Goal: Task Accomplishment & Management: Manage account settings

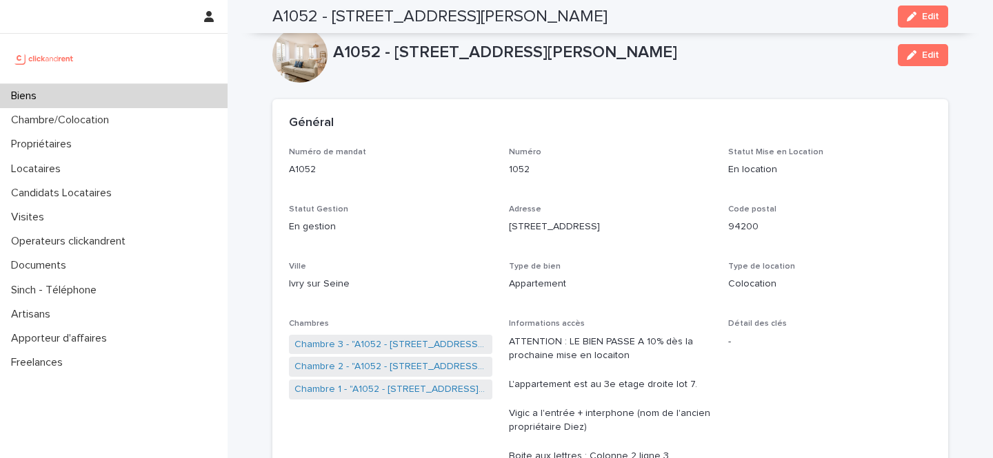
scroll to position [531, 0]
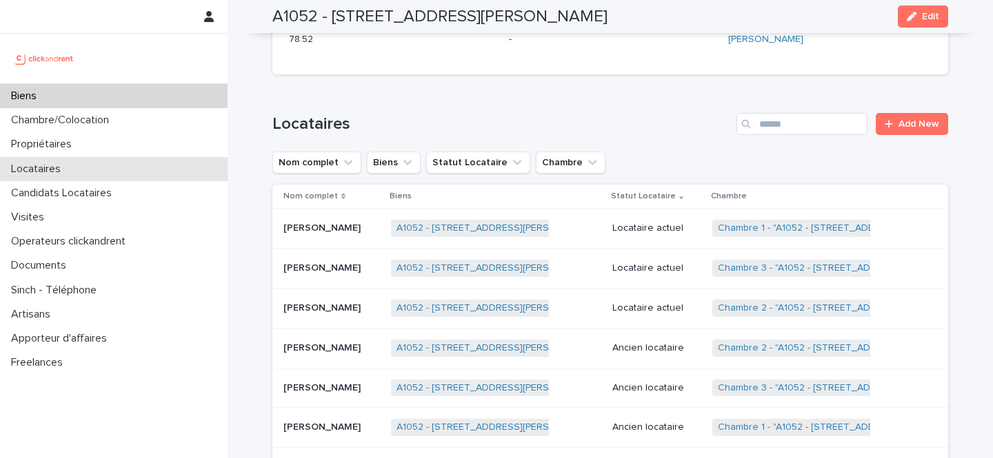
click at [103, 170] on div "Locataires" at bounding box center [113, 169] width 227 height 24
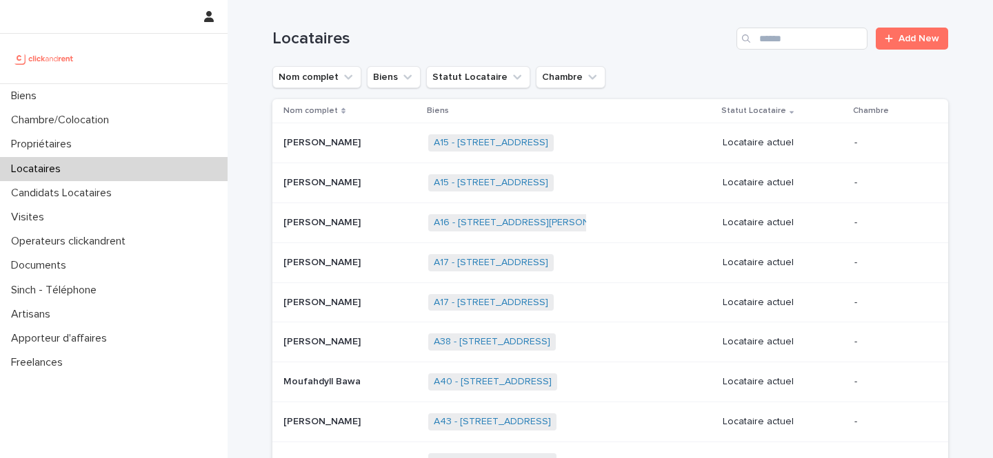
click at [831, 34] on input "Search" at bounding box center [801, 39] width 131 height 22
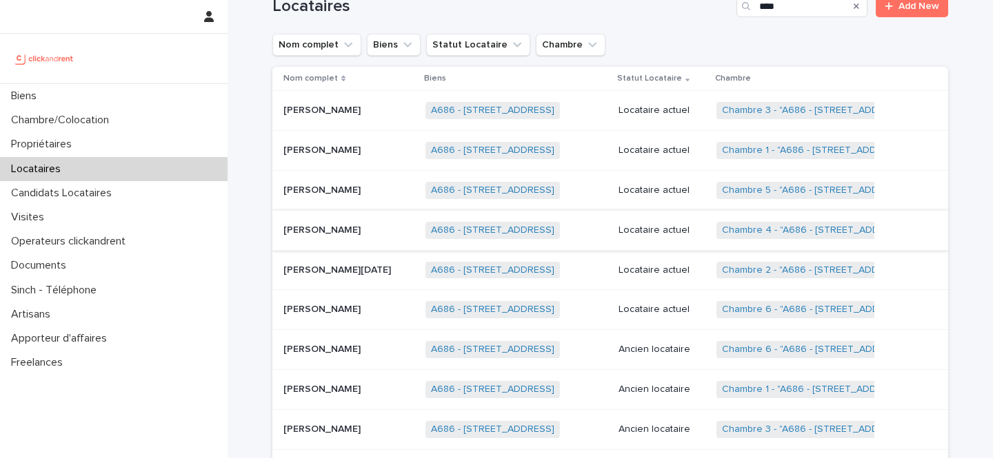
scroll to position [33, 0]
type input "****"
click at [358, 308] on p at bounding box center [348, 309] width 131 height 12
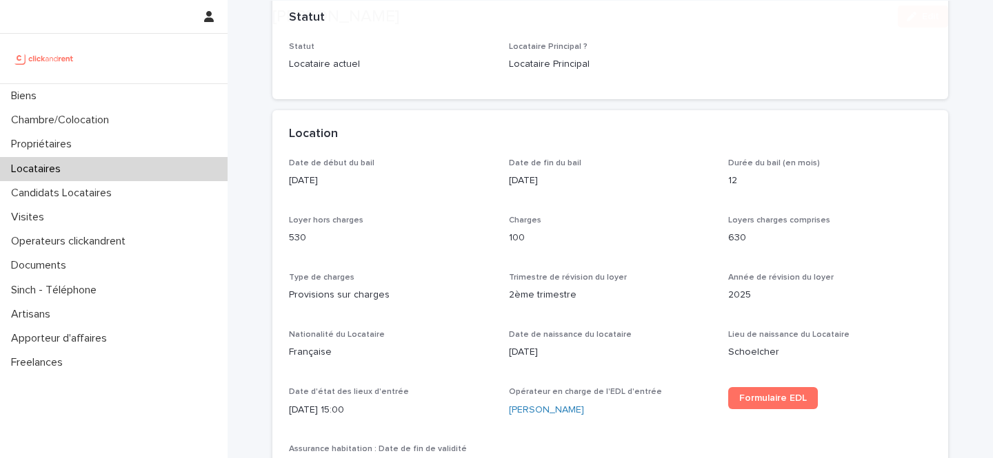
scroll to position [461, 0]
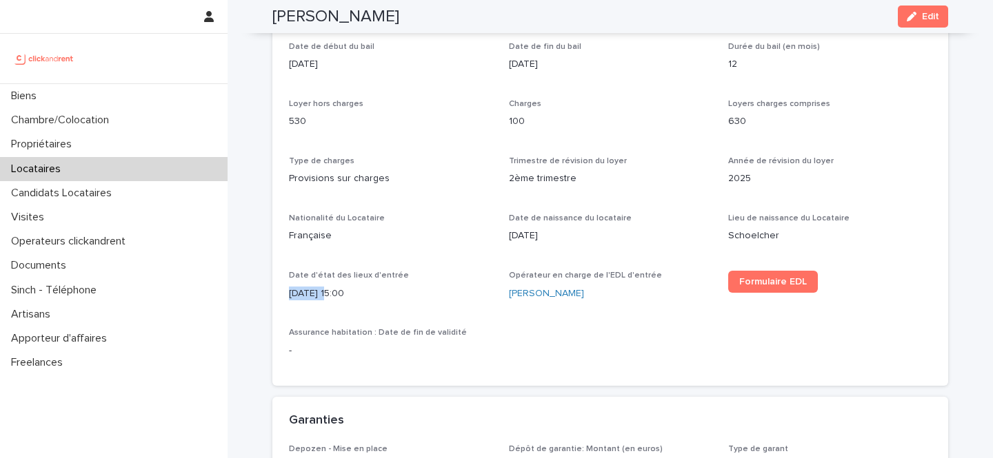
drag, startPoint x: 327, startPoint y: 294, endPoint x: 283, endPoint y: 293, distance: 44.8
click at [283, 293] on div "Date de début du bail [DATE] Date de fin du bail [DATE] Durée du bail (en mois)…" at bounding box center [610, 214] width 676 height 344
copy p "[DATE]"
click at [90, 81] on div at bounding box center [113, 59] width 227 height 50
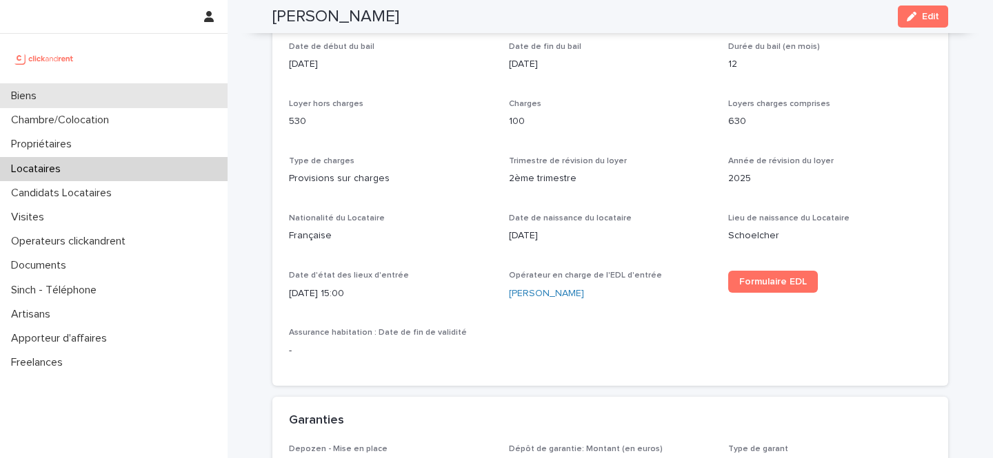
click at [90, 89] on div "Biens" at bounding box center [113, 96] width 227 height 24
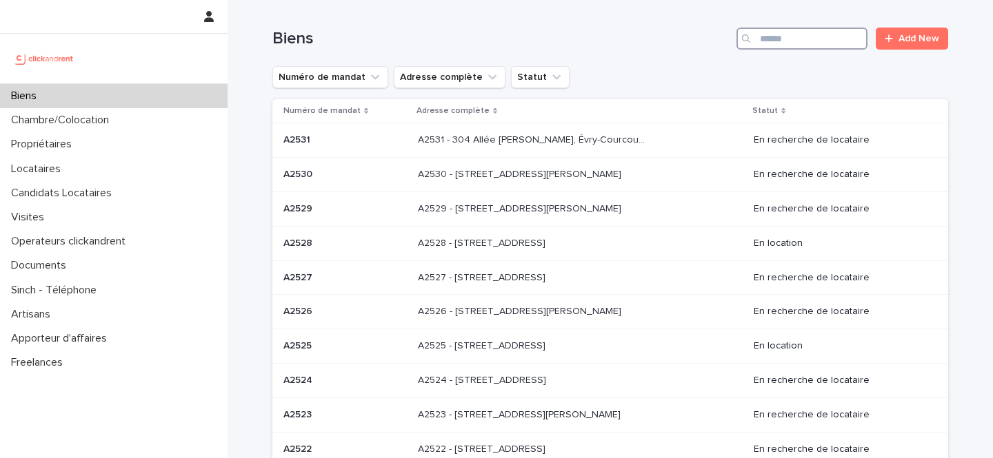
click at [829, 34] on input "Search" at bounding box center [801, 39] width 131 height 22
type input "*****"
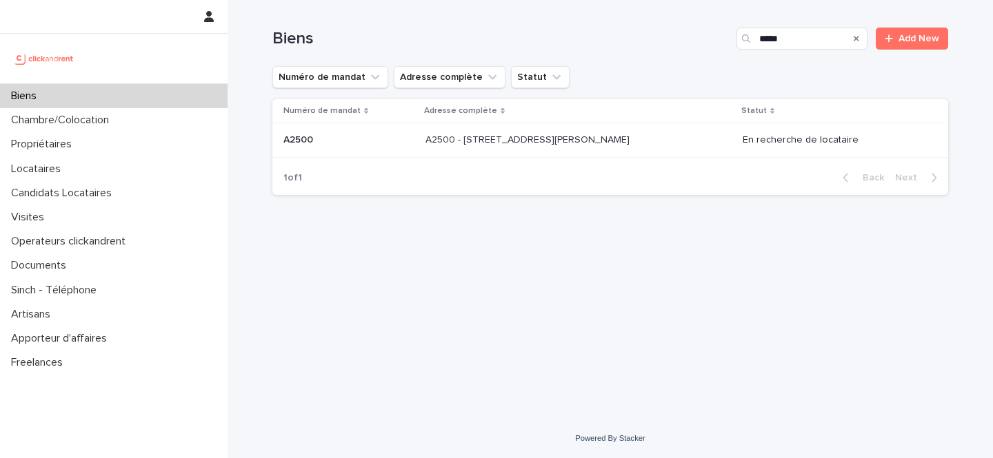
click at [662, 141] on div "A2500 - [STREET_ADDRESS][PERSON_NAME] A2500 - [STREET_ADDRESS][PERSON_NAME]" at bounding box center [578, 140] width 306 height 23
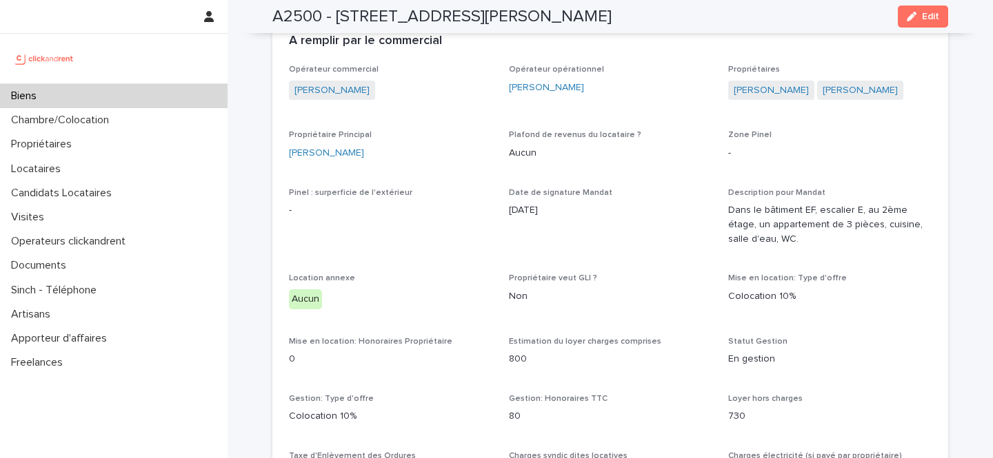
scroll to position [777, 0]
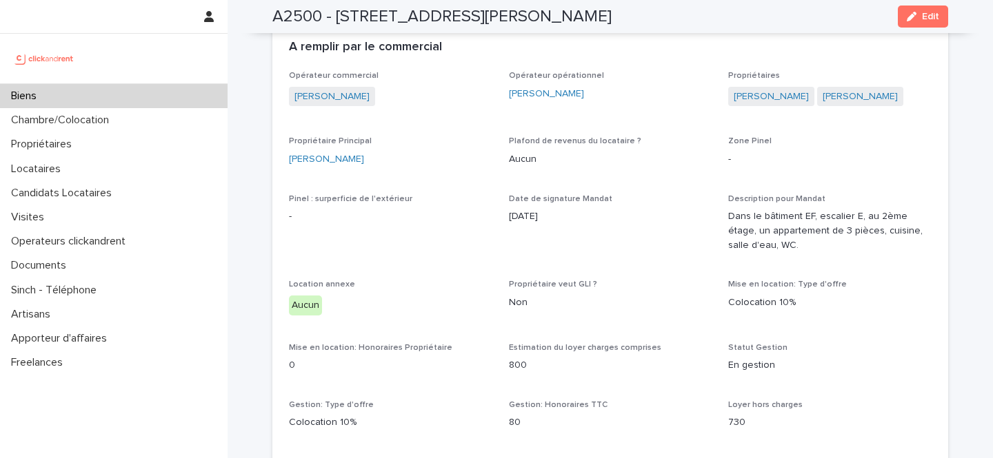
drag, startPoint x: 926, startPoint y: 98, endPoint x: 809, endPoint y: 98, distance: 117.2
click at [809, 98] on div "[PERSON_NAME] [PERSON_NAME]" at bounding box center [829, 98] width 203 height 23
copy link "[PERSON_NAME]"
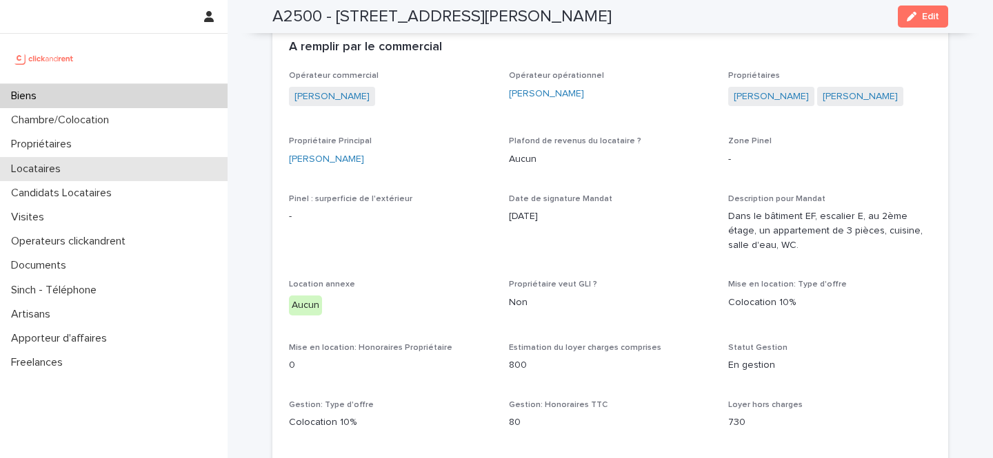
click at [65, 174] on p "Locataires" at bounding box center [39, 169] width 66 height 13
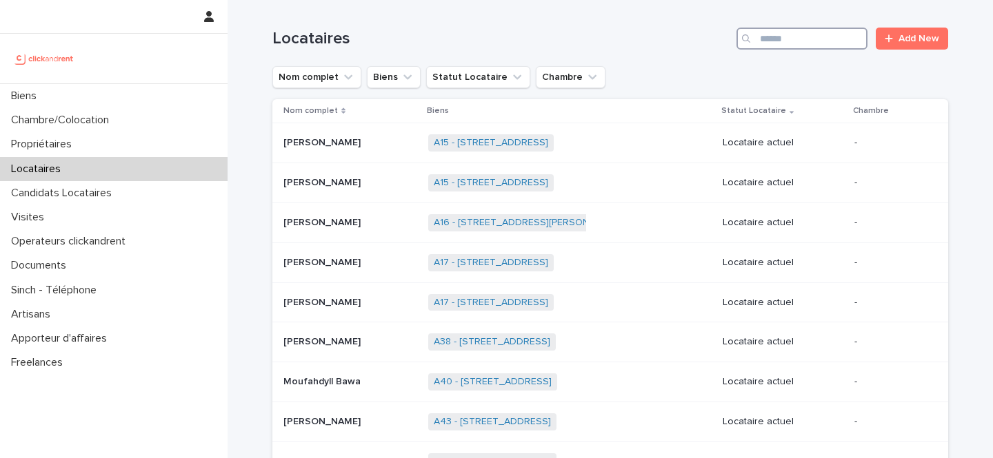
click at [813, 36] on input "Search" at bounding box center [801, 39] width 131 height 22
paste input "**********"
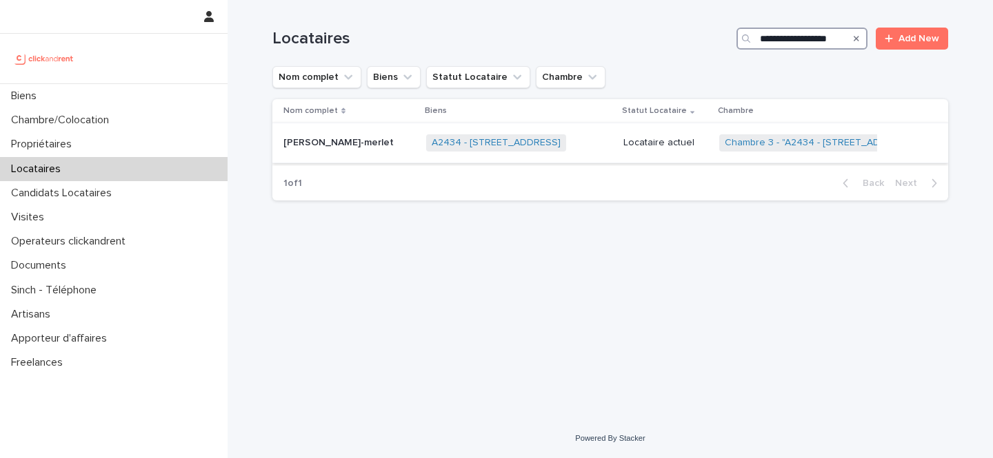
type input "**********"
click at [614, 134] on td "A2434 - [STREET_ADDRESS] + 0" at bounding box center [519, 143] width 197 height 40
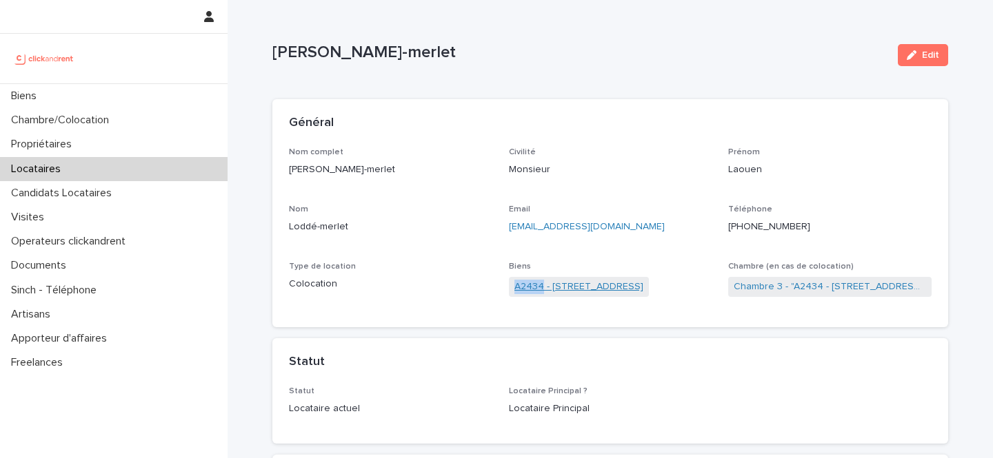
drag, startPoint x: 508, startPoint y: 287, endPoint x: 540, endPoint y: 293, distance: 32.9
click at [540, 293] on span "A2434 - [STREET_ADDRESS]" at bounding box center [579, 287] width 140 height 20
copy link "A2434"
click at [558, 291] on link "A2434 - [STREET_ADDRESS]" at bounding box center [578, 287] width 129 height 14
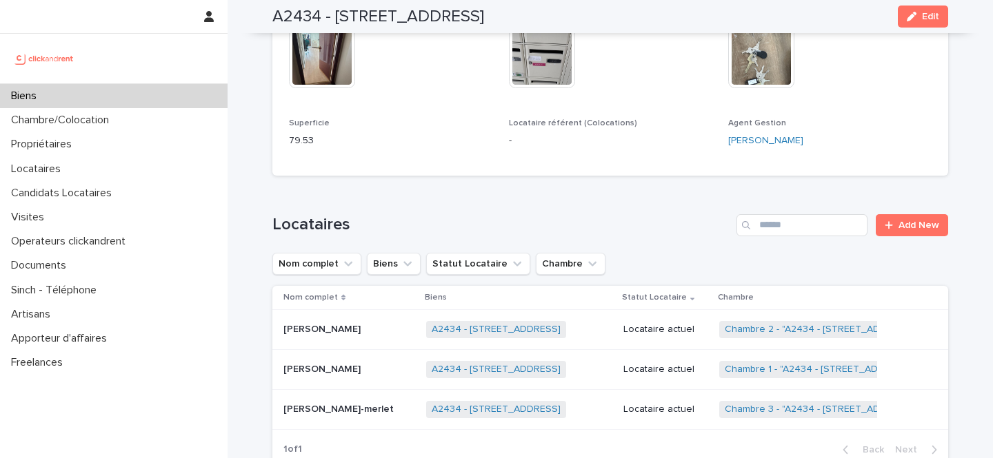
scroll to position [596, 0]
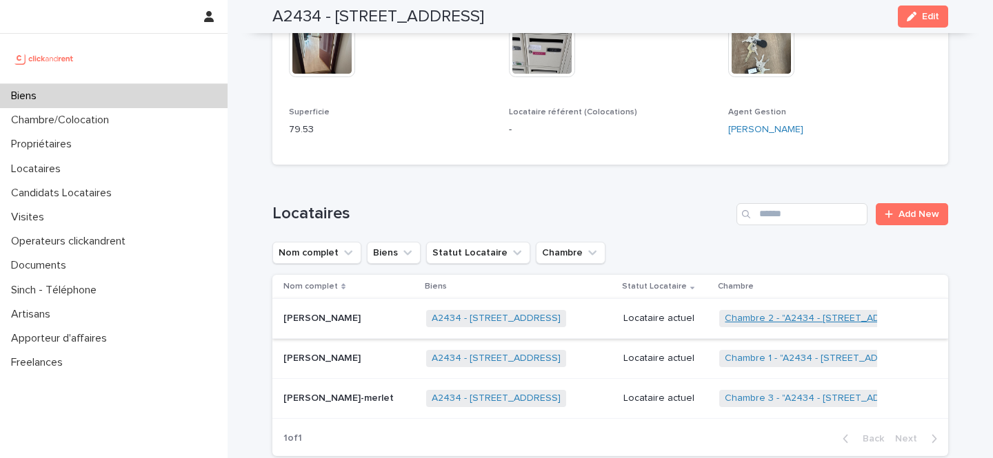
click at [760, 313] on link "Chambre 2 - "A2434 - [STREET_ADDRESS]"" at bounding box center [821, 319] width 192 height 12
click at [755, 353] on link "Chambre 1 - "A2434 - [STREET_ADDRESS]"" at bounding box center [820, 359] width 190 height 12
click at [123, 101] on div "Biens" at bounding box center [113, 96] width 227 height 24
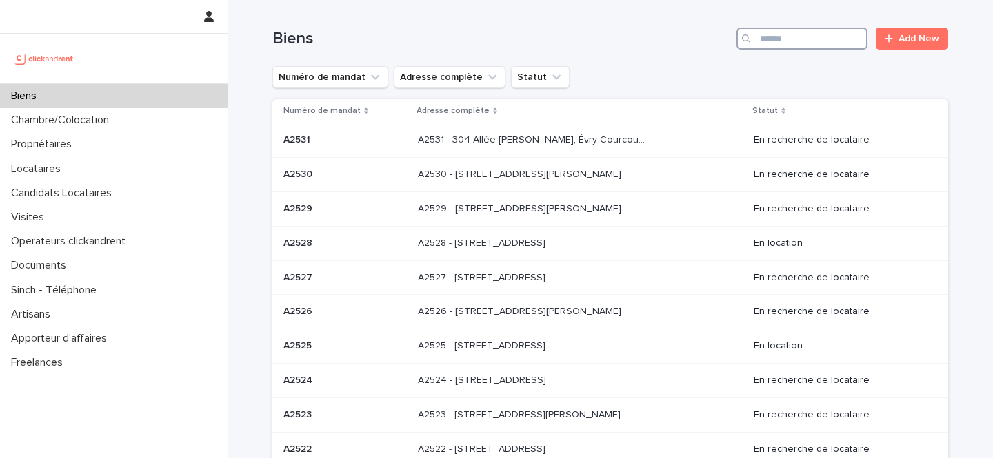
click at [834, 30] on input "Search" at bounding box center [801, 39] width 131 height 22
type input "****"
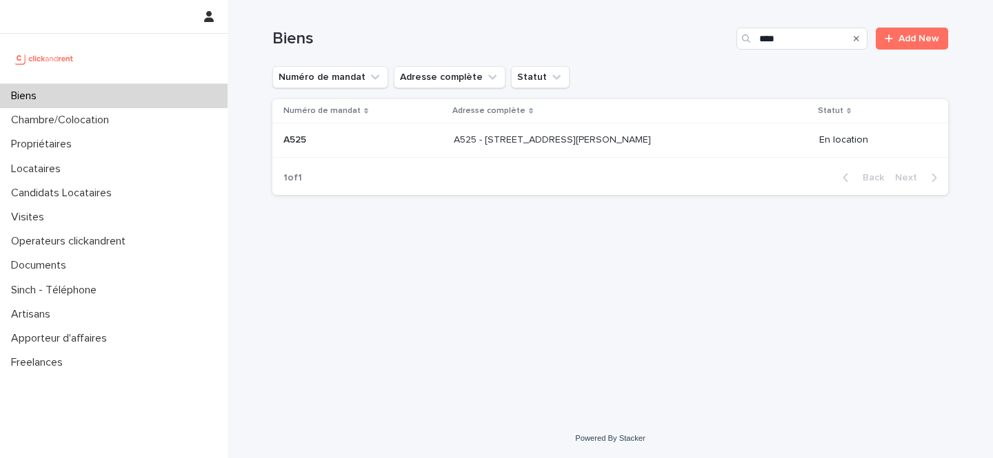
click at [649, 147] on div "A525 - [STREET_ADDRESS][PERSON_NAME] 93130 A525 - [STREET_ADDRESS][PERSON_NAME]" at bounding box center [631, 140] width 354 height 23
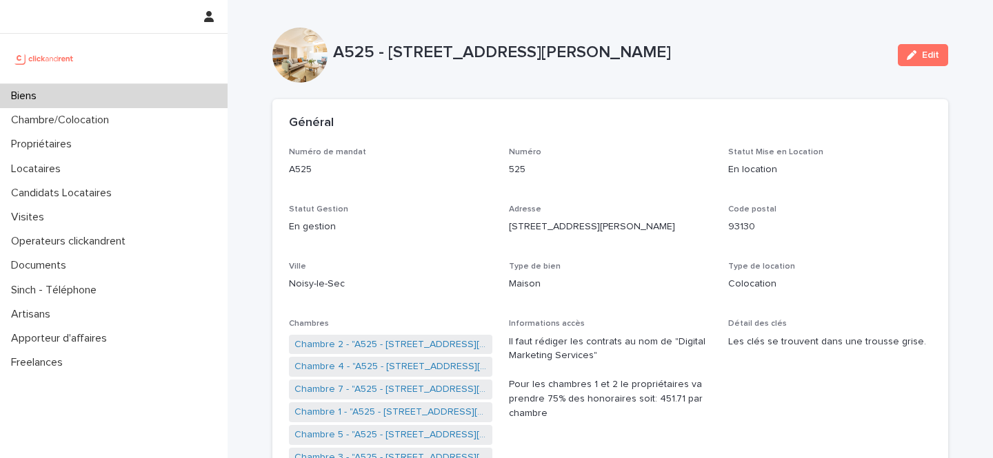
drag, startPoint x: 715, startPoint y: 50, endPoint x: 391, endPoint y: 54, distance: 324.0
click at [391, 54] on p "A525 - [STREET_ADDRESS][PERSON_NAME]" at bounding box center [610, 53] width 554 height 20
copy p "[STREET_ADDRESS][PERSON_NAME]"
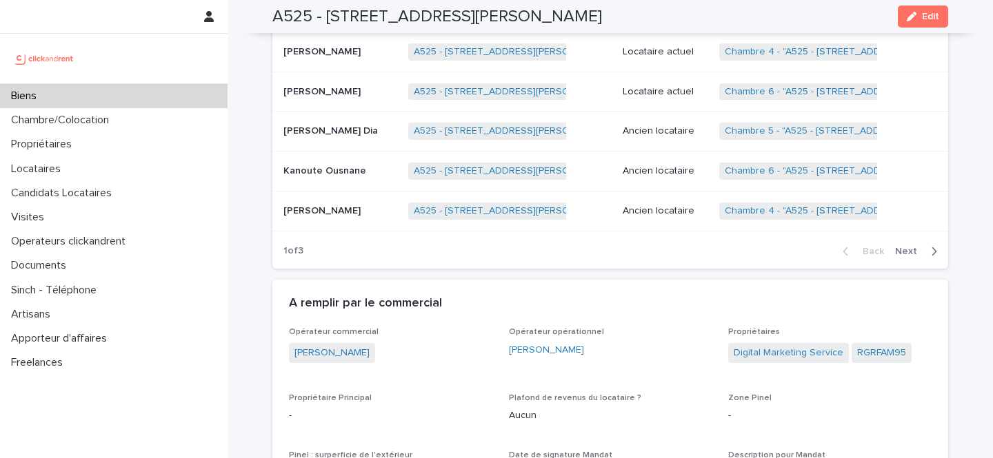
scroll to position [958, 0]
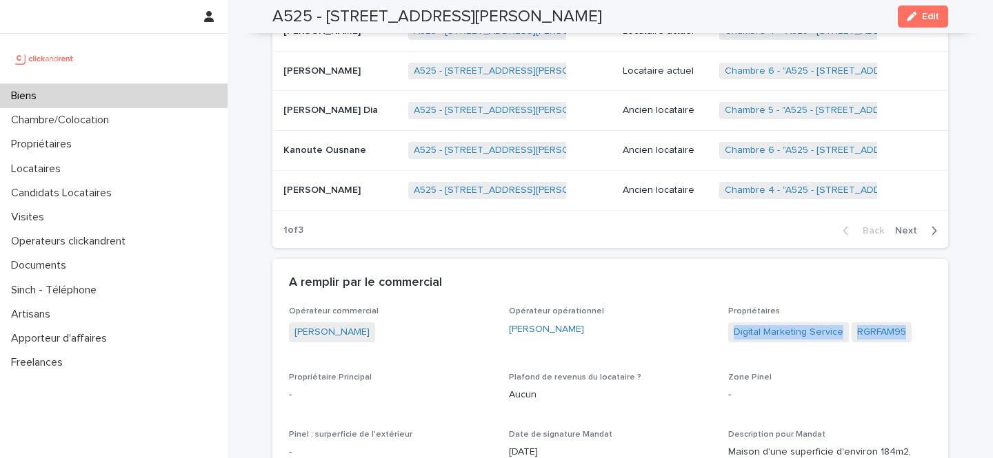
drag, startPoint x: 917, startPoint y: 336, endPoint x: 733, endPoint y: 338, distance: 184.1
click at [733, 338] on div "Digital Marketing Service RGRFAM95" at bounding box center [829, 334] width 203 height 23
copy div "Digital Marketing Service RGRFAM95"
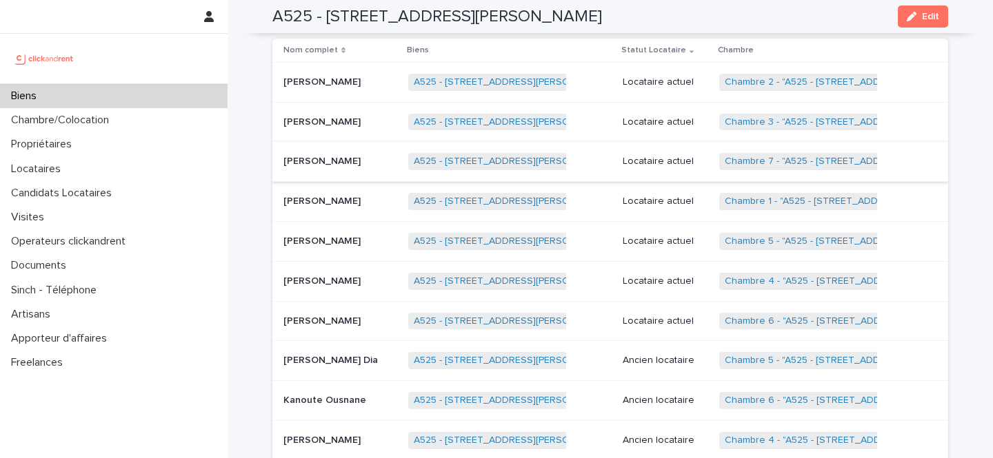
scroll to position [704, 0]
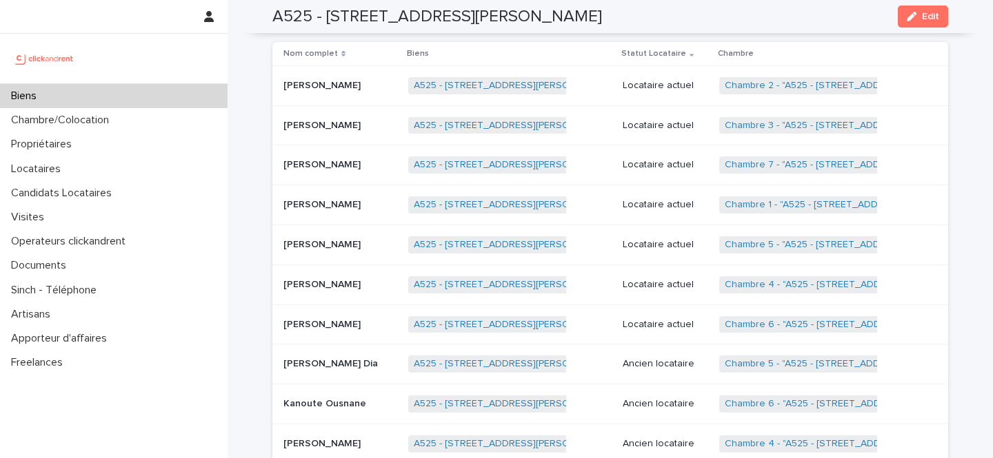
click at [312, 87] on p "[PERSON_NAME]" at bounding box center [323, 84] width 80 height 14
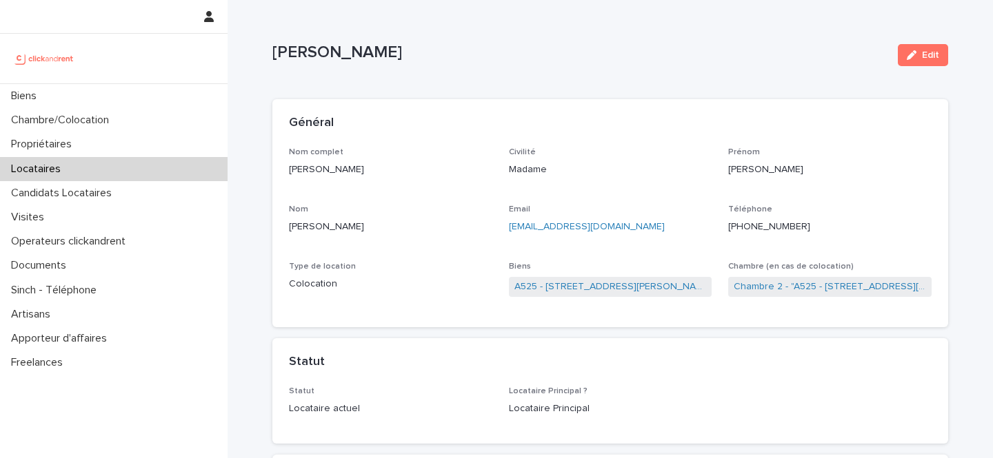
drag, startPoint x: 355, startPoint y: 174, endPoint x: 285, endPoint y: 174, distance: 70.3
click at [285, 174] on div "Nom complet [PERSON_NAME] Civilité Madame [PERSON_NAME] [PERSON_NAME] Email [EM…" at bounding box center [610, 238] width 676 height 181
copy p "[PERSON_NAME]"
drag, startPoint x: 820, startPoint y: 225, endPoint x: 731, endPoint y: 227, distance: 88.9
click at [731, 227] on p "[PHONE_NUMBER]" at bounding box center [829, 227] width 203 height 14
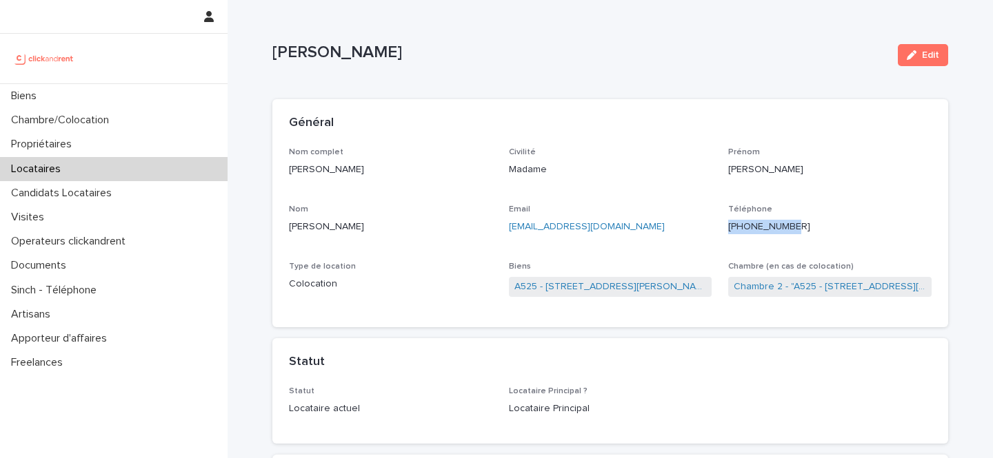
copy ringoverc2c-84e06f14122c "[PHONE_NUMBER]"
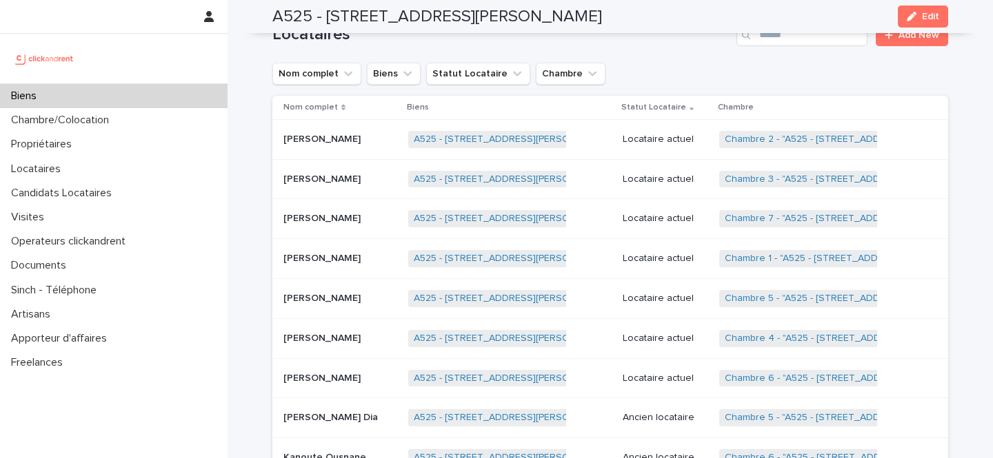
scroll to position [651, 0]
click at [332, 180] on p "[PERSON_NAME]" at bounding box center [323, 177] width 80 height 14
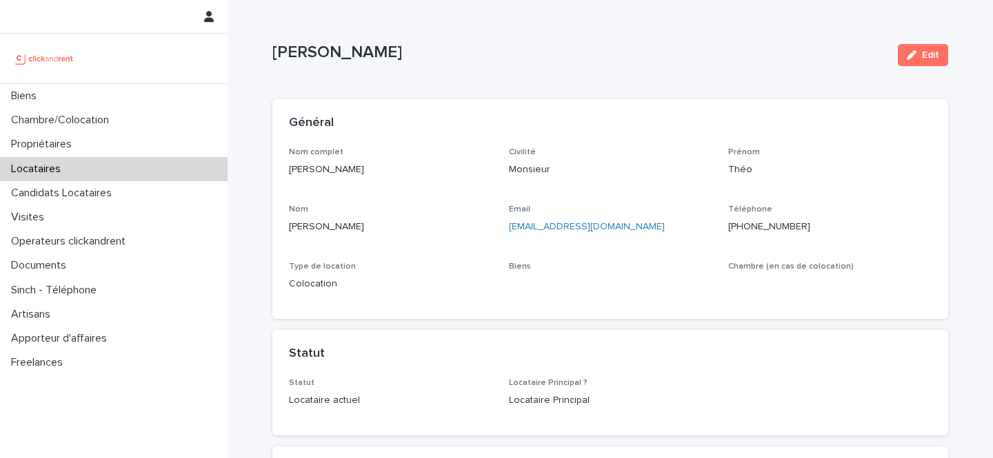
click at [328, 172] on p "[PERSON_NAME]" at bounding box center [390, 170] width 203 height 14
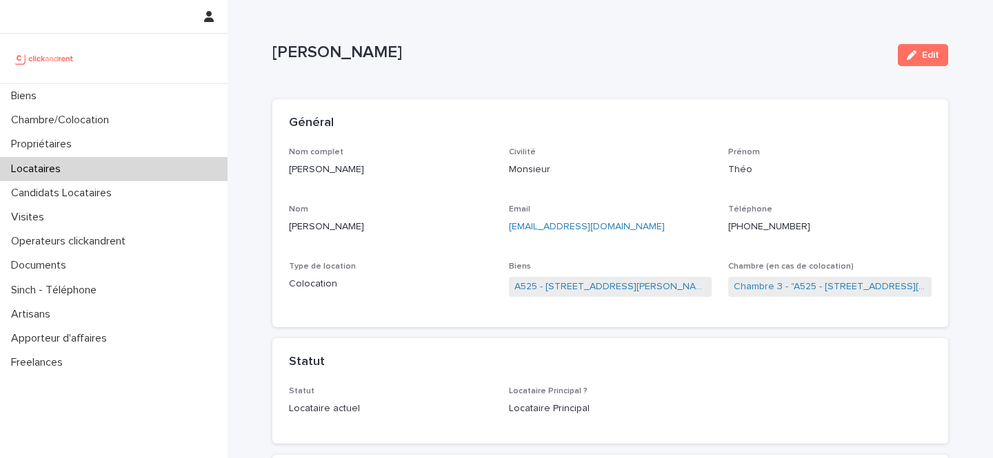
drag, startPoint x: 328, startPoint y: 172, endPoint x: 301, endPoint y: 172, distance: 27.6
click at [301, 172] on p "[PERSON_NAME]" at bounding box center [390, 170] width 203 height 14
copy p "[PERSON_NAME]"
drag, startPoint x: 807, startPoint y: 225, endPoint x: 742, endPoint y: 230, distance: 65.7
click at [742, 230] on p "[PHONE_NUMBER]" at bounding box center [829, 227] width 203 height 14
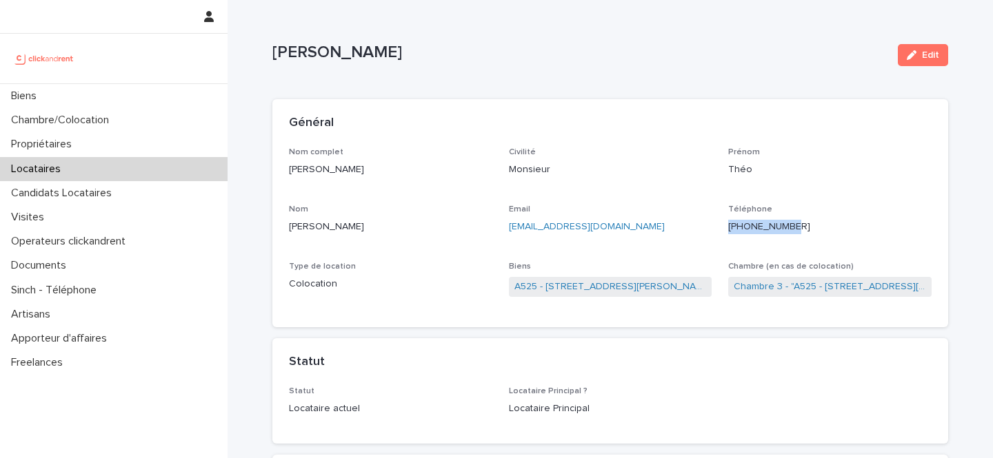
copy ringoverc2c-number-84e06f14122c "[PHONE_NUMBER]"
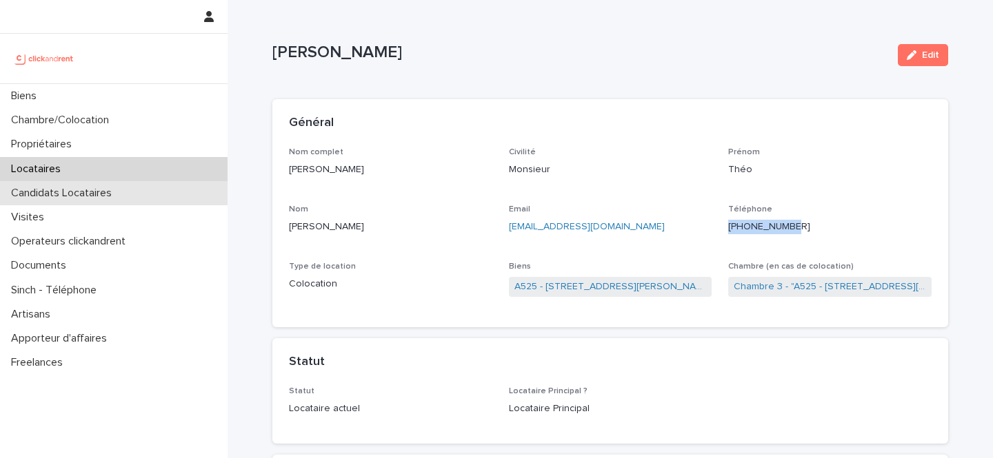
click at [119, 193] on p "Candidats Locataires" at bounding box center [64, 193] width 117 height 13
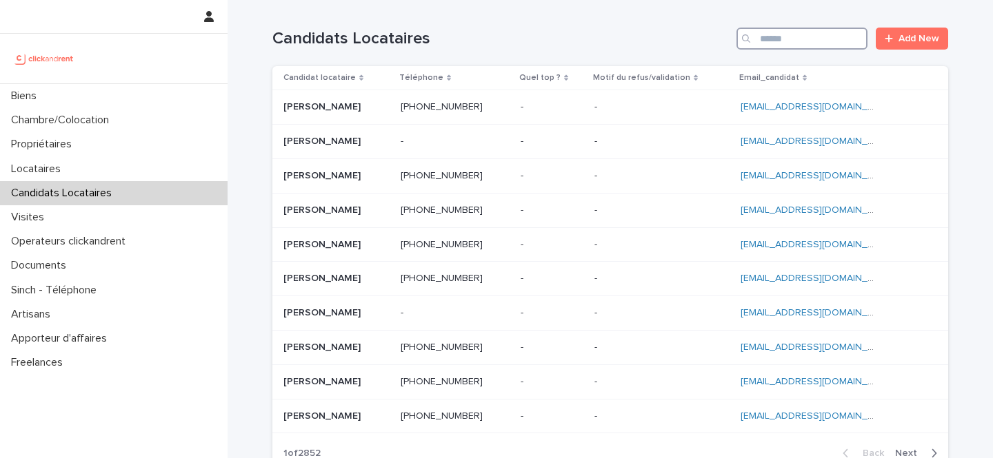
click at [815, 39] on input "Search" at bounding box center [801, 39] width 131 height 22
paste input "**********"
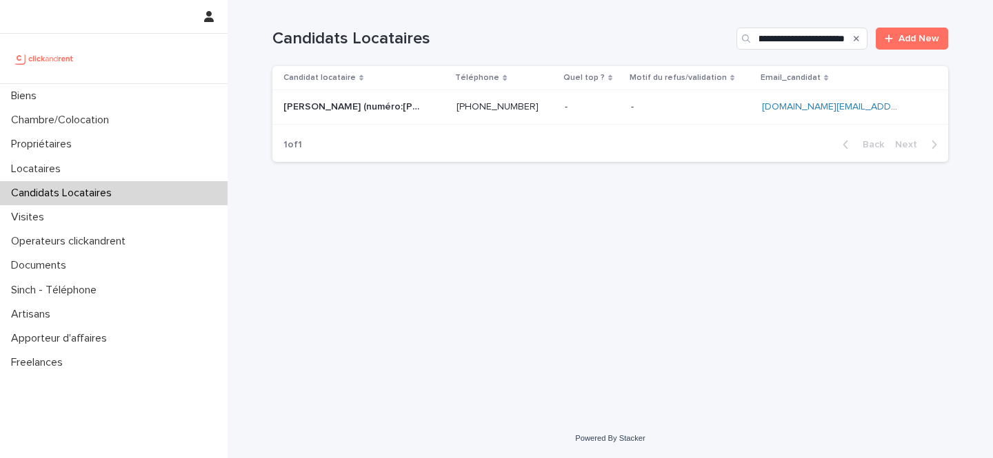
click at [417, 102] on ringoverc2c-number-84e06f14122c "[PHONE_NUMBER]" at bounding box center [445, 107] width 85 height 10
drag, startPoint x: 836, startPoint y: 41, endPoint x: 878, endPoint y: 40, distance: 42.8
click at [878, 40] on div "**********" at bounding box center [610, 39] width 676 height 22
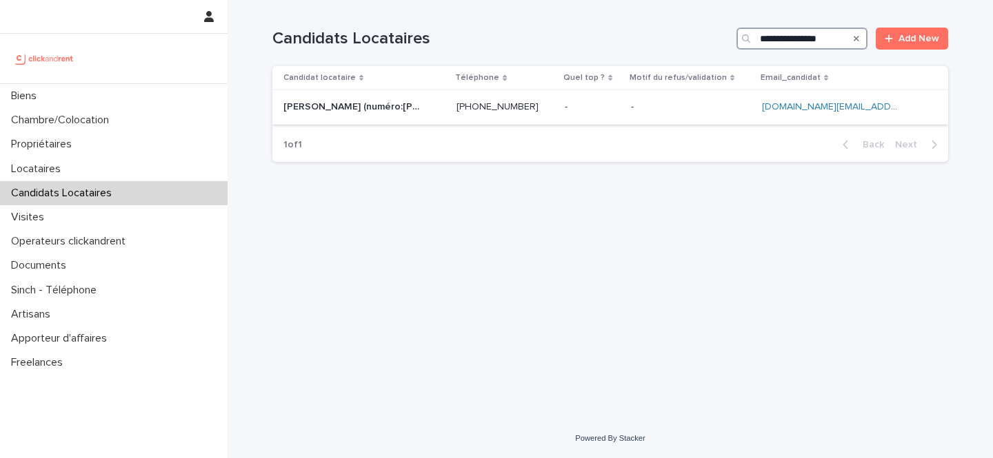
type input "**********"
click at [613, 112] on p at bounding box center [592, 107] width 55 height 12
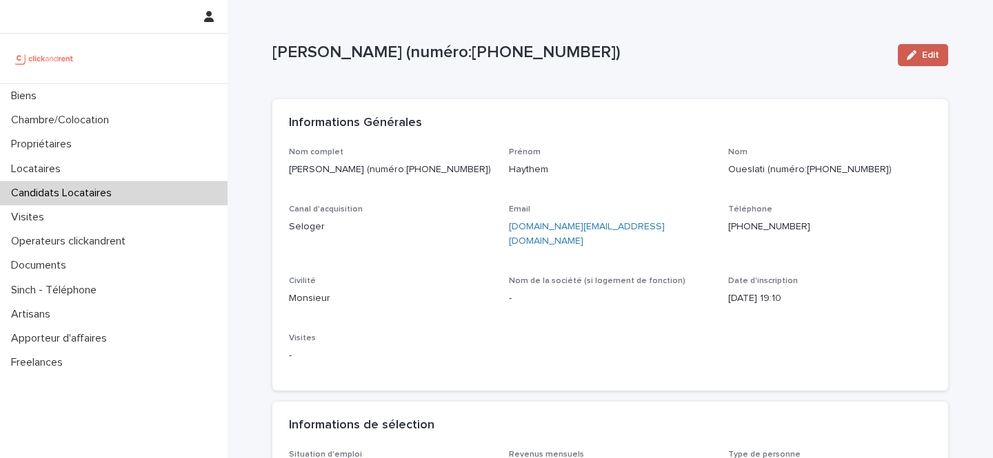
click at [924, 52] on span "Edit" at bounding box center [930, 55] width 17 height 10
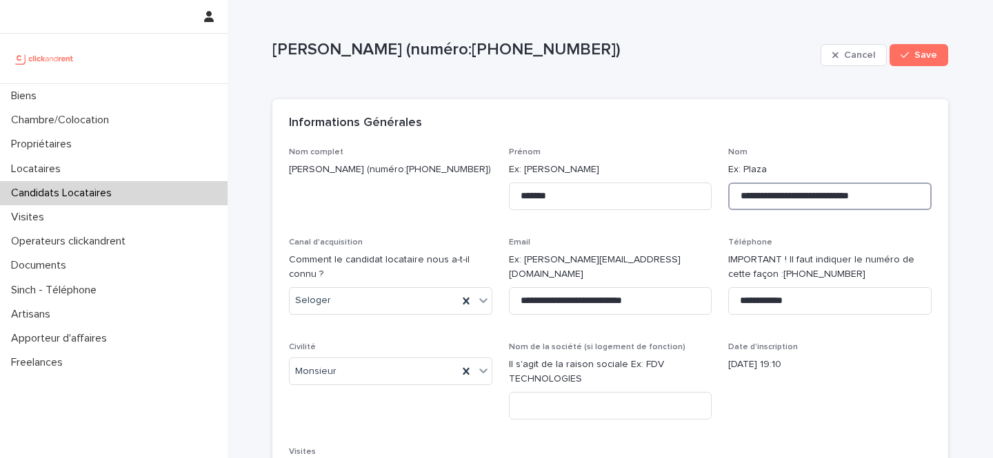
drag, startPoint x: 904, startPoint y: 199, endPoint x: 778, endPoint y: 201, distance: 126.9
click at [777, 201] on input "**********" at bounding box center [829, 197] width 203 height 28
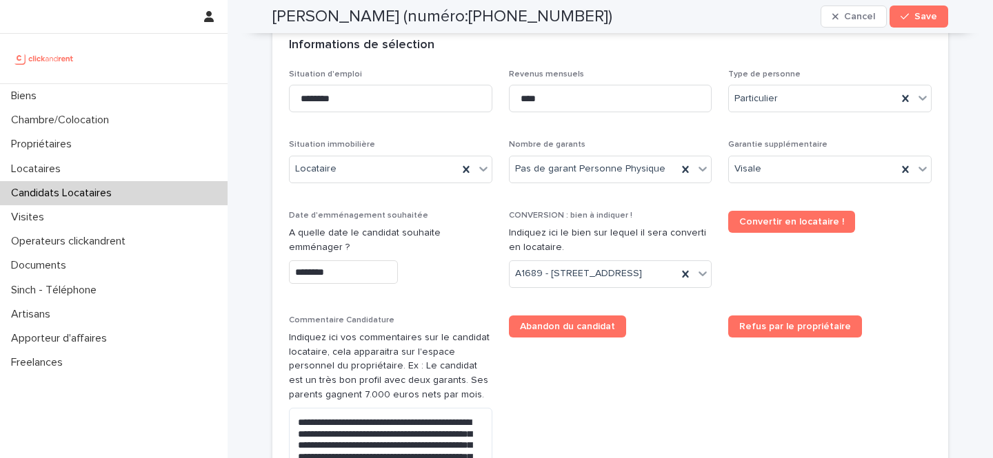
scroll to position [512, 0]
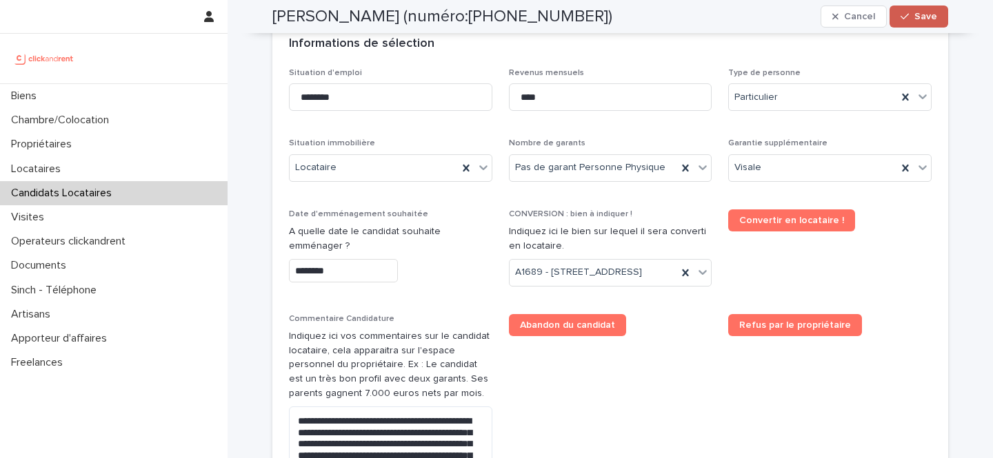
type input "********"
click at [928, 20] on span "Save" at bounding box center [925, 17] width 23 height 10
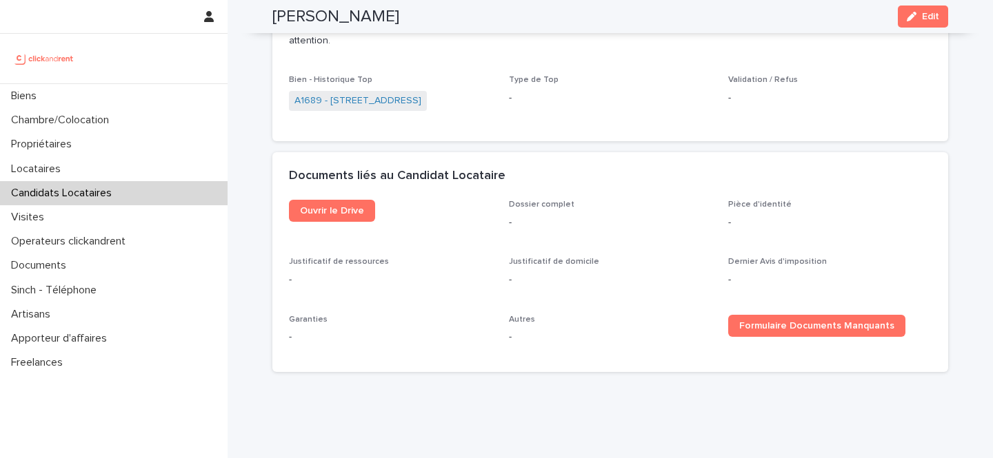
scroll to position [966, 0]
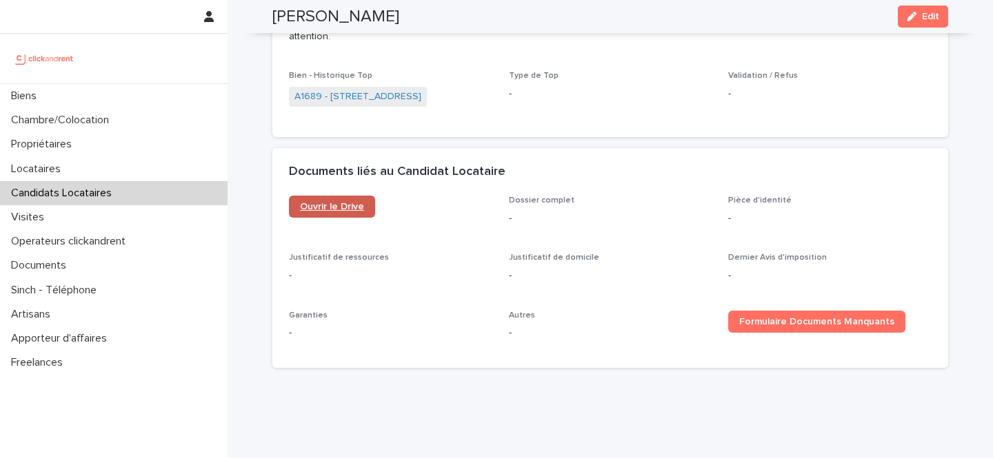
click at [362, 214] on link "Ouvrir le Drive" at bounding box center [332, 207] width 86 height 22
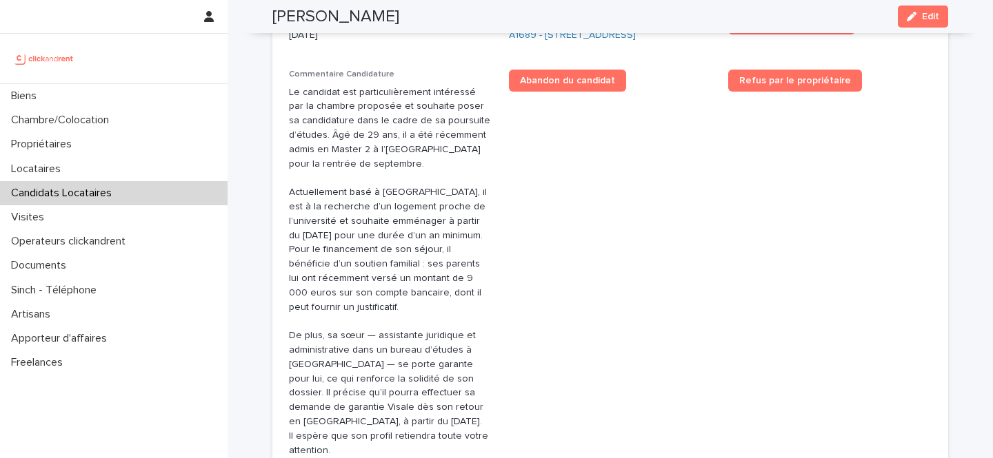
scroll to position [549, 0]
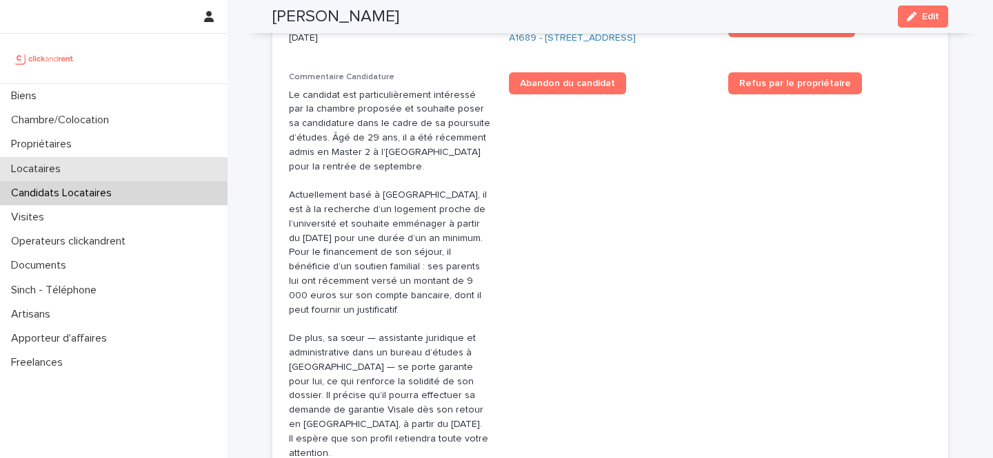
click at [70, 163] on p "Locataires" at bounding box center [39, 169] width 66 height 13
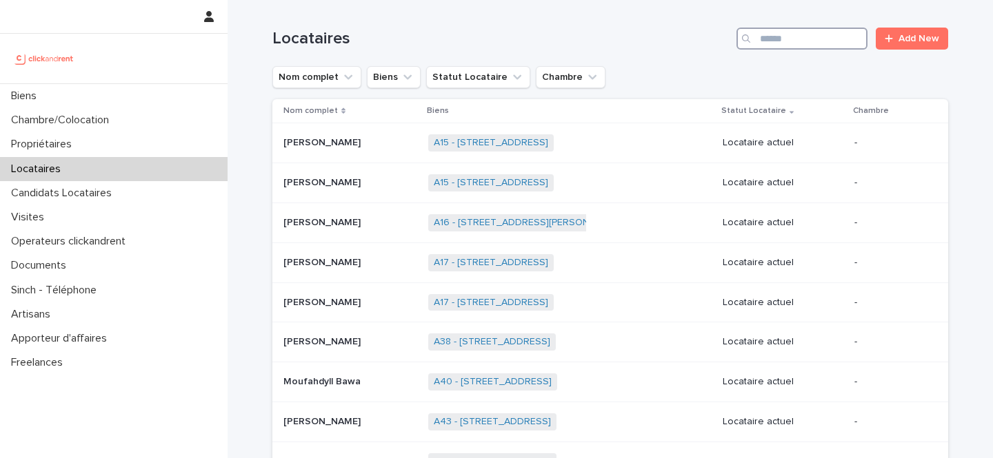
click at [820, 43] on input "Search" at bounding box center [801, 39] width 131 height 22
paste input "**********"
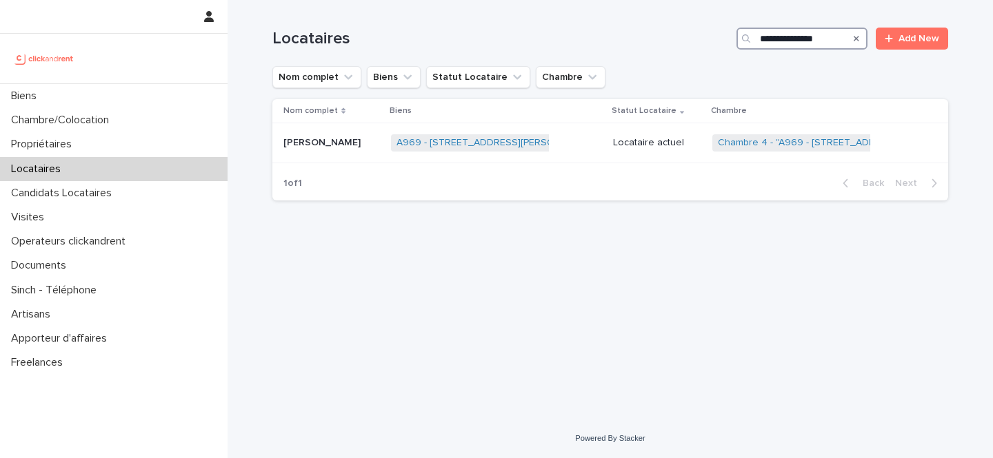
type input "**********"
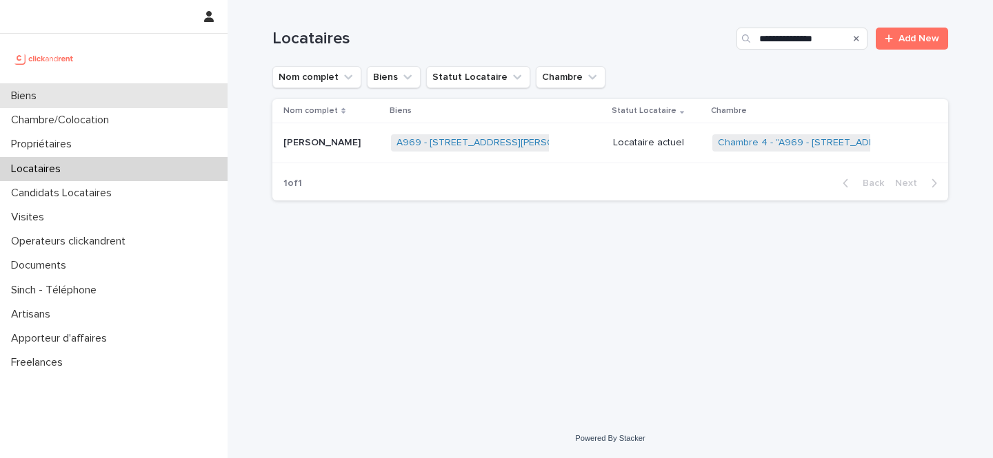
click at [116, 90] on div "Biens" at bounding box center [113, 96] width 227 height 24
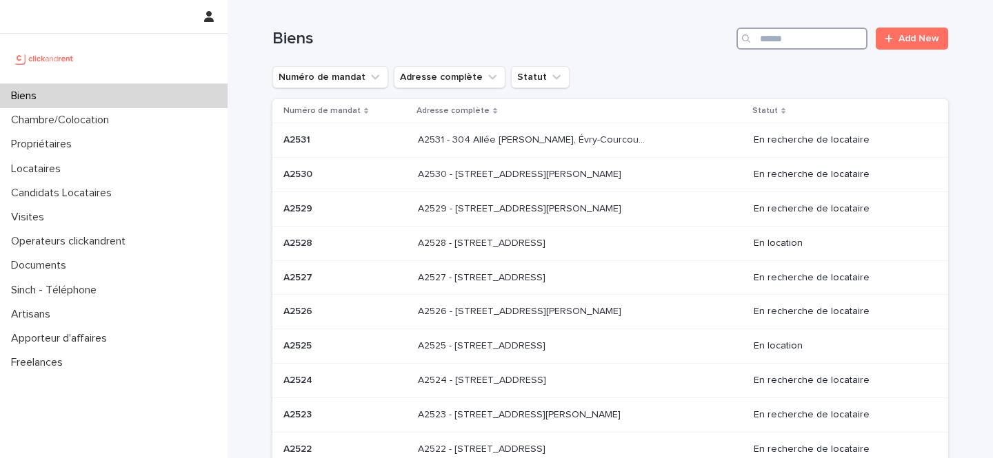
click at [820, 38] on input "Search" at bounding box center [801, 39] width 131 height 22
paste input "*****"
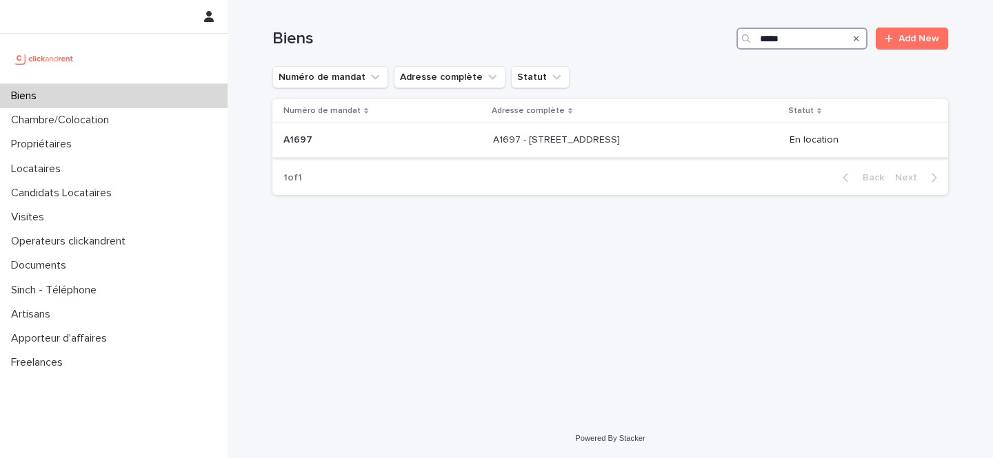
type input "*****"
click at [674, 130] on div "A1697 - [STREET_ADDRESS] - [STREET_ADDRESS]" at bounding box center [635, 140] width 285 height 23
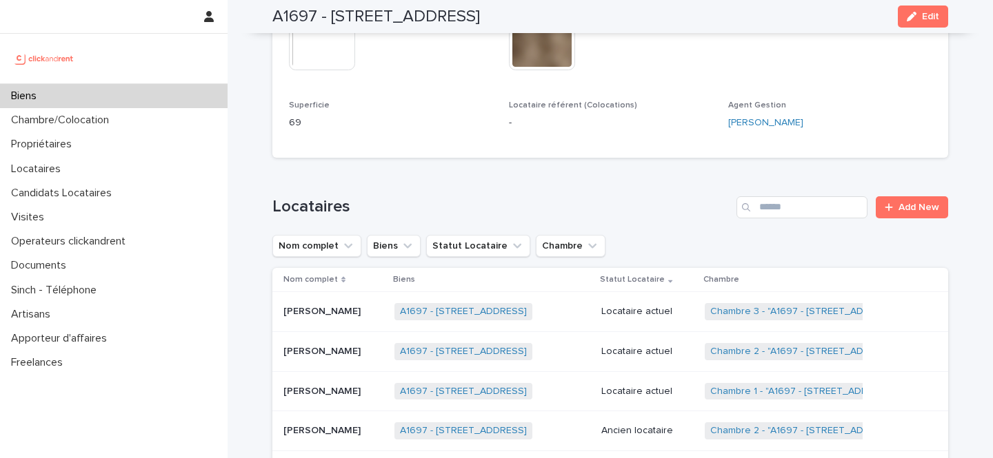
scroll to position [515, 0]
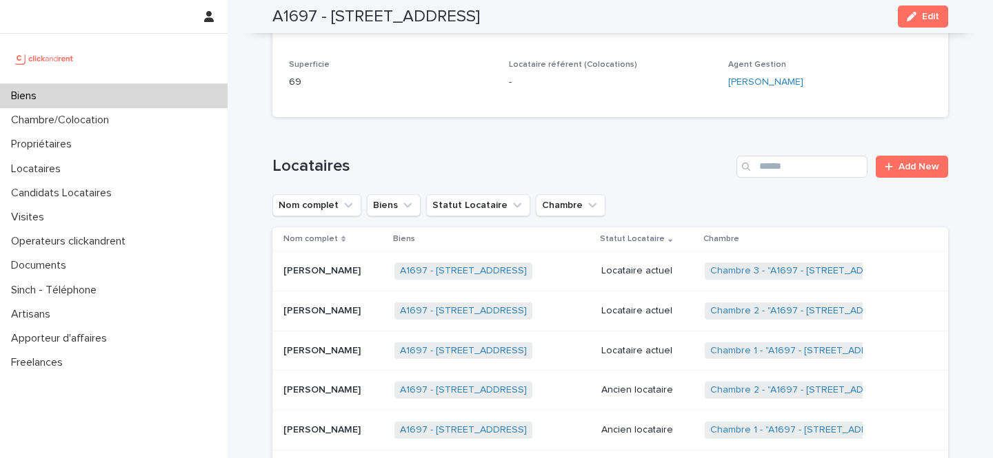
click at [352, 343] on p "[PERSON_NAME]" at bounding box center [323, 350] width 80 height 14
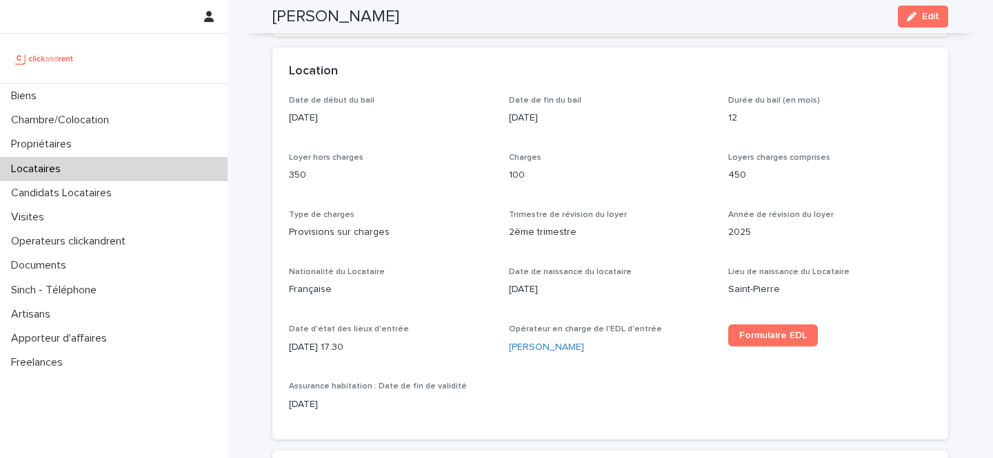
scroll to position [408, 0]
click at [83, 164] on div "Locataires" at bounding box center [113, 169] width 227 height 24
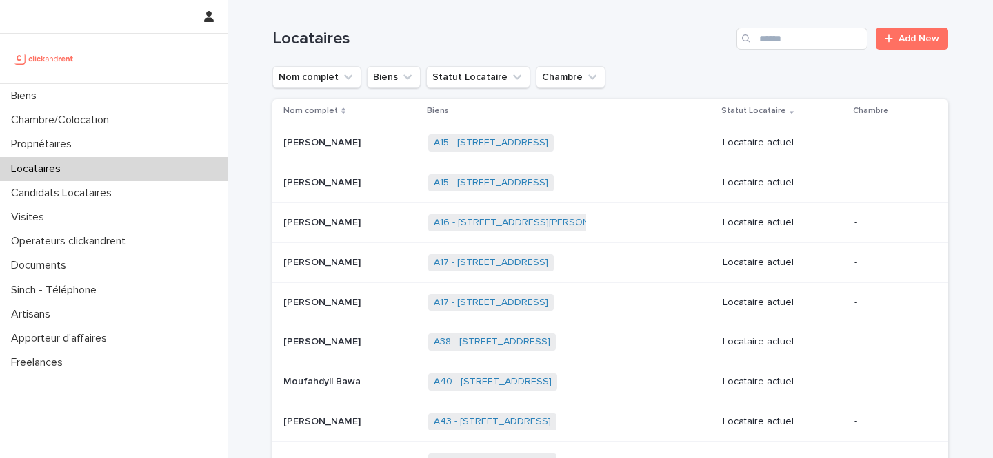
click at [808, 45] on input "Search" at bounding box center [801, 39] width 131 height 22
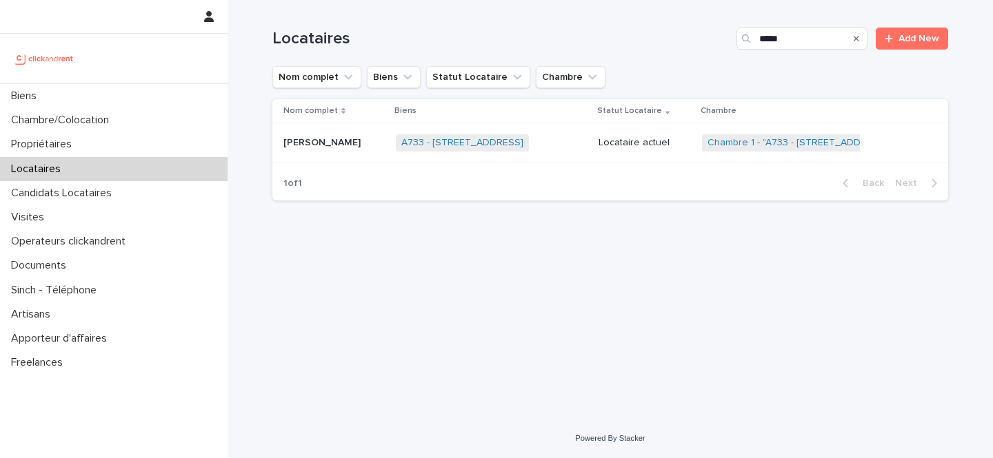
type input "*****"
click at [427, 141] on link "A733 - [STREET_ADDRESS]" at bounding box center [462, 143] width 122 height 12
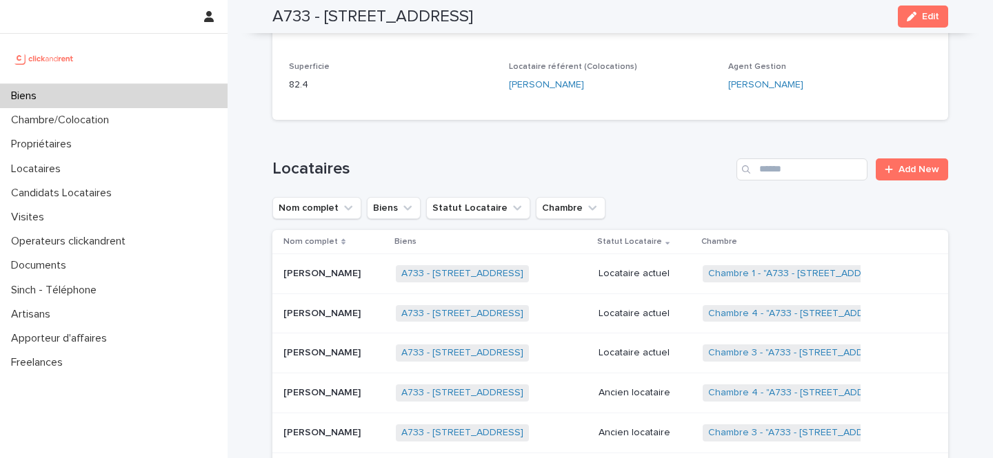
scroll to position [545, 0]
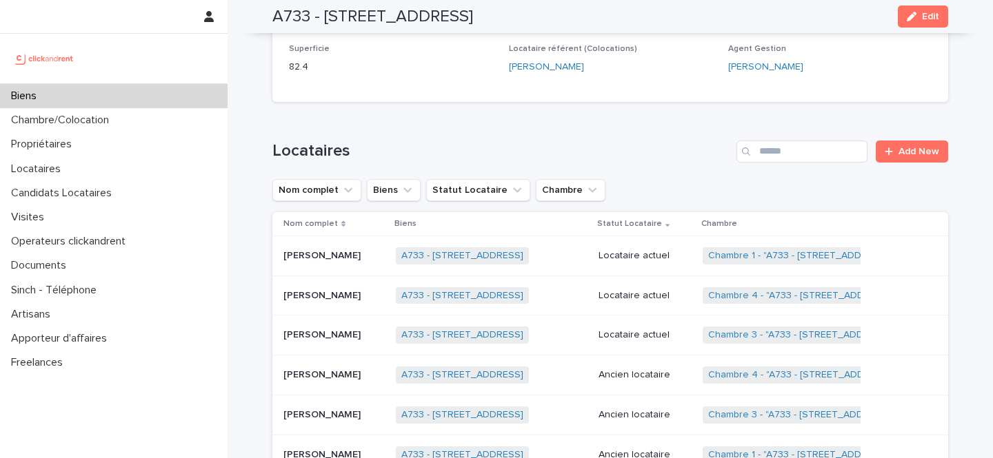
click at [660, 330] on p "Locataire actuel" at bounding box center [644, 336] width 93 height 12
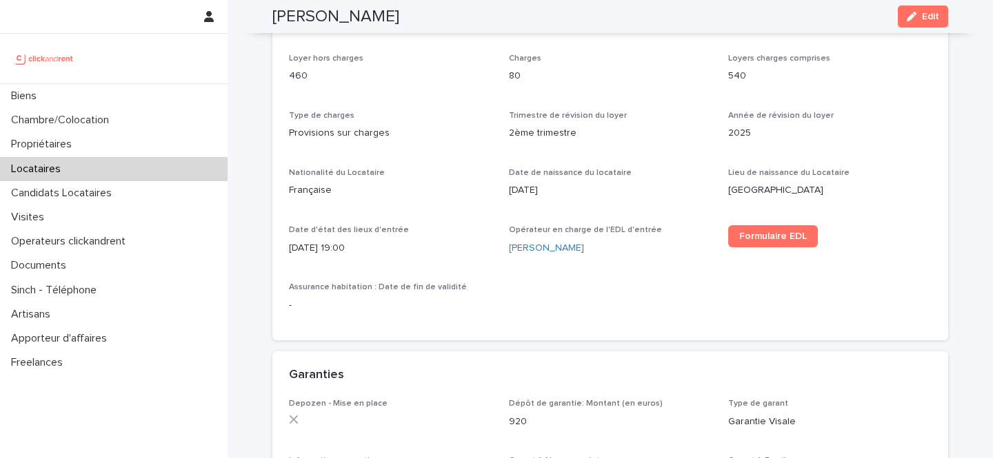
scroll to position [516, 0]
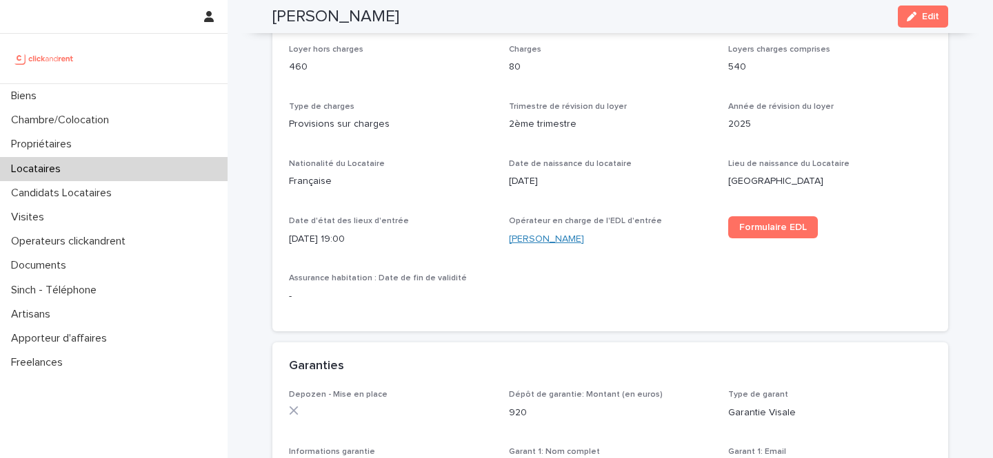
drag, startPoint x: 607, startPoint y: 238, endPoint x: 510, endPoint y: 240, distance: 97.2
click at [510, 240] on div "[PERSON_NAME]" at bounding box center [610, 239] width 203 height 14
copy link "[PERSON_NAME]"
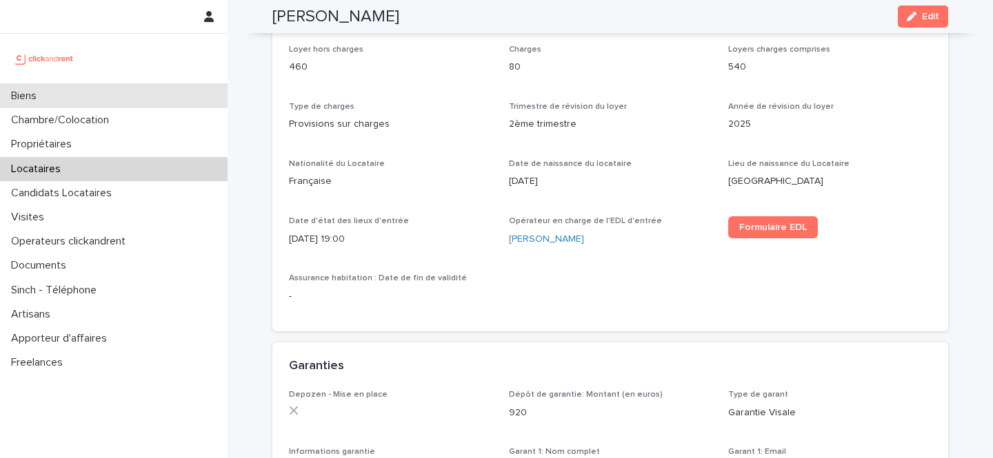
click at [114, 97] on div "Biens" at bounding box center [113, 96] width 227 height 24
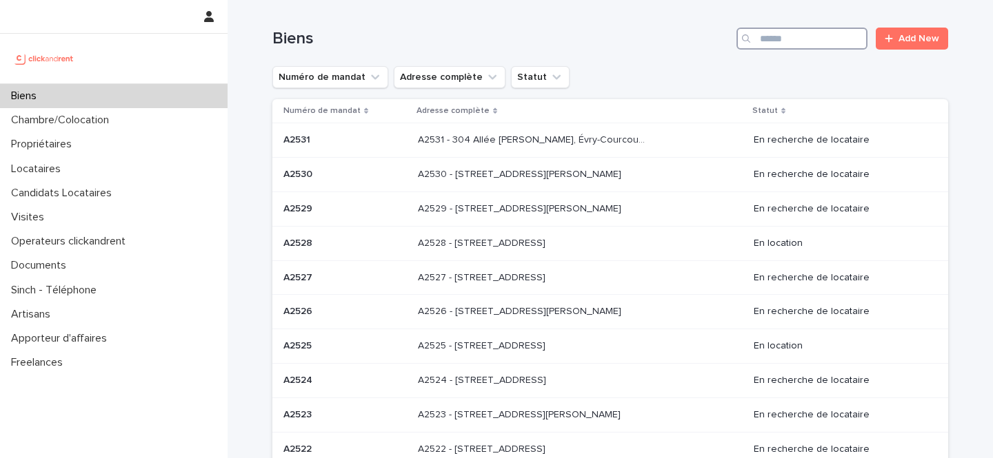
click at [810, 37] on input "Search" at bounding box center [801, 39] width 131 height 22
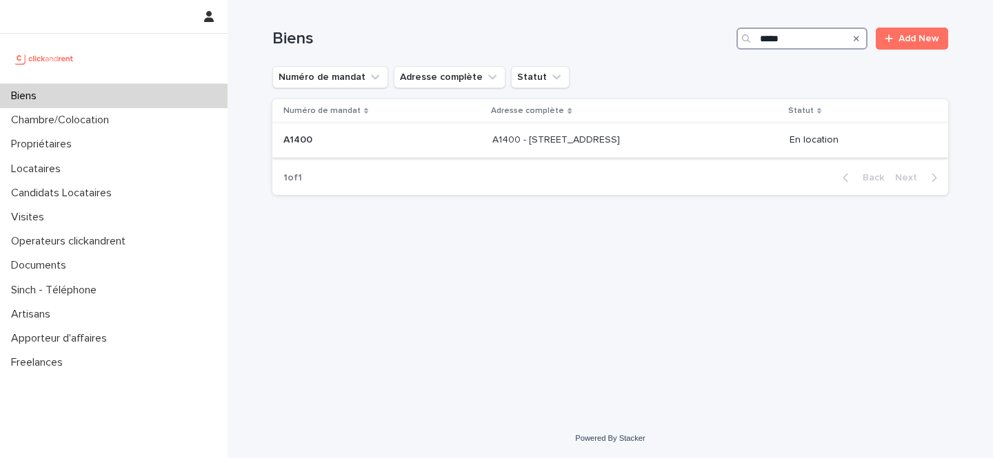
type input "*****"
click at [621, 138] on p "A1400 - [STREET_ADDRESS]" at bounding box center [557, 139] width 130 height 14
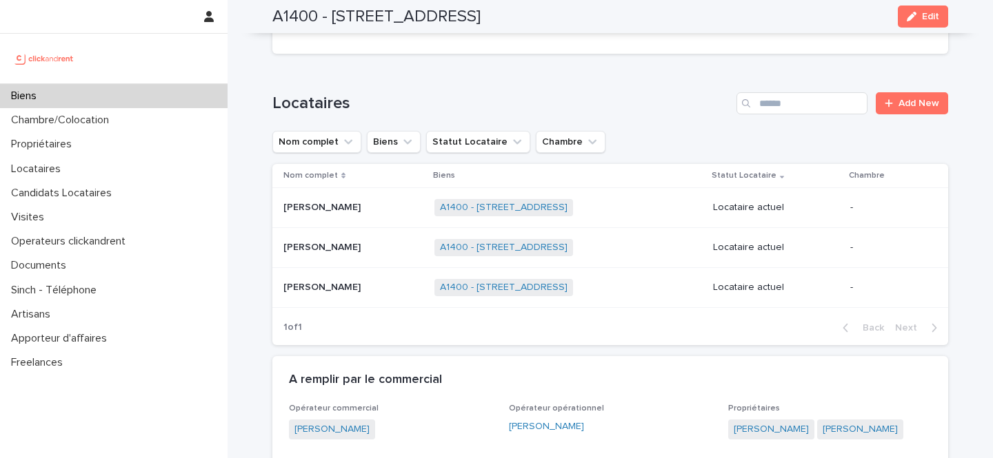
scroll to position [489, 0]
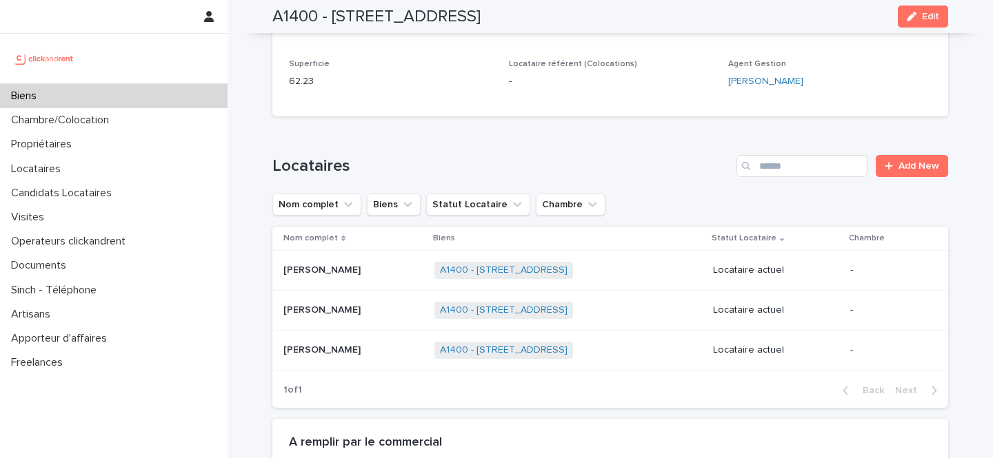
click at [285, 7] on h2 "A1400 - [STREET_ADDRESS]" at bounding box center [376, 17] width 208 height 20
click at [376, 273] on p at bounding box center [353, 271] width 140 height 12
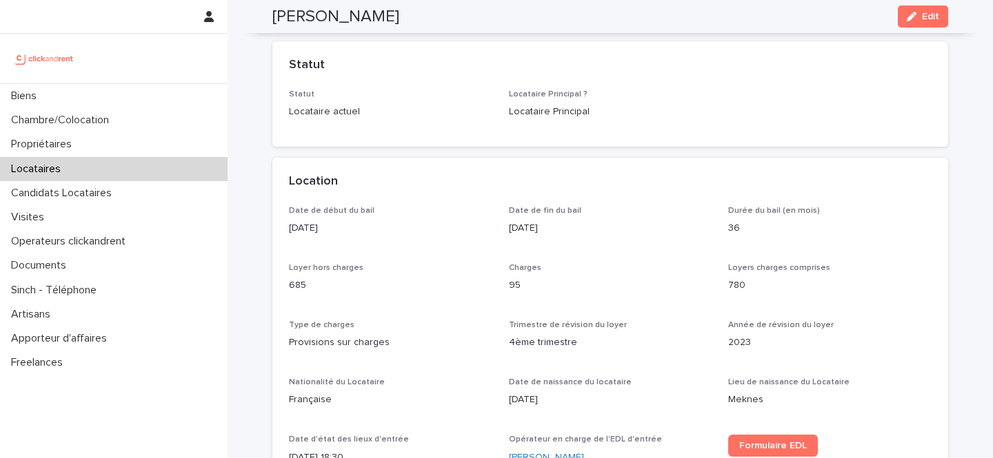
scroll to position [298, 0]
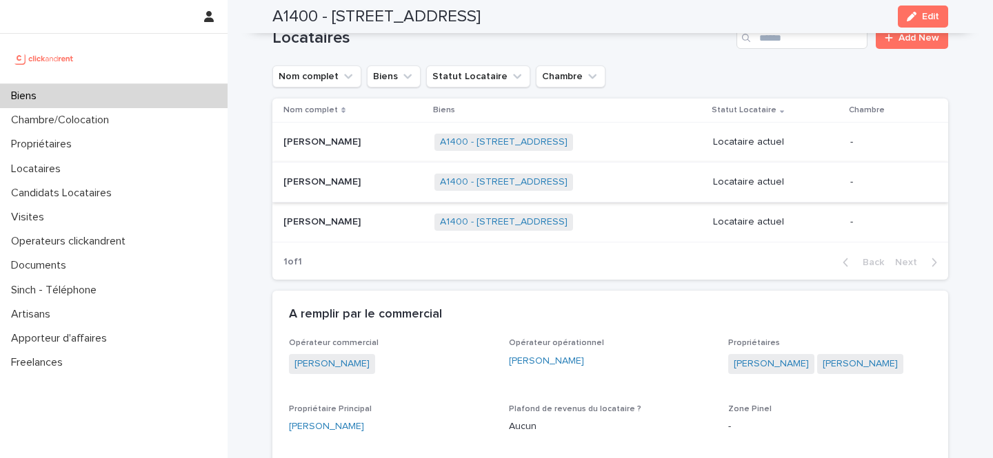
scroll to position [619, 0]
click at [352, 183] on p at bounding box center [353, 181] width 140 height 12
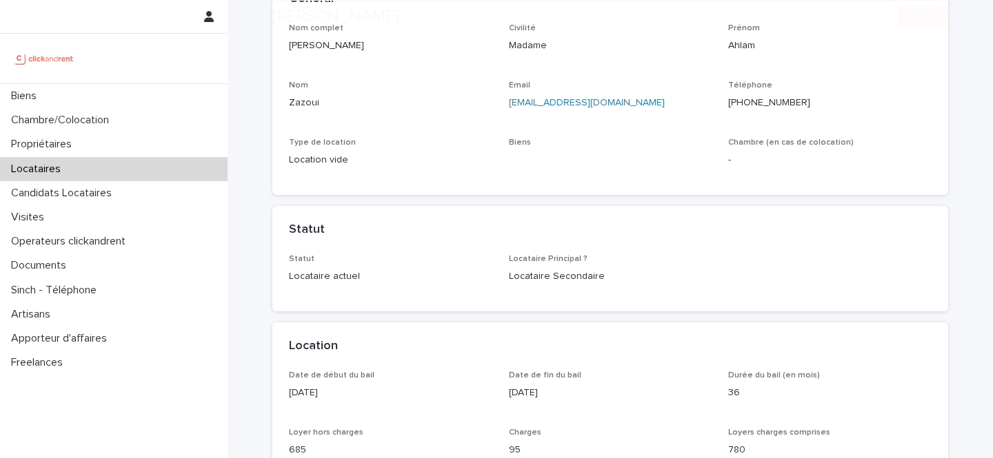
scroll to position [145, 0]
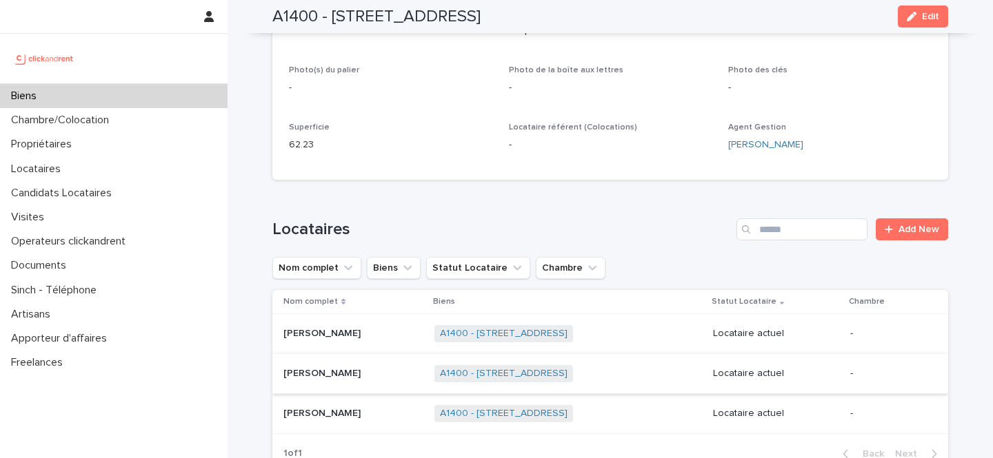
scroll to position [428, 0]
click at [323, 414] on p "[PERSON_NAME]" at bounding box center [323, 410] width 80 height 14
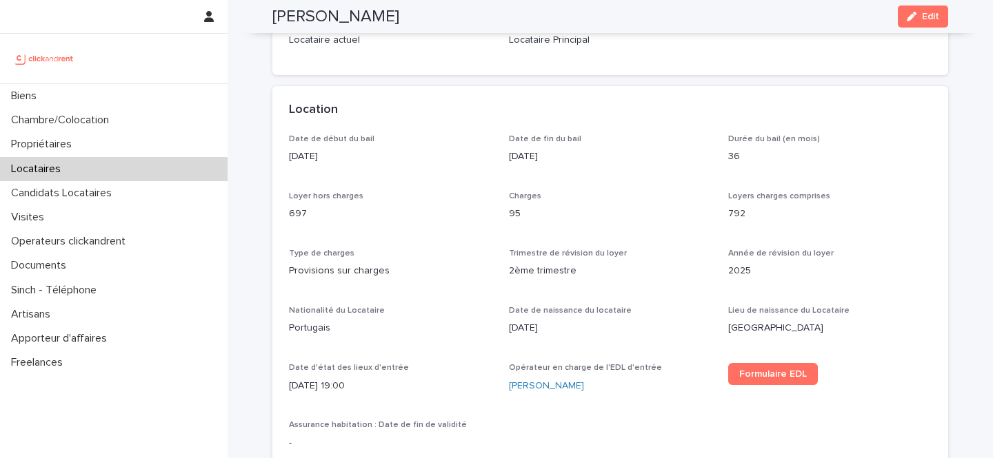
scroll to position [369, 0]
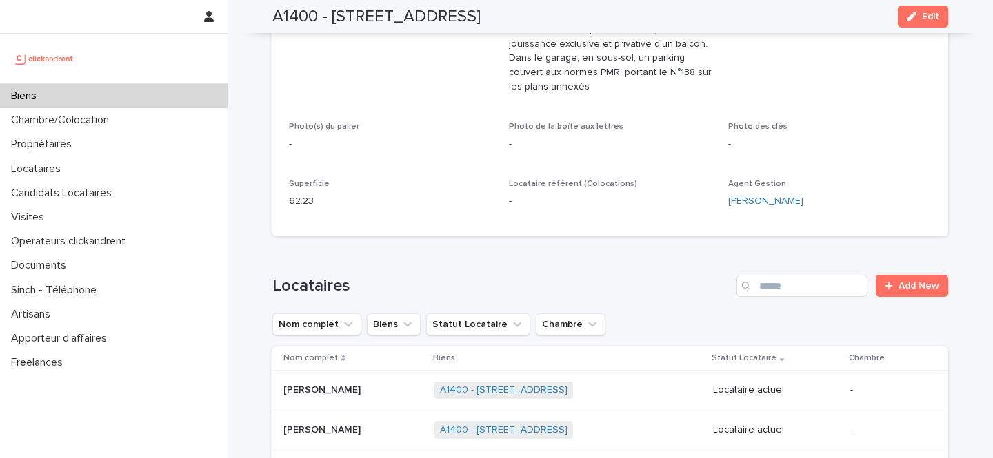
click at [101, 101] on div "Biens" at bounding box center [113, 96] width 227 height 24
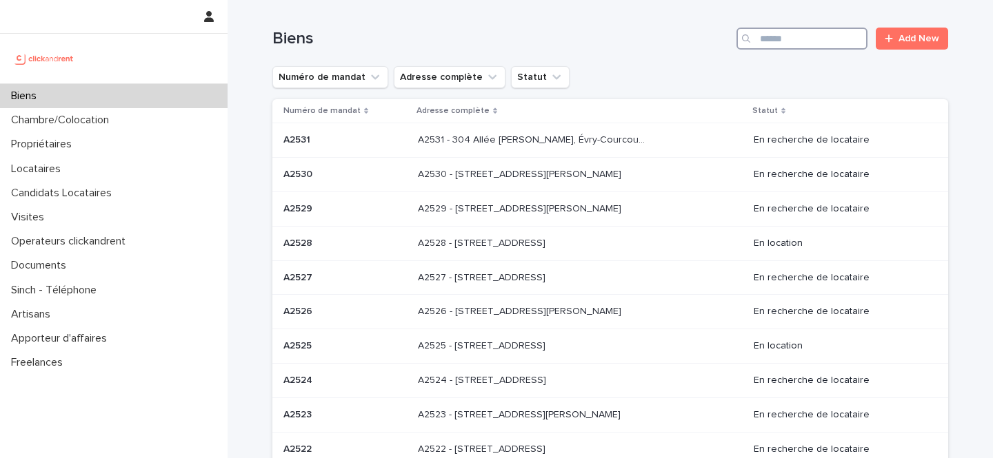
click at [818, 43] on input "Search" at bounding box center [801, 39] width 131 height 22
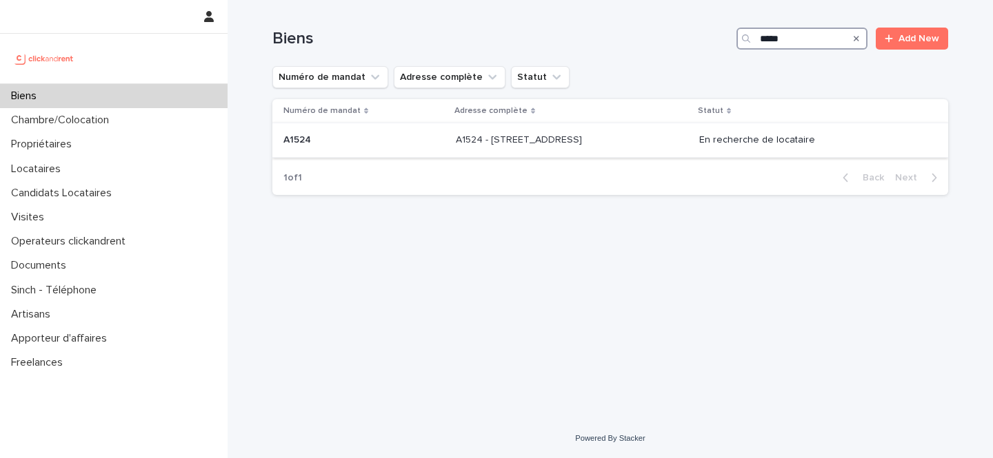
type input "*****"
click at [665, 144] on div "A1524 - [STREET_ADDRESS][GEOGRAPHIC_DATA][STREET_ADDRESS]" at bounding box center [572, 140] width 232 height 23
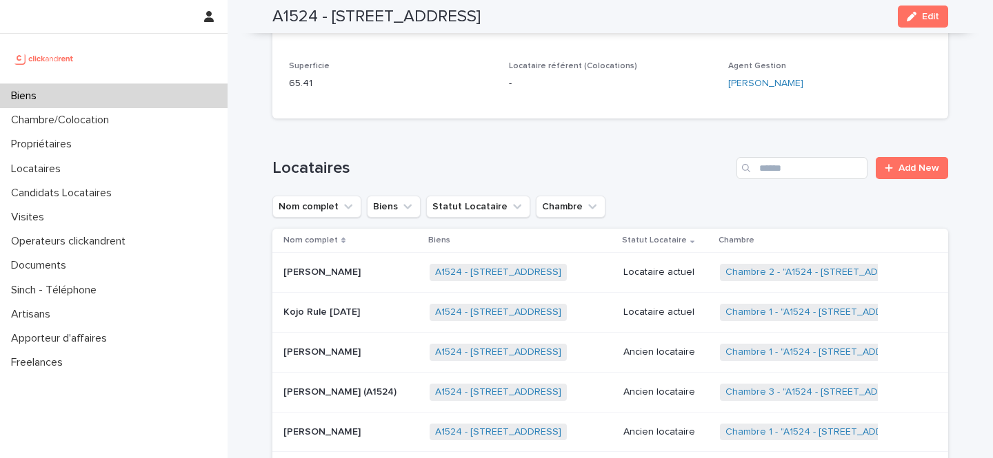
scroll to position [716, 0]
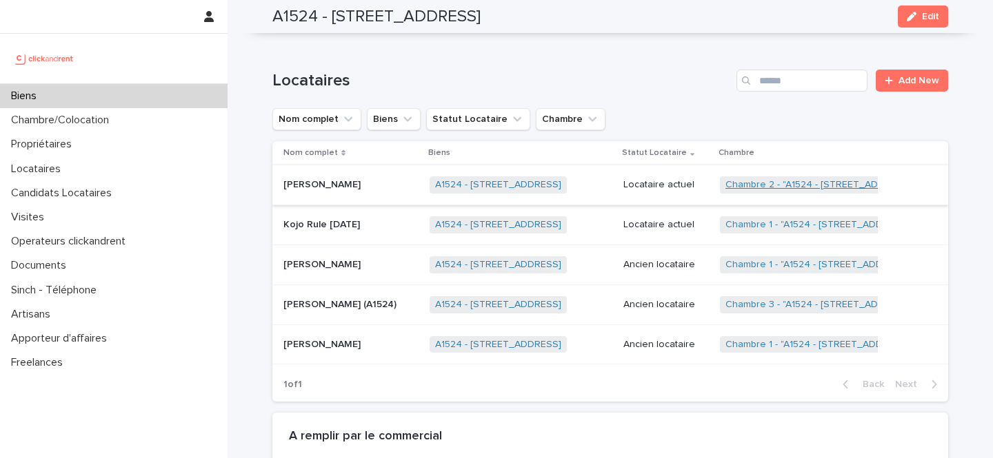
click at [777, 179] on link "Chambre 2 - "A1524 - [STREET_ADDRESS]"" at bounding box center [820, 185] width 190 height 12
click at [777, 299] on link "Chambre 3 - "A1524 - [STREET_ADDRESS]"" at bounding box center [820, 305] width 190 height 12
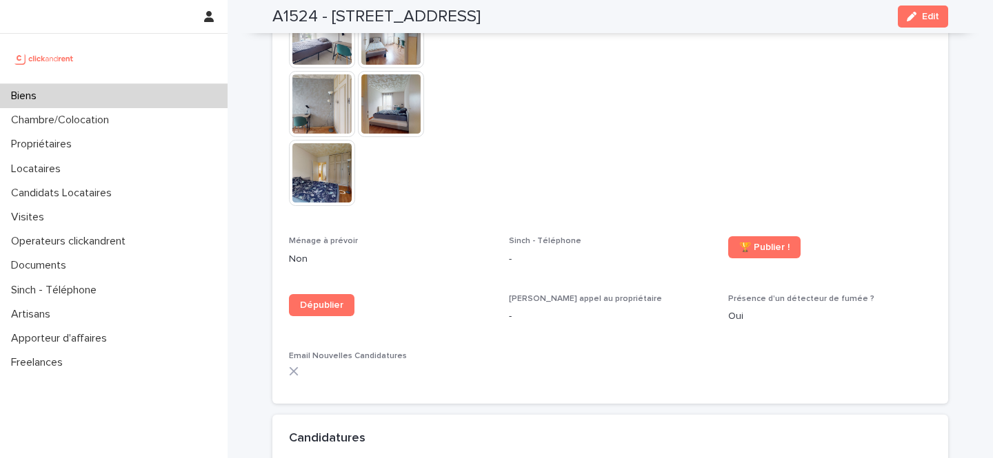
scroll to position [3792, 0]
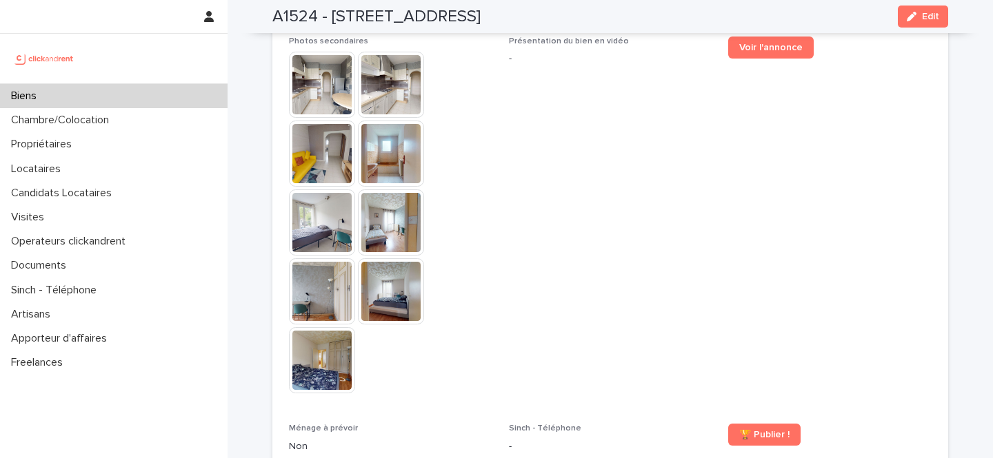
click at [383, 190] on img at bounding box center [391, 223] width 66 height 66
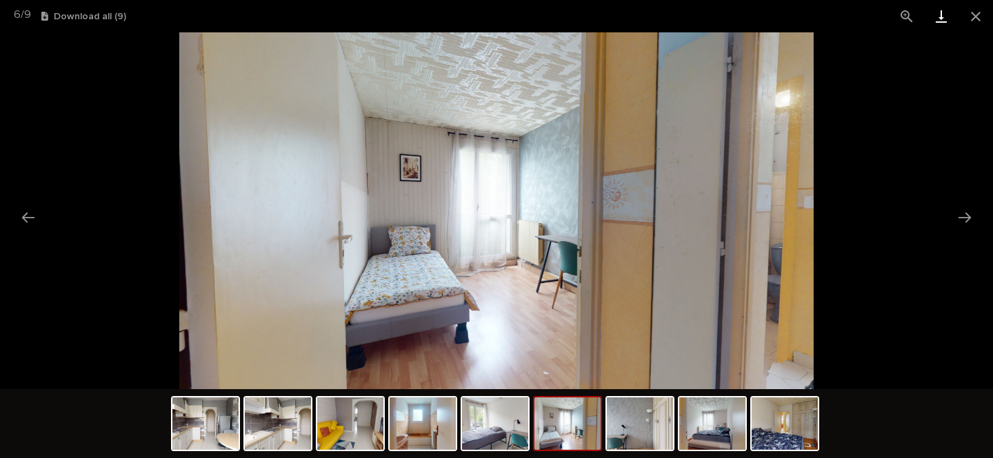
click at [937, 19] on link "Download" at bounding box center [941, 16] width 34 height 32
click at [975, 19] on button "Close gallery" at bounding box center [975, 16] width 34 height 32
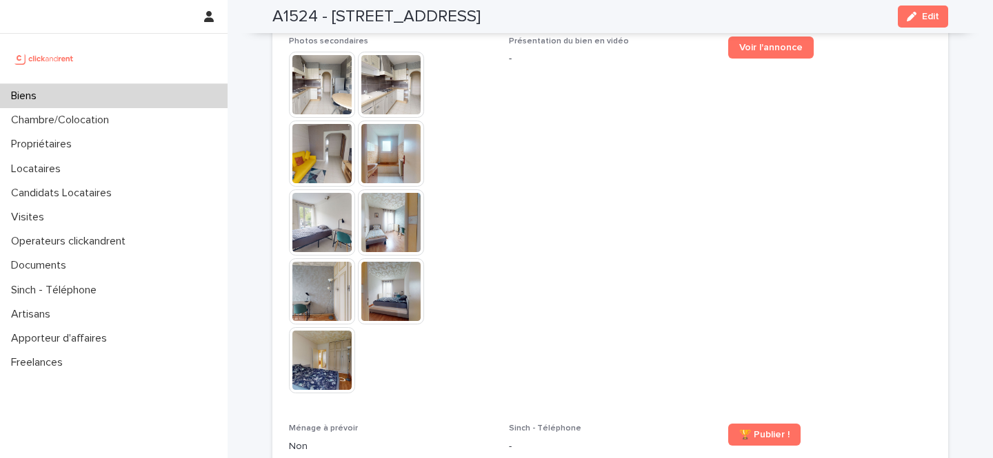
click at [78, 98] on div "Biens" at bounding box center [113, 96] width 227 height 24
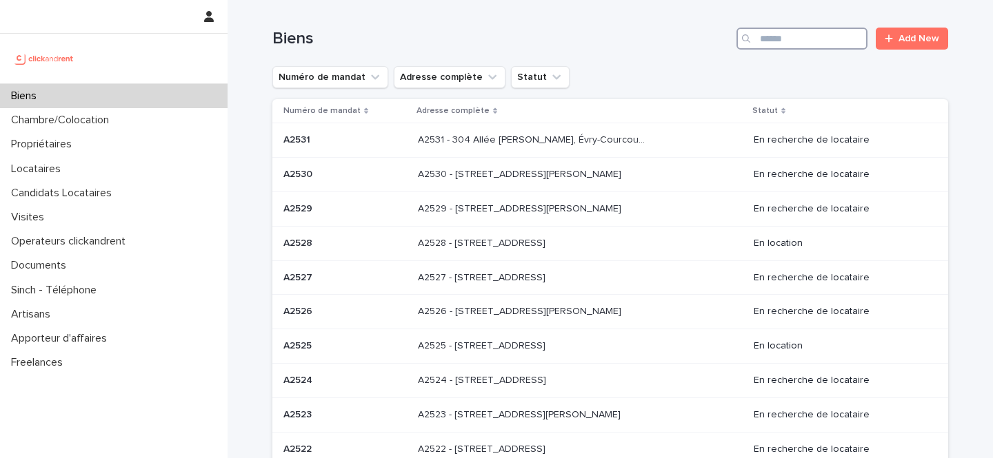
click at [785, 34] on input "Search" at bounding box center [801, 39] width 131 height 22
click at [117, 145] on div "Propriétaires" at bounding box center [113, 144] width 227 height 24
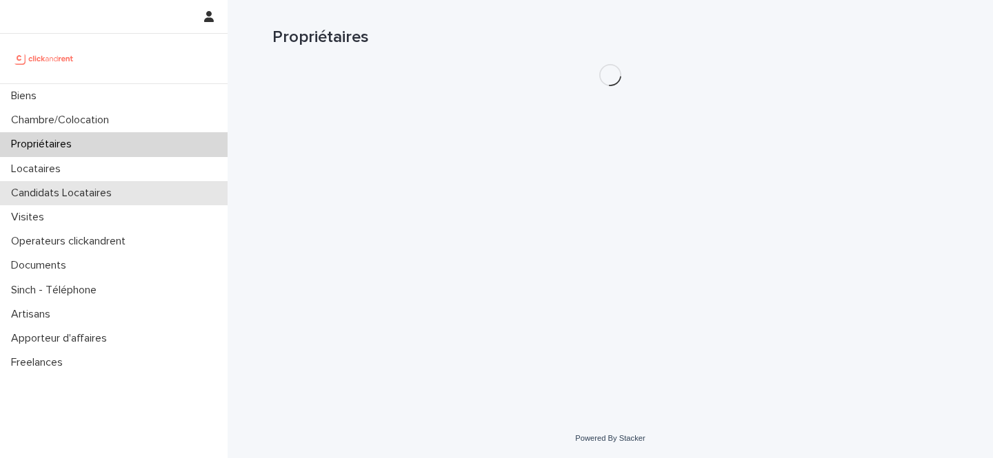
click at [108, 184] on div "Candidats Locataires" at bounding box center [113, 193] width 227 height 24
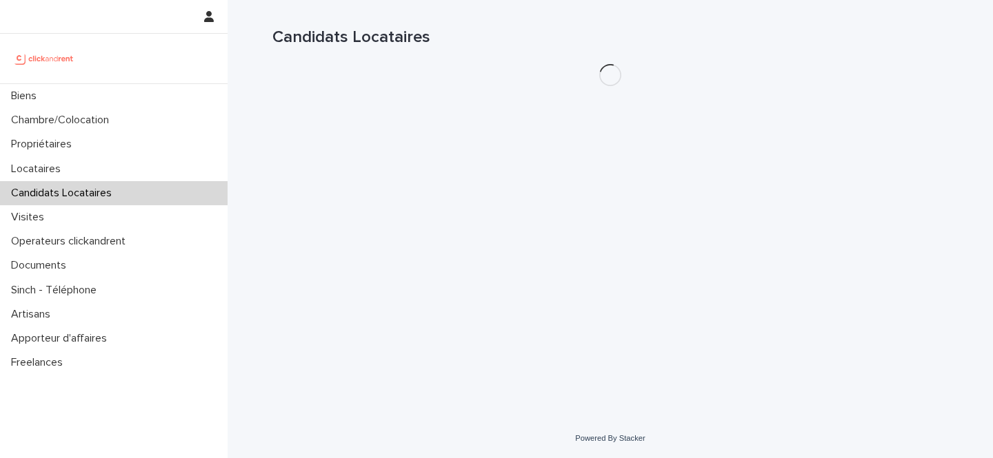
click at [112, 181] on div "Candidats Locataires" at bounding box center [113, 193] width 227 height 24
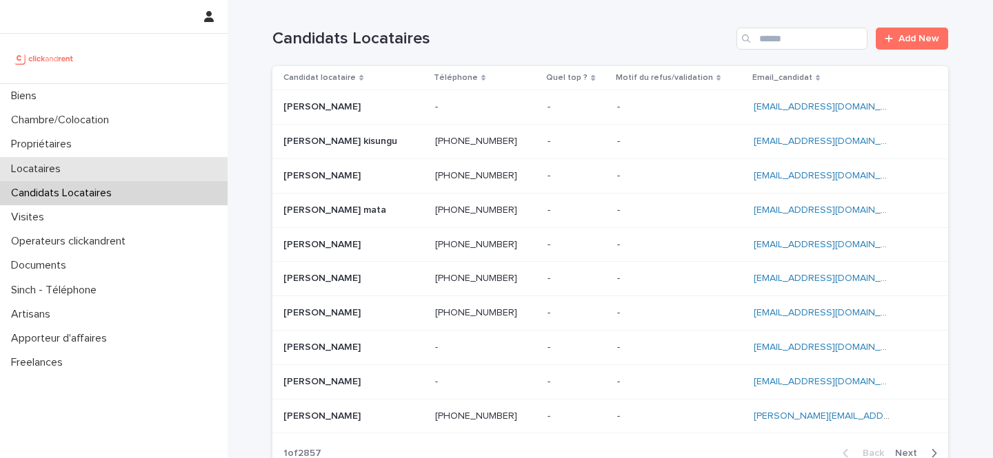
click at [115, 176] on div "Locataires" at bounding box center [113, 169] width 227 height 24
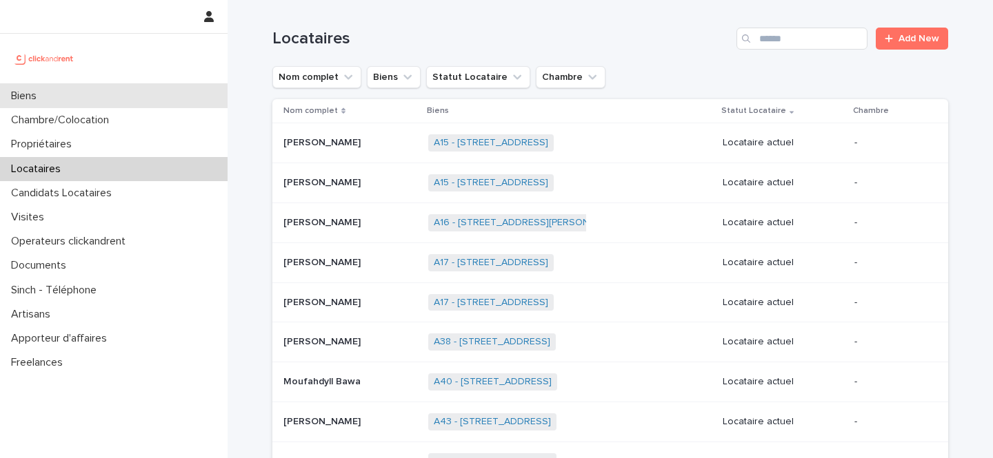
click at [199, 101] on div "Biens" at bounding box center [113, 96] width 227 height 24
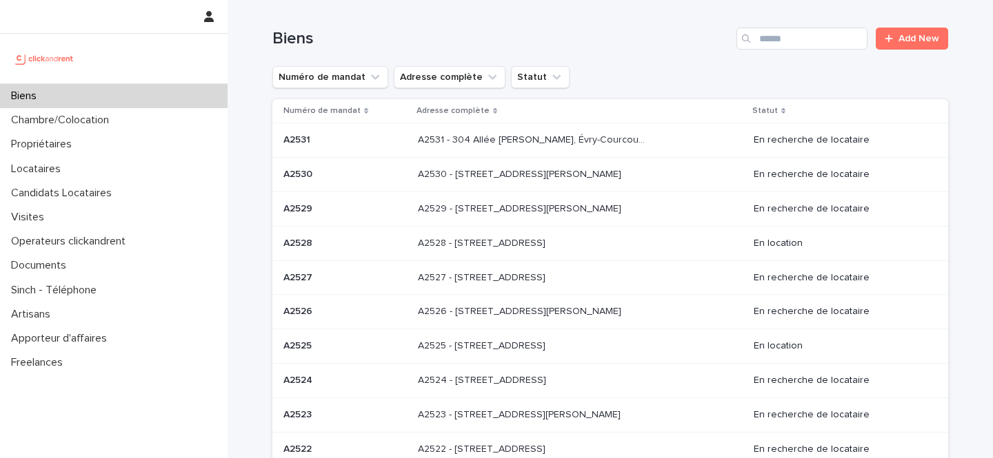
click at [775, 52] on div "Biens Add New" at bounding box center [610, 33] width 676 height 66
click at [779, 45] on input "Search" at bounding box center [801, 39] width 131 height 22
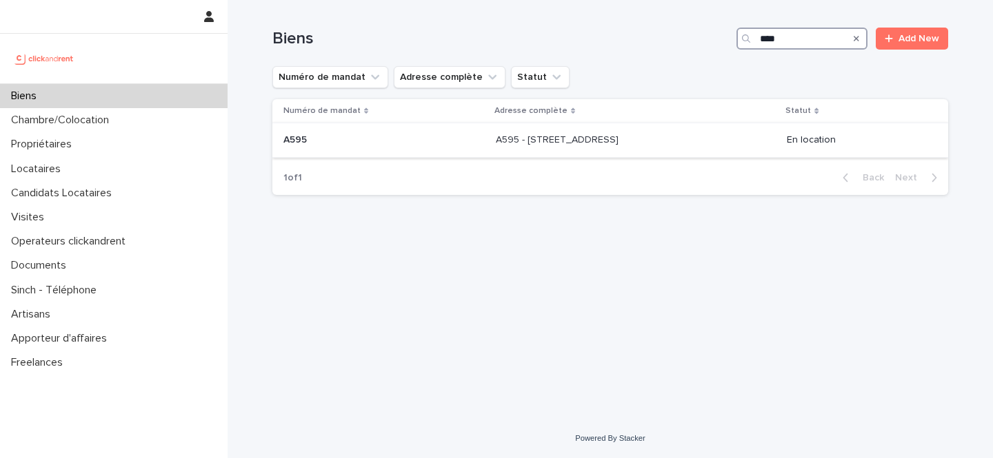
type input "****"
click at [639, 133] on div "A595 - [STREET_ADDRESS] A595 - [STREET_ADDRESS]" at bounding box center [636, 140] width 280 height 23
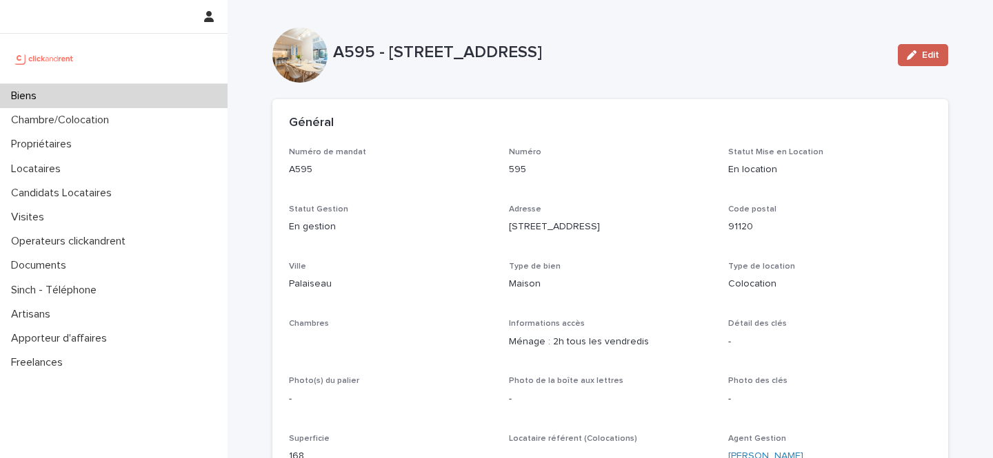
click at [915, 60] on button "Edit" at bounding box center [923, 55] width 50 height 22
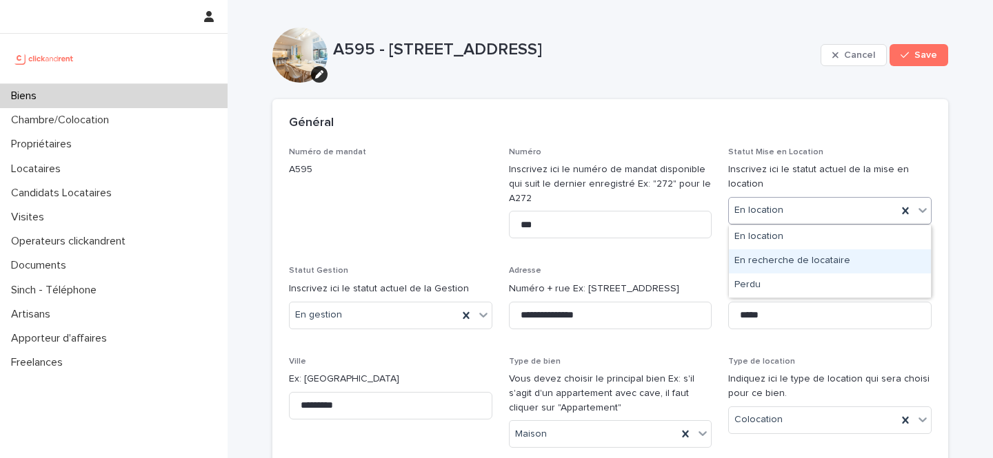
click at [772, 262] on div "En recherche de locataire" at bounding box center [830, 262] width 202 height 24
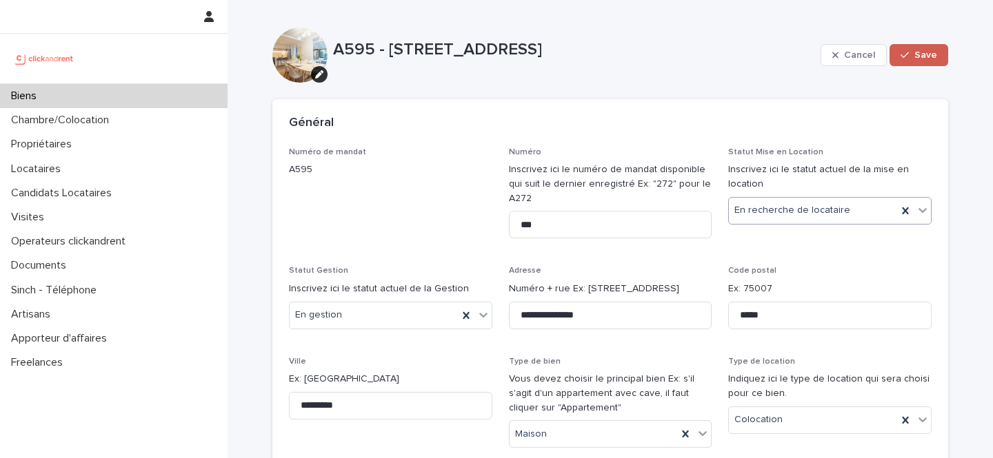
click at [911, 46] on button "Save" at bounding box center [918, 55] width 59 height 22
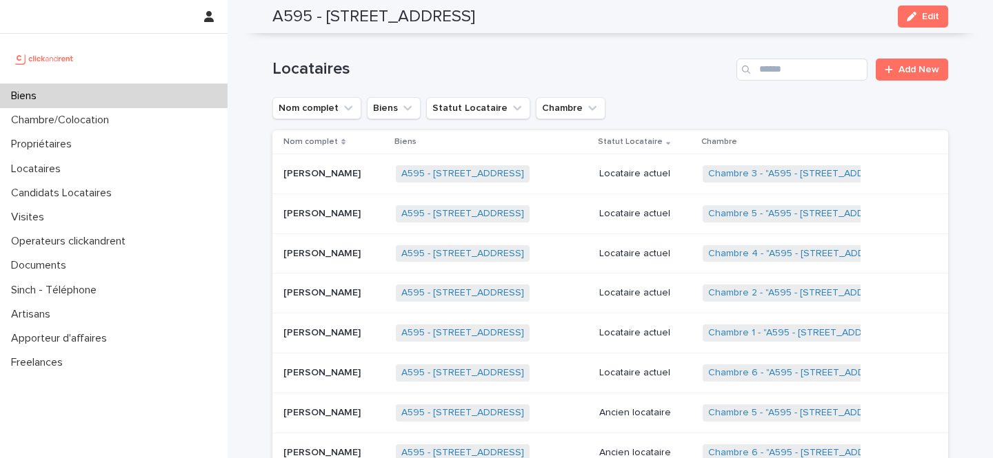
scroll to position [600, 0]
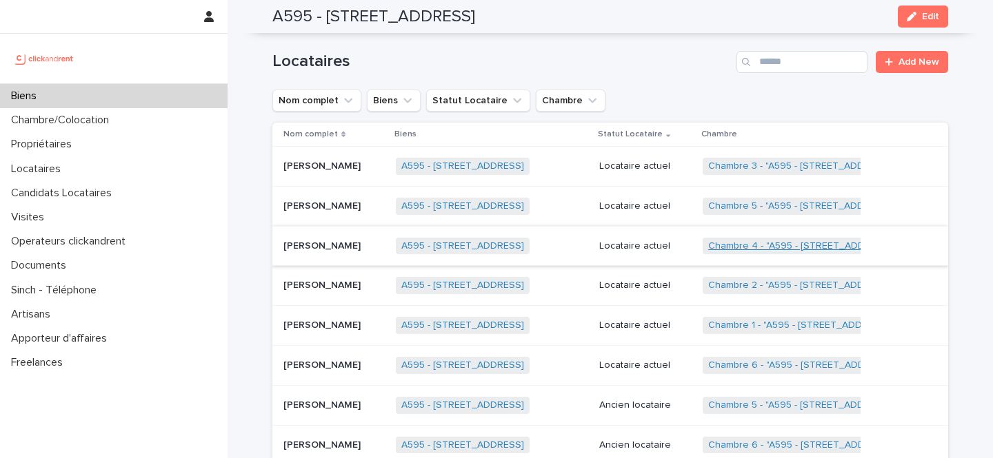
click at [758, 247] on link "Chambre 4 - "A595 - [STREET_ADDRESS]"" at bounding box center [801, 247] width 187 height 12
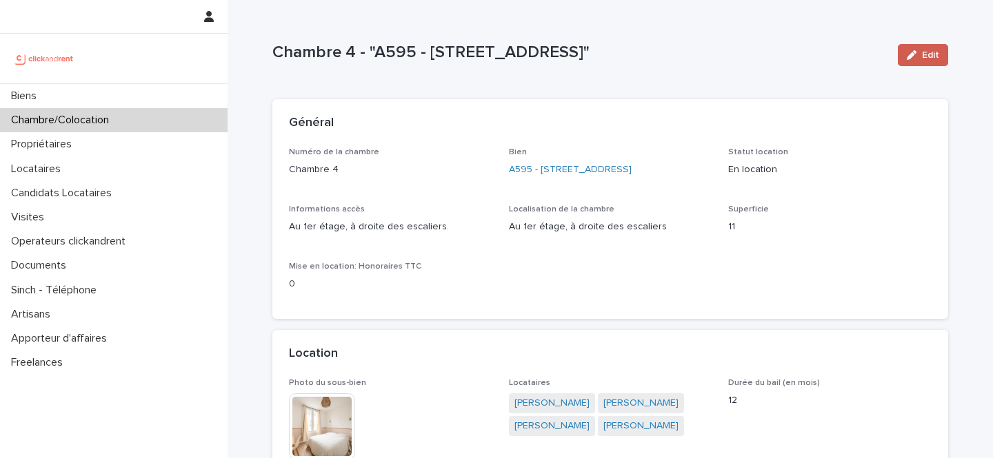
click at [931, 58] on span "Edit" at bounding box center [930, 55] width 17 height 10
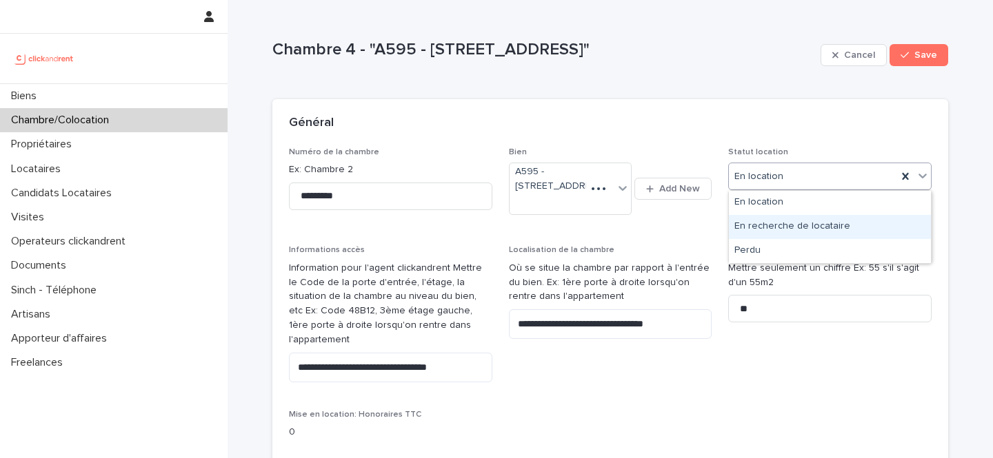
click at [769, 225] on div "En recherche de locataire" at bounding box center [830, 227] width 202 height 24
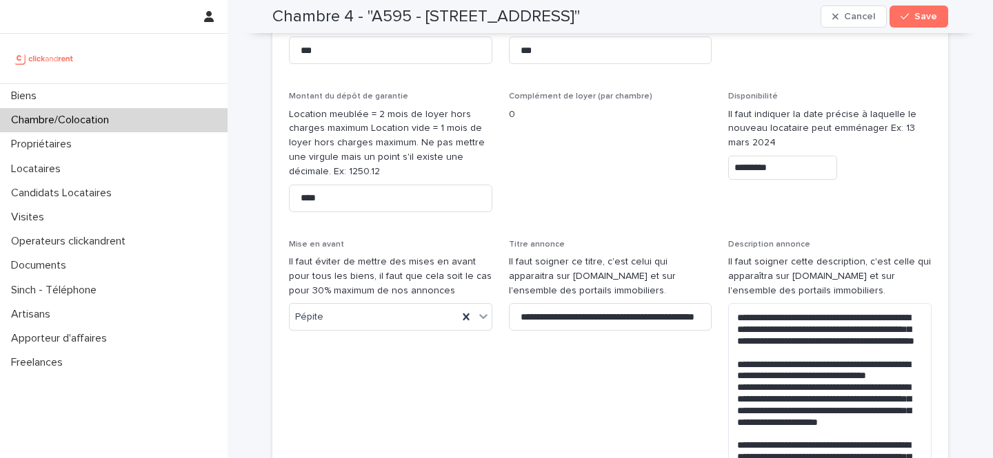
scroll to position [744, 0]
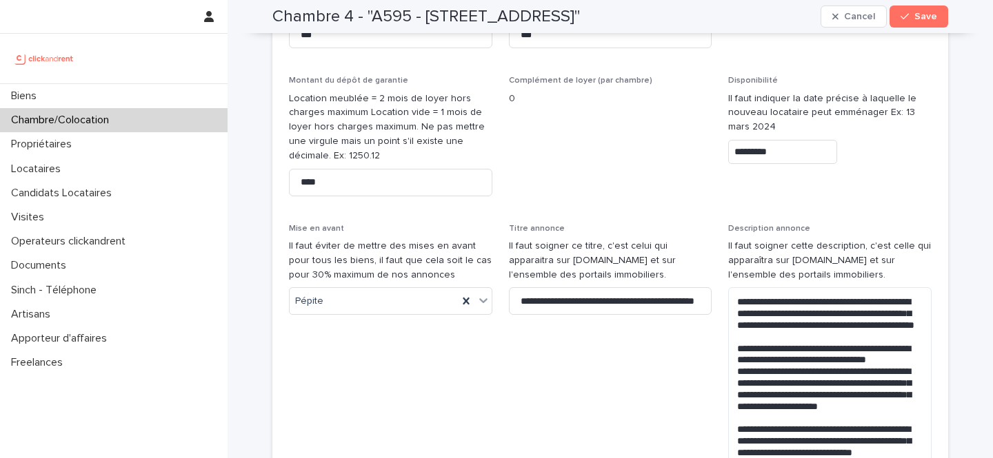
click at [795, 140] on input "*********" at bounding box center [782, 152] width 109 height 24
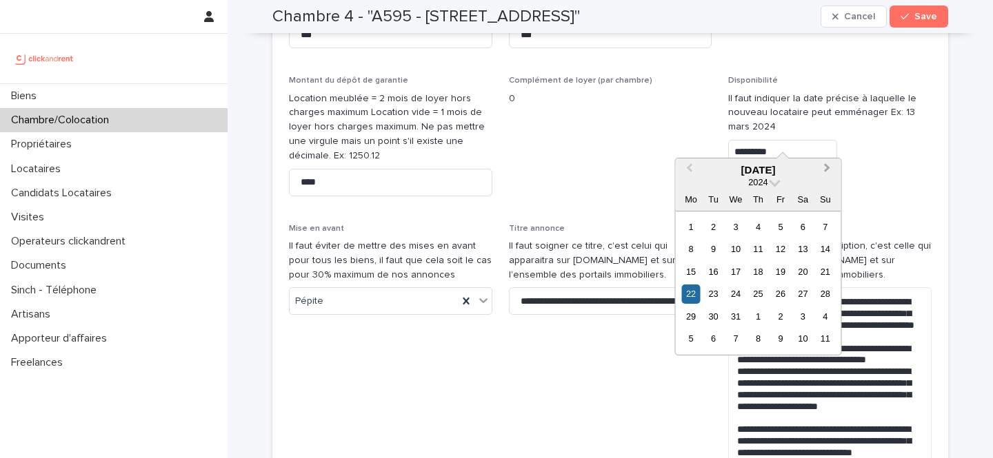
click at [827, 169] on span "Next Month" at bounding box center [827, 170] width 0 height 19
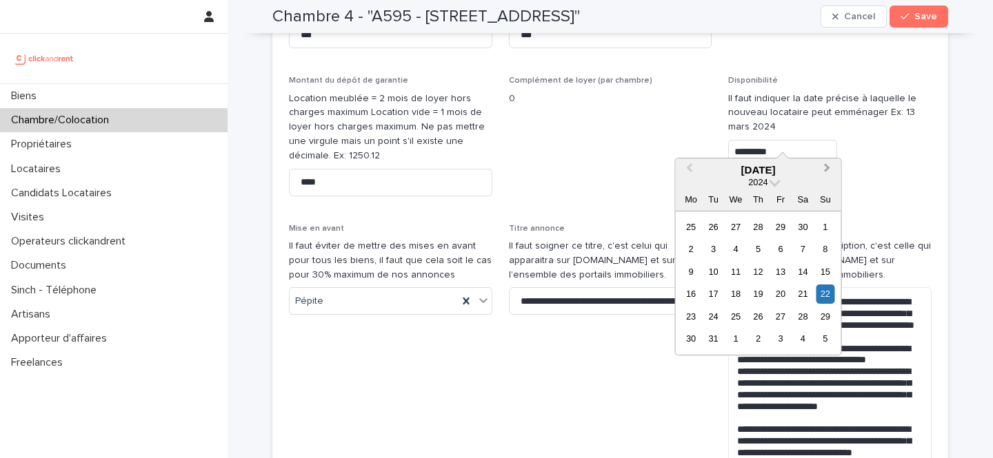
click at [827, 169] on span "Next Month" at bounding box center [827, 170] width 0 height 19
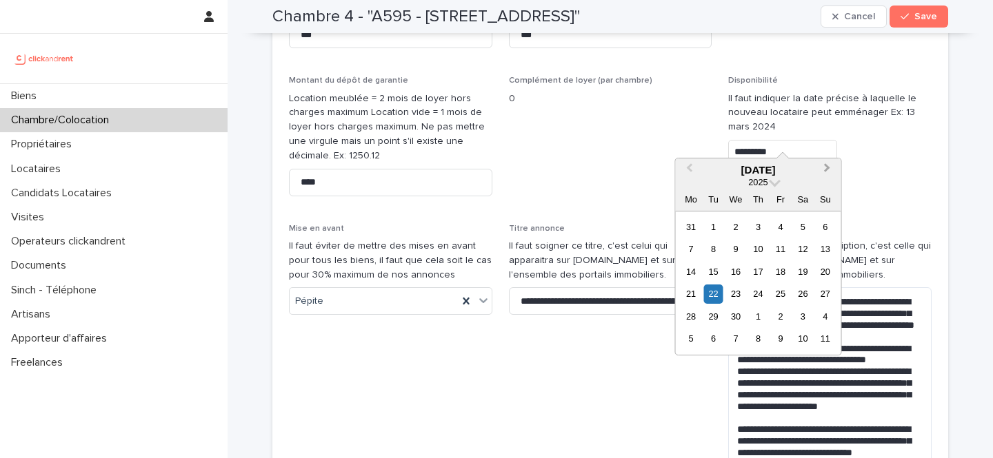
click at [827, 169] on span "Next Month" at bounding box center [827, 170] width 0 height 19
drag, startPoint x: 829, startPoint y: 166, endPoint x: 810, endPoint y: 185, distance: 26.3
click at [829, 166] on button "Next Month" at bounding box center [829, 171] width 22 height 22
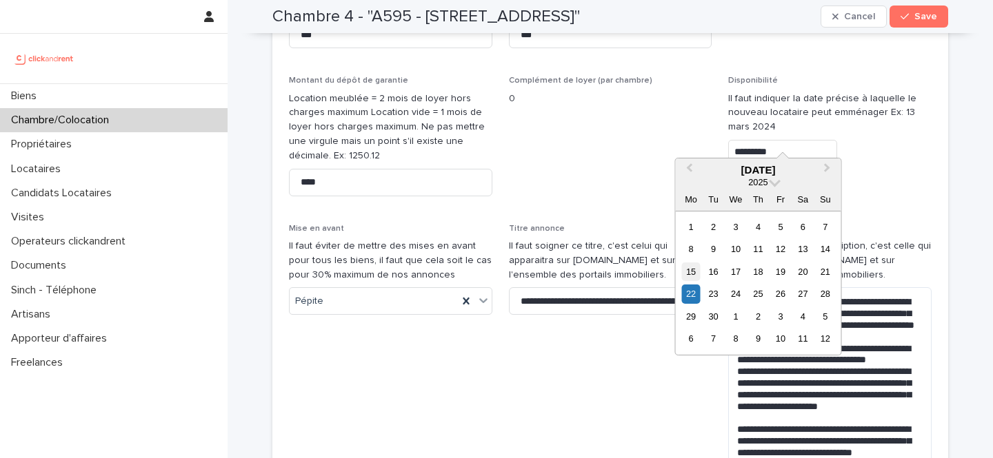
click at [689, 276] on div "15" at bounding box center [690, 272] width 19 height 19
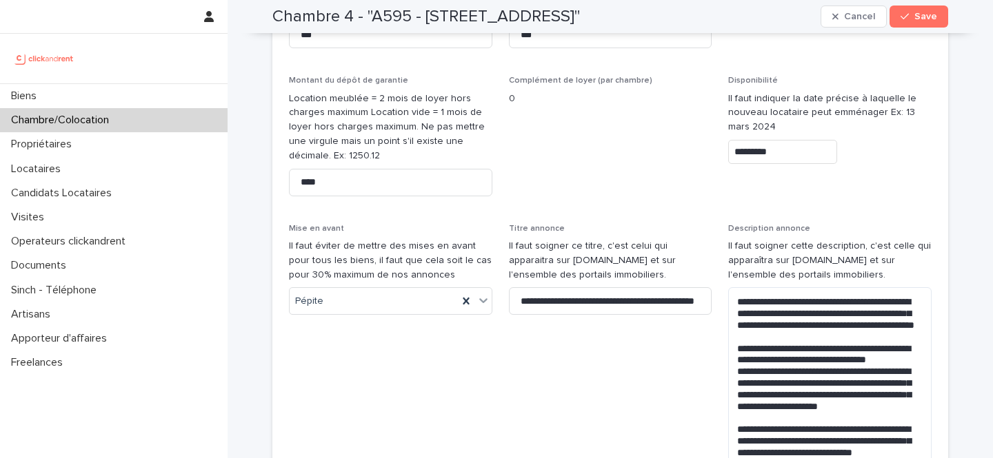
type input "*********"
click at [922, 14] on span "Save" at bounding box center [925, 17] width 23 height 10
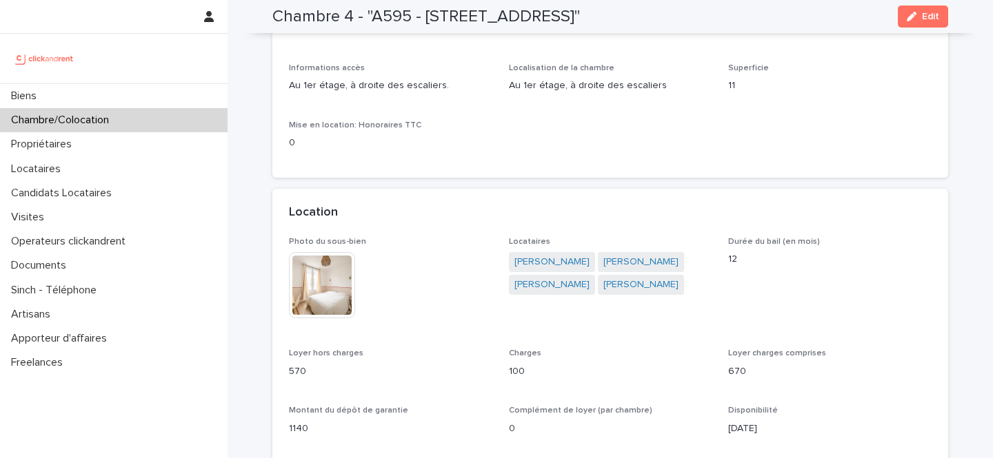
scroll to position [0, 0]
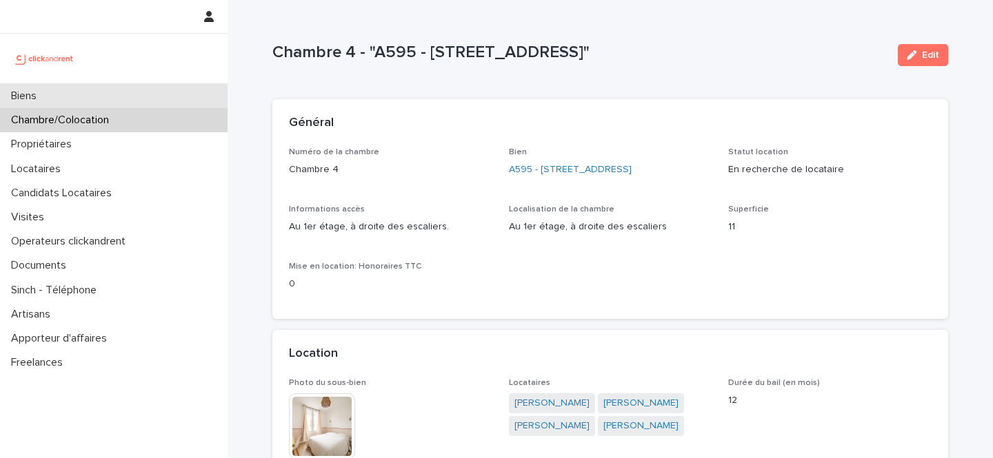
click at [94, 101] on div "Biens" at bounding box center [113, 96] width 227 height 24
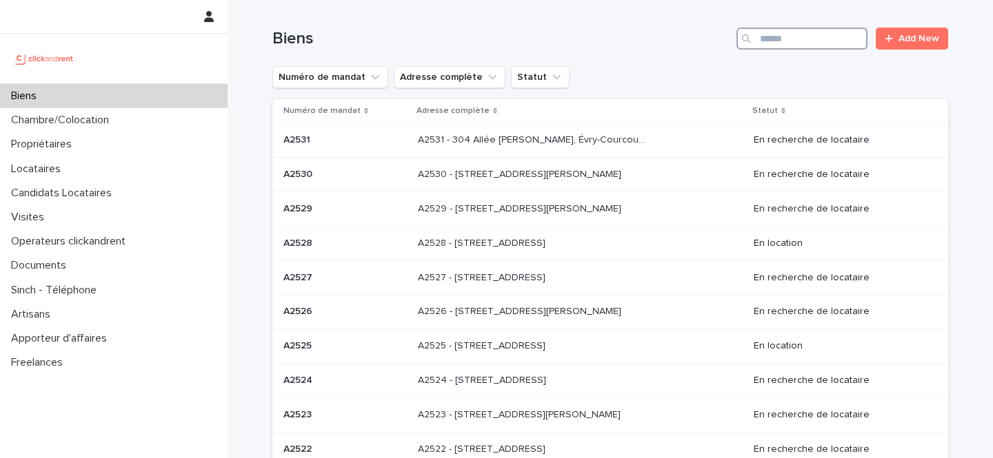
click at [822, 48] on input "Search" at bounding box center [801, 39] width 131 height 22
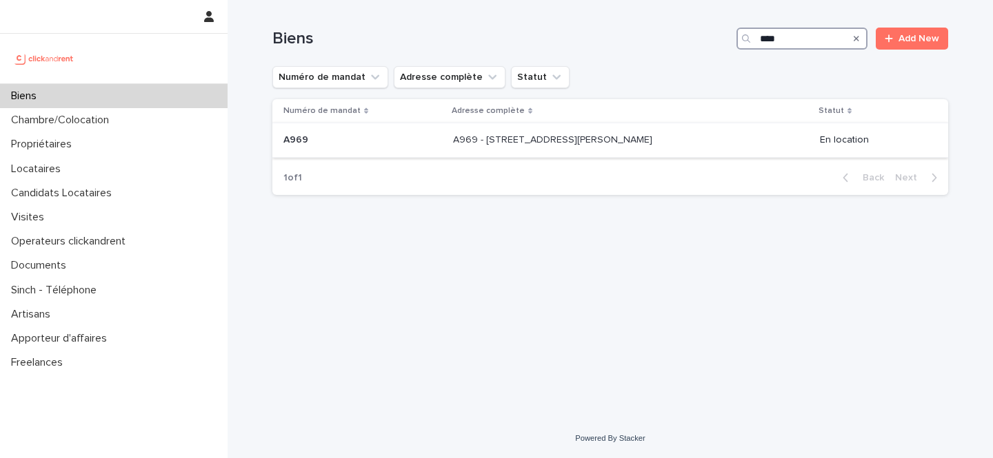
type input "****"
click at [525, 140] on p "A969 - [STREET_ADDRESS][PERSON_NAME]" at bounding box center [554, 139] width 202 height 14
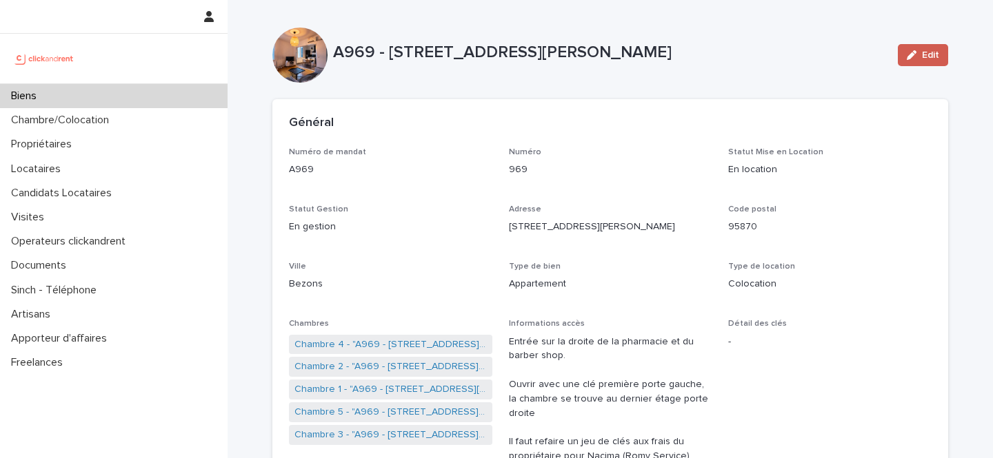
click at [926, 55] on span "Edit" at bounding box center [930, 55] width 17 height 10
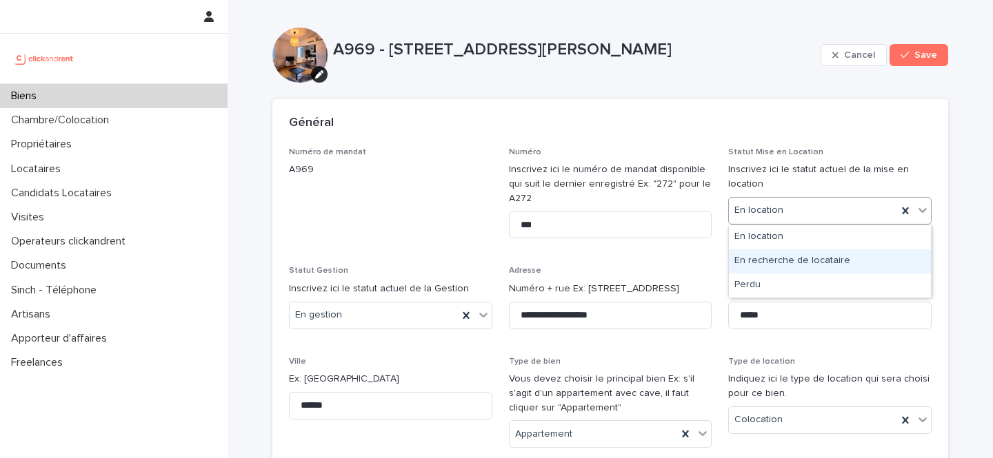
click at [764, 256] on div "En recherche de locataire" at bounding box center [830, 262] width 202 height 24
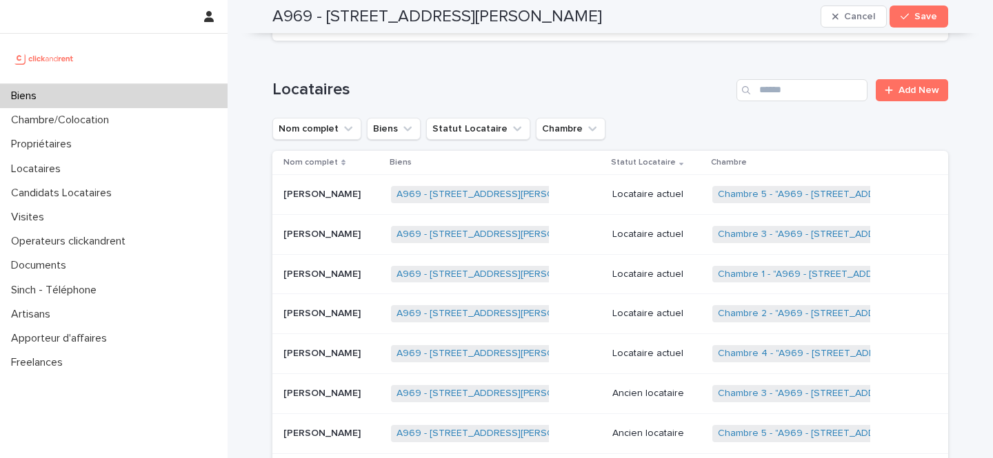
scroll to position [1011, 0]
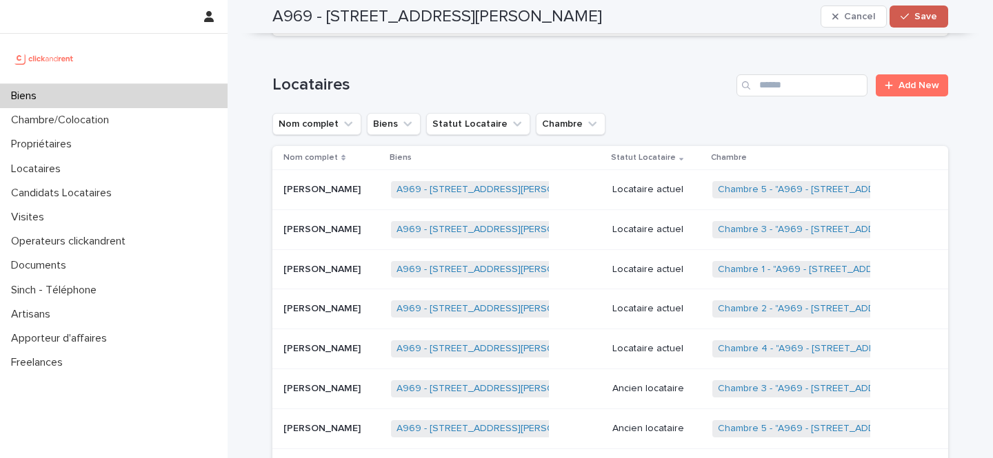
click at [920, 10] on button "Save" at bounding box center [918, 17] width 59 height 22
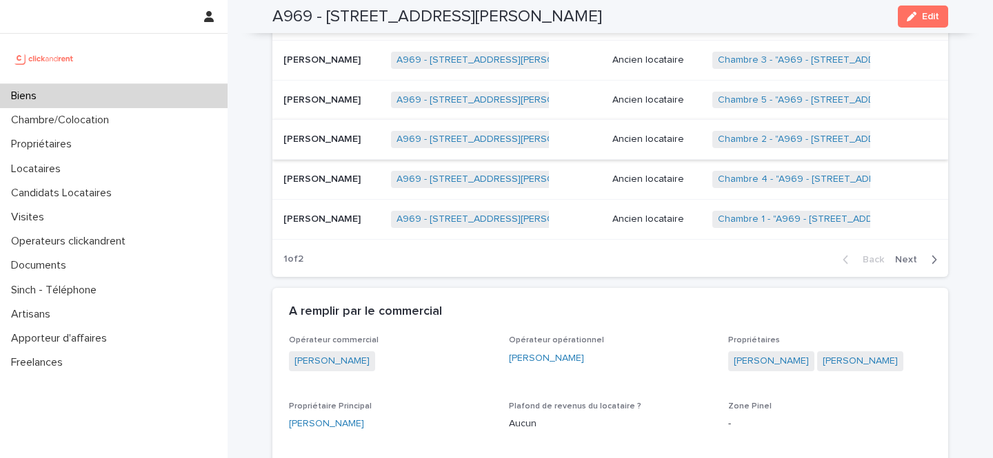
scroll to position [944, 0]
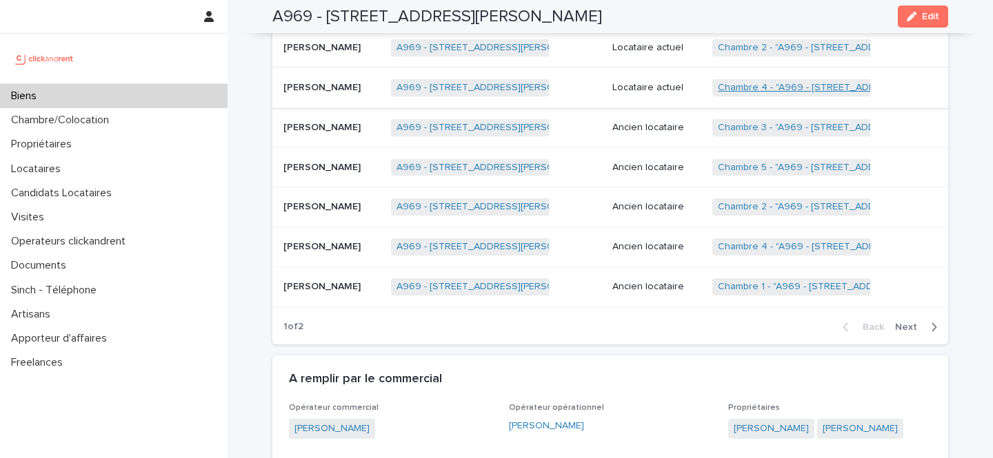
click at [761, 85] on link "Chambre 4 - "A969 - [STREET_ADDRESS][PERSON_NAME]"" at bounding box center [849, 88] width 263 height 12
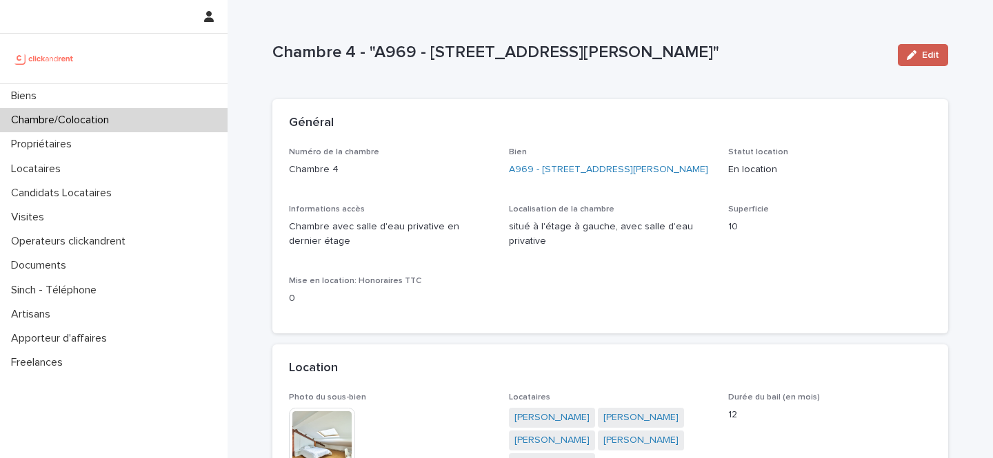
click at [915, 60] on button "Edit" at bounding box center [923, 55] width 50 height 22
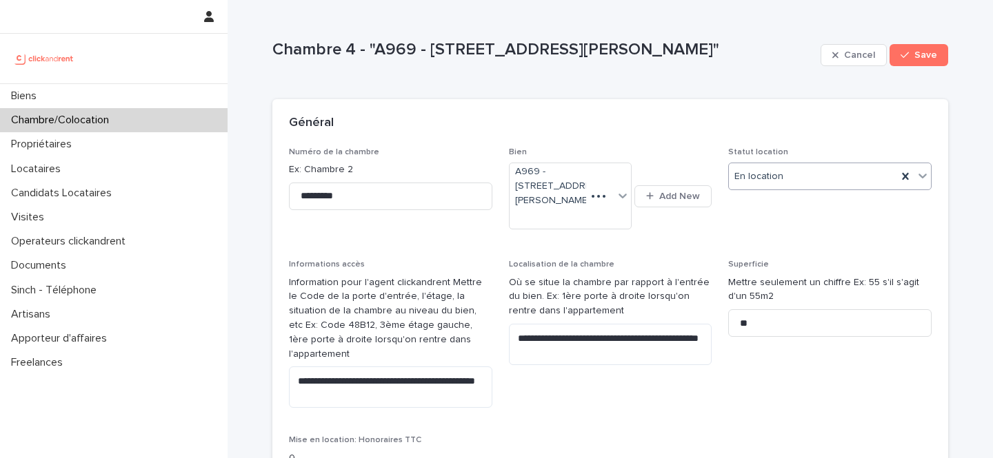
click at [776, 183] on div "En location" at bounding box center [813, 176] width 168 height 23
click at [776, 223] on div "En recherche de locataire" at bounding box center [830, 227] width 202 height 24
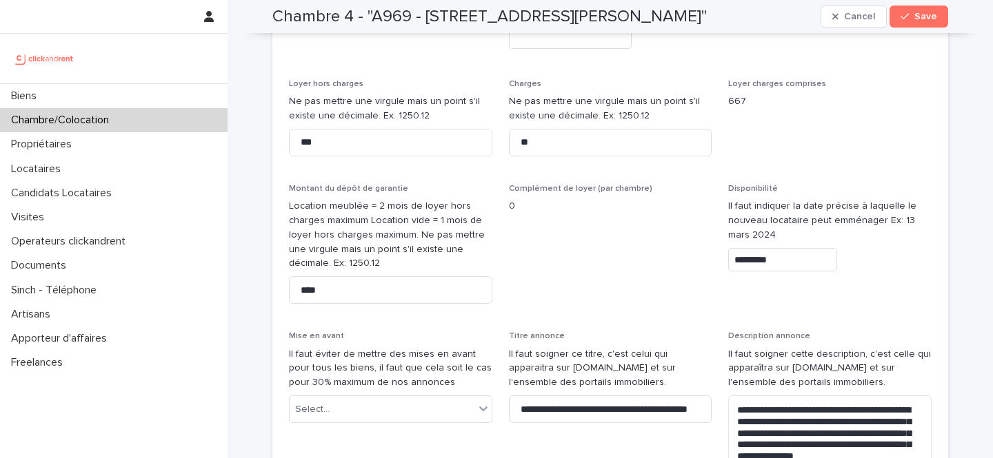
scroll to position [687, 0]
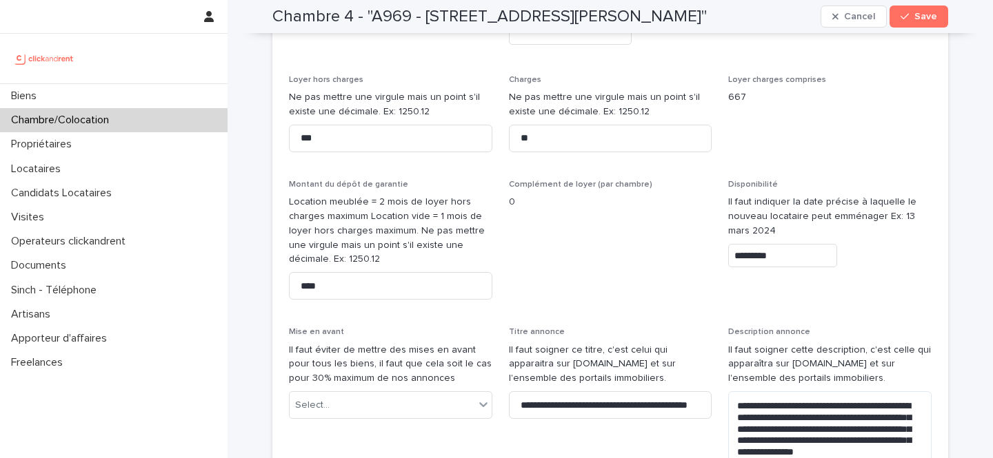
click at [769, 244] on input "*********" at bounding box center [782, 256] width 109 height 24
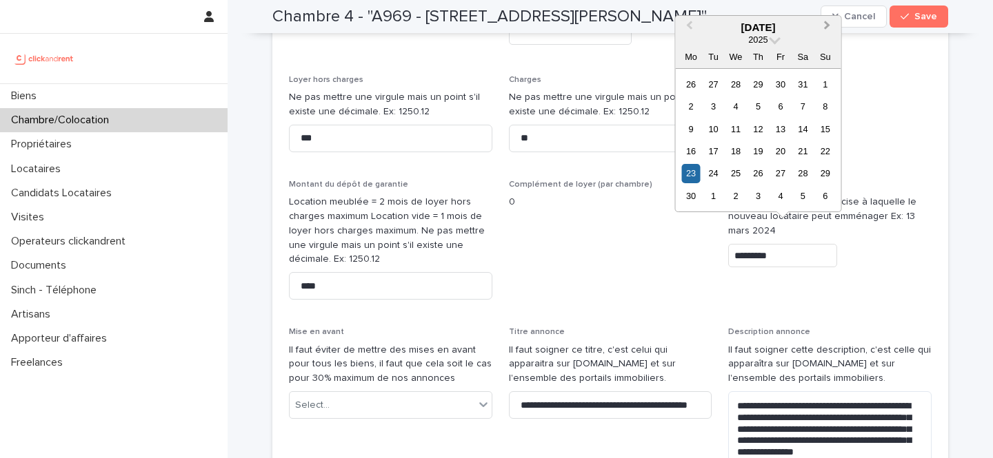
click at [827, 24] on span "Next Month" at bounding box center [827, 27] width 0 height 19
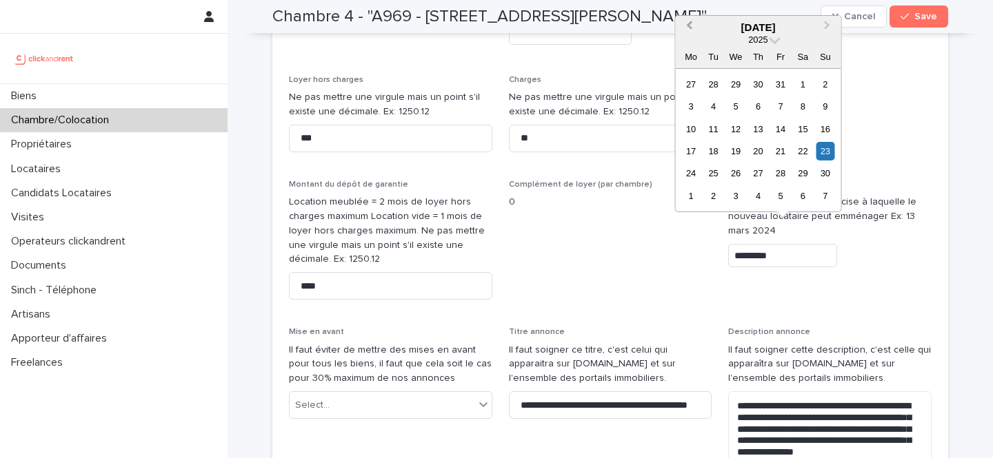
click at [689, 23] on span "Previous Month" at bounding box center [689, 27] width 0 height 19
click at [758, 125] on div "18" at bounding box center [758, 129] width 19 height 19
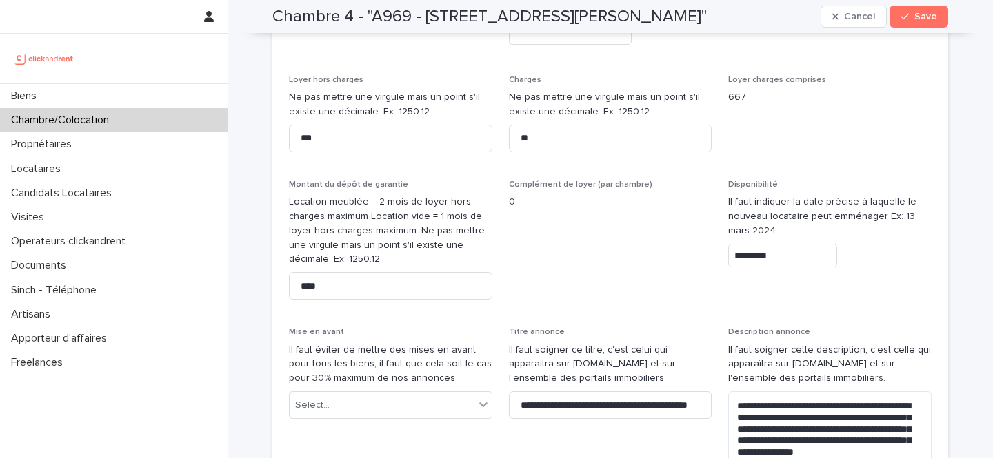
type input "*********"
click at [910, 13] on div "button" at bounding box center [907, 17] width 14 height 10
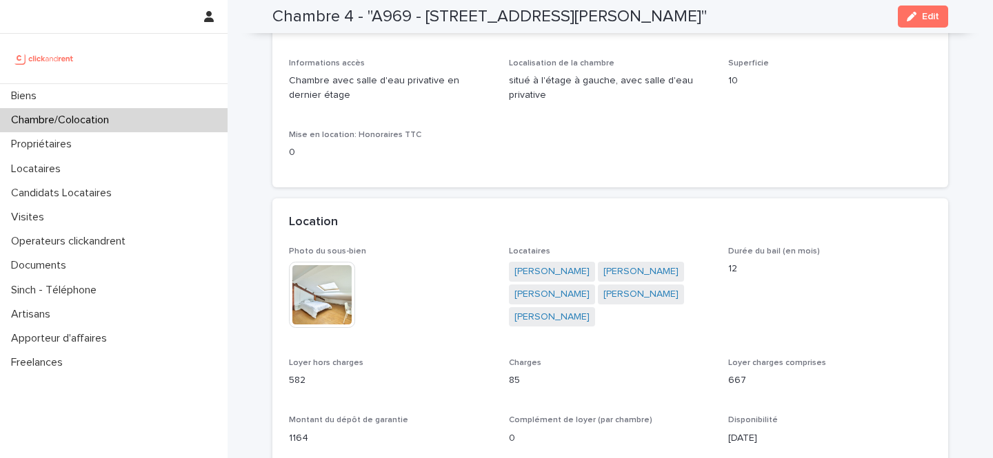
scroll to position [132, 0]
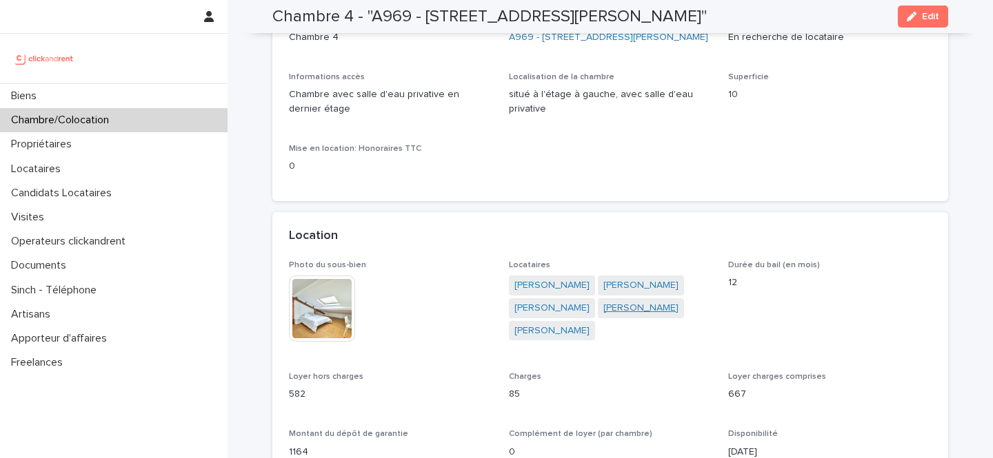
click at [640, 307] on link "[PERSON_NAME]" at bounding box center [640, 308] width 75 height 14
click at [575, 330] on link "[PERSON_NAME]" at bounding box center [551, 331] width 75 height 14
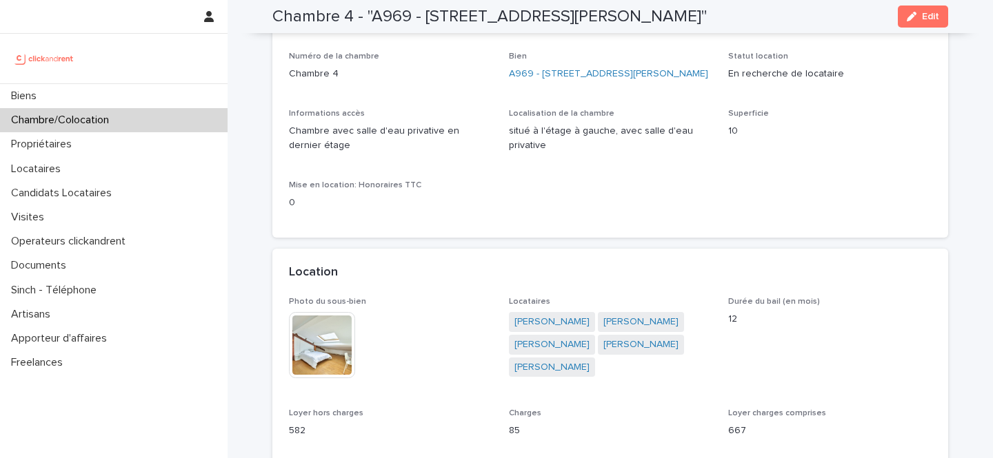
scroll to position [97, 0]
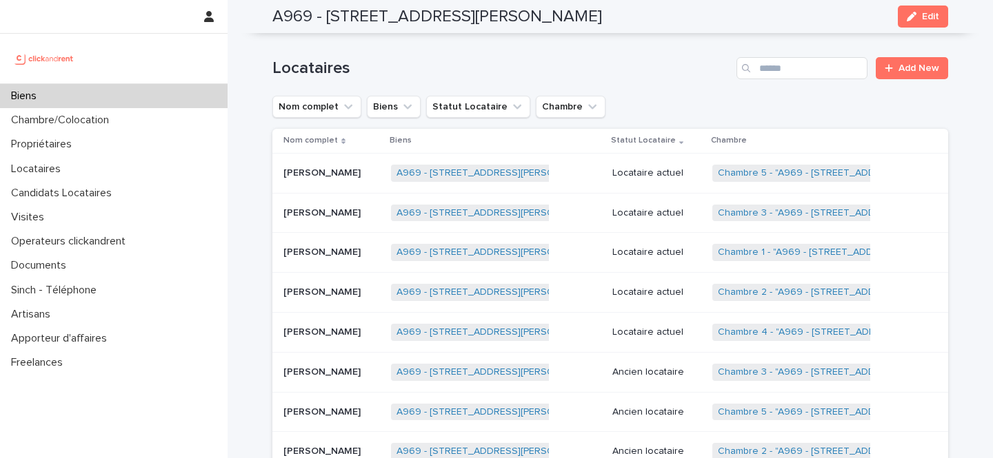
scroll to position [700, 0]
click at [776, 173] on link "Chambre 5 - "A969 - [STREET_ADDRESS][PERSON_NAME]"" at bounding box center [849, 173] width 263 height 12
click at [762, 328] on link "Chambre 4 - "A969 - [STREET_ADDRESS][PERSON_NAME]"" at bounding box center [849, 332] width 263 height 12
click at [778, 253] on link "Chambre 1 - "A969 - [STREET_ADDRESS][PERSON_NAME]"" at bounding box center [848, 252] width 261 height 12
click at [769, 289] on link "Chambre 2 - "A969 - [STREET_ADDRESS][PERSON_NAME]"" at bounding box center [849, 292] width 263 height 12
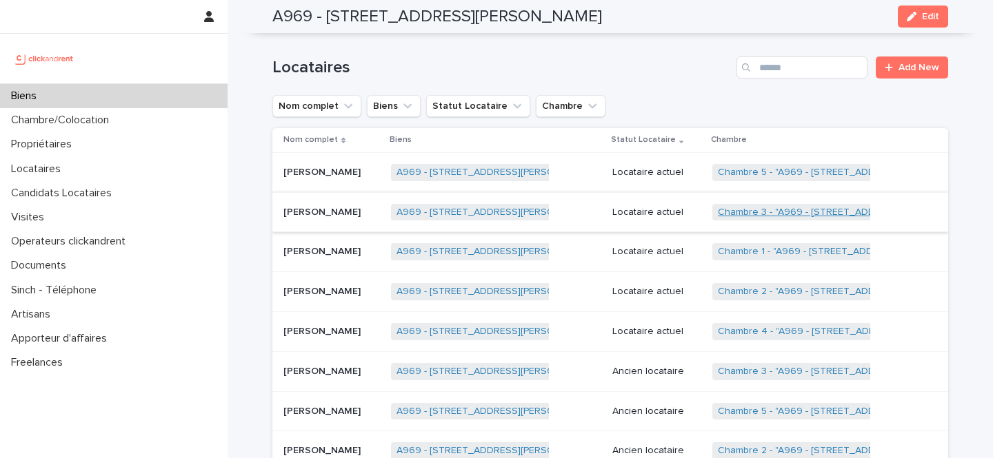
click at [775, 209] on link "Chambre 3 - "A969 - [STREET_ADDRESS][PERSON_NAME]"" at bounding box center [849, 213] width 263 height 12
click at [736, 332] on link "Chambre 4 - "A969 - [STREET_ADDRESS][PERSON_NAME]"" at bounding box center [849, 332] width 263 height 12
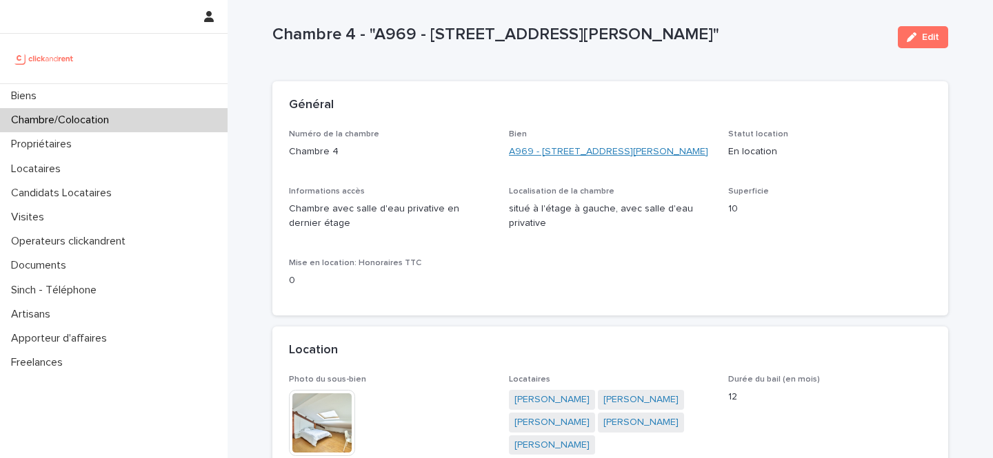
scroll to position [21, 0]
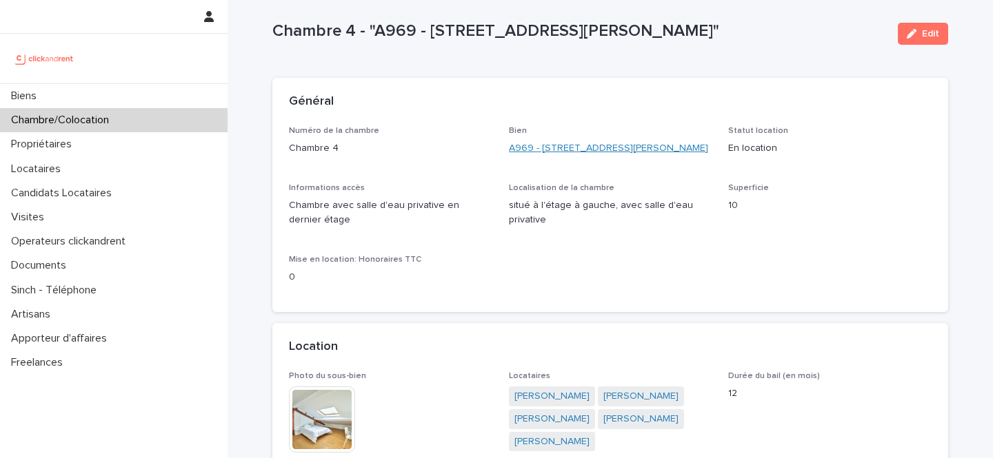
click at [599, 150] on link "A969 - [STREET_ADDRESS][PERSON_NAME]" at bounding box center [608, 148] width 199 height 14
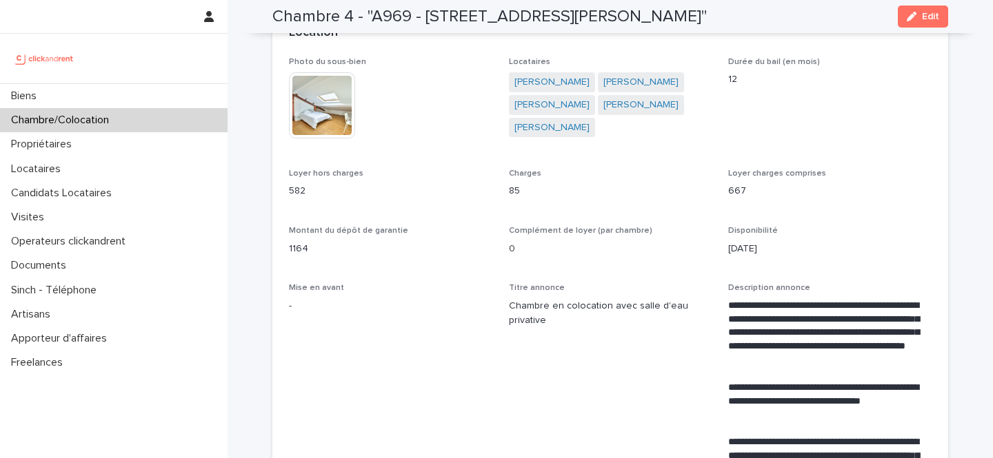
scroll to position [369, 0]
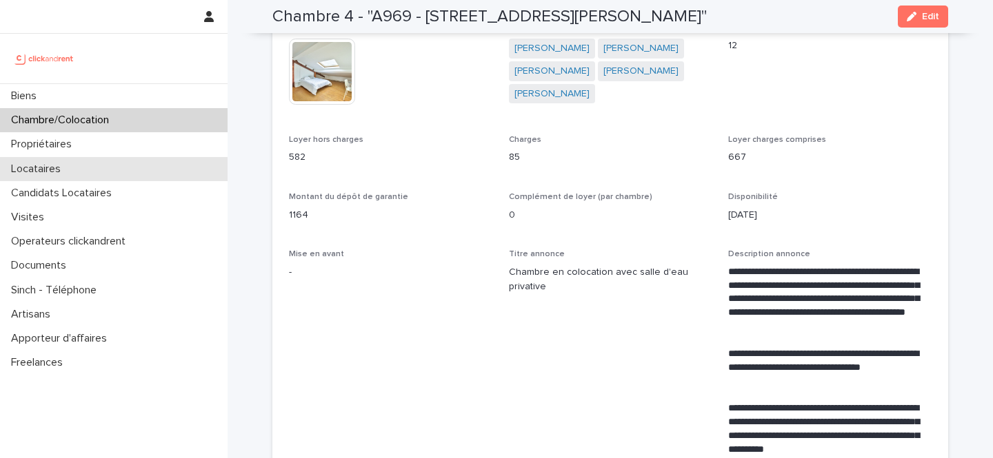
click at [89, 168] on div "Locataires" at bounding box center [113, 169] width 227 height 24
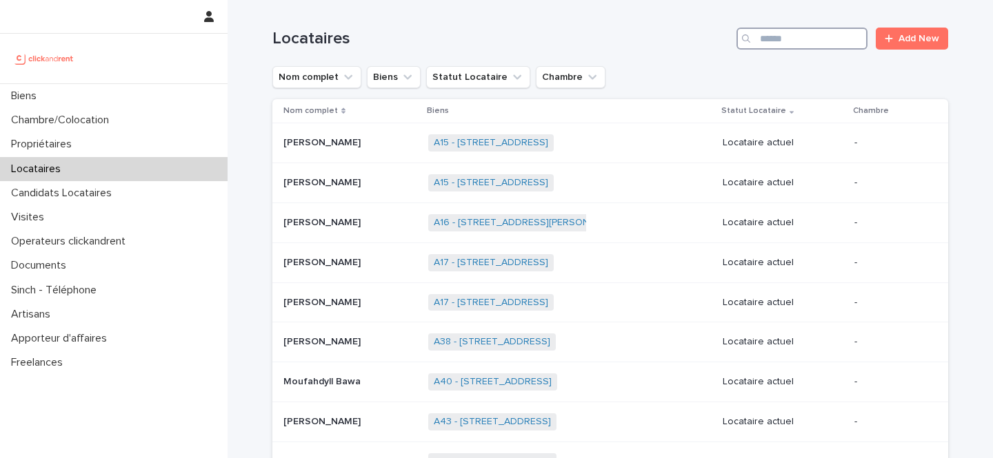
click at [795, 34] on input "Search" at bounding box center [801, 39] width 131 height 22
paste input "**********"
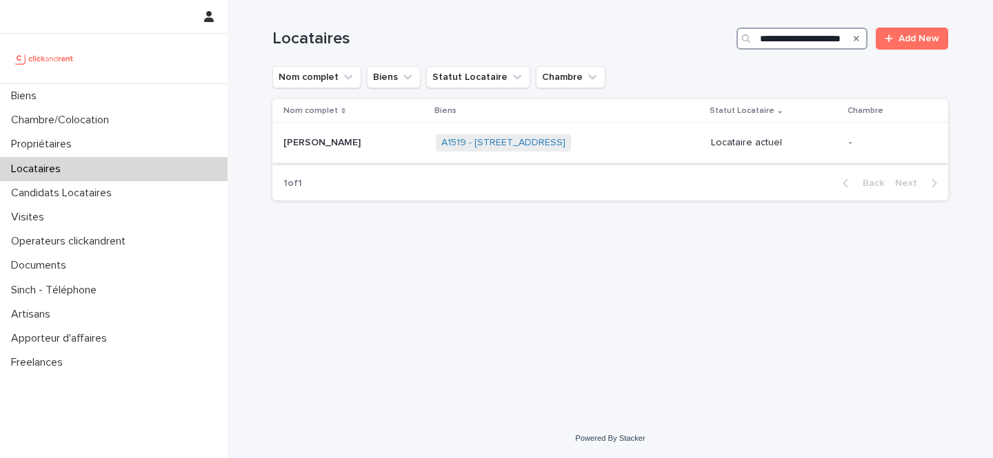
type input "**********"
click at [673, 136] on div "A1519 - [STREET_ADDRESS] + 0" at bounding box center [568, 143] width 264 height 28
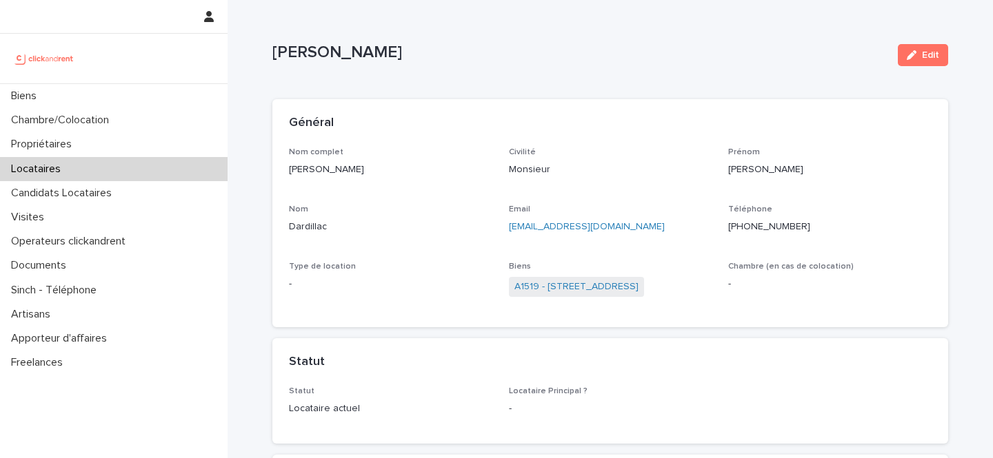
click at [782, 227] on ringoverc2c-number-84e06f14122c "[PHONE_NUMBER]" at bounding box center [769, 227] width 82 height 10
click at [773, 226] on ringoverc2c-number-84e06f14122c "[PHONE_NUMBER]" at bounding box center [769, 227] width 82 height 10
drag, startPoint x: 455, startPoint y: 52, endPoint x: 376, endPoint y: 54, distance: 78.6
click at [376, 54] on p "[PERSON_NAME]" at bounding box center [579, 53] width 614 height 20
click at [918, 56] on div "button" at bounding box center [914, 55] width 15 height 10
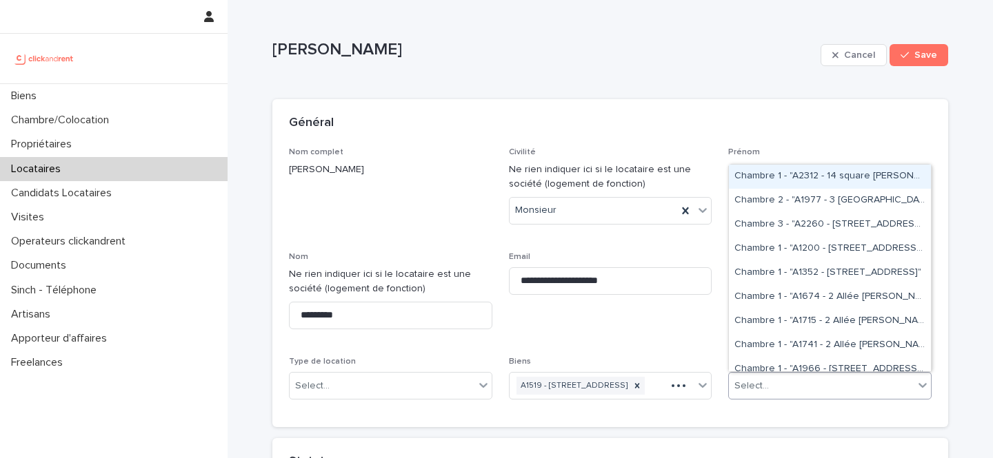
click at [805, 389] on div "Select..." at bounding box center [821, 386] width 185 height 23
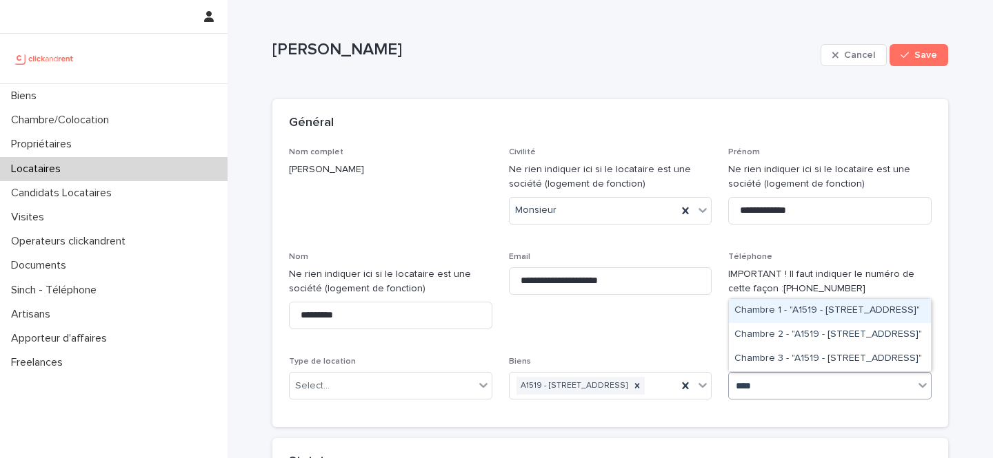
type input "*****"
click at [824, 316] on div "Chambre 1 - "A1519 - [STREET_ADDRESS]"" at bounding box center [830, 311] width 202 height 24
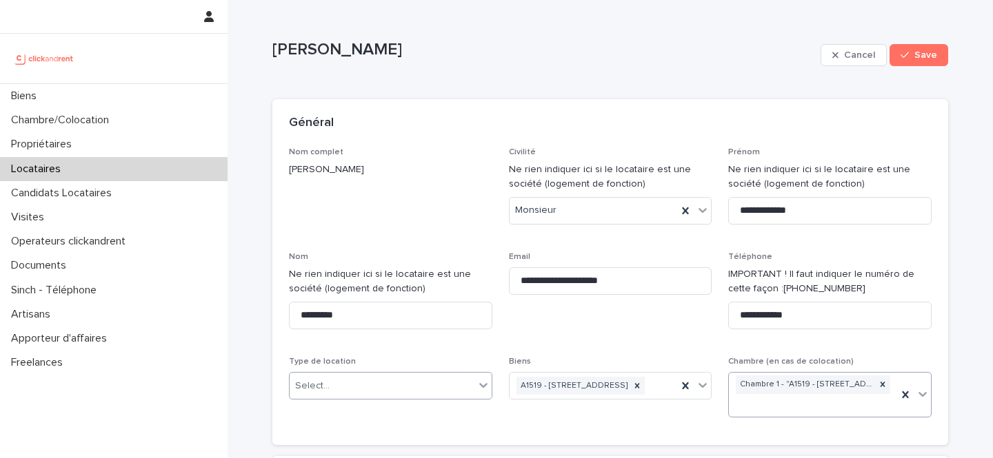
click at [403, 396] on div "Select..." at bounding box center [382, 386] width 185 height 23
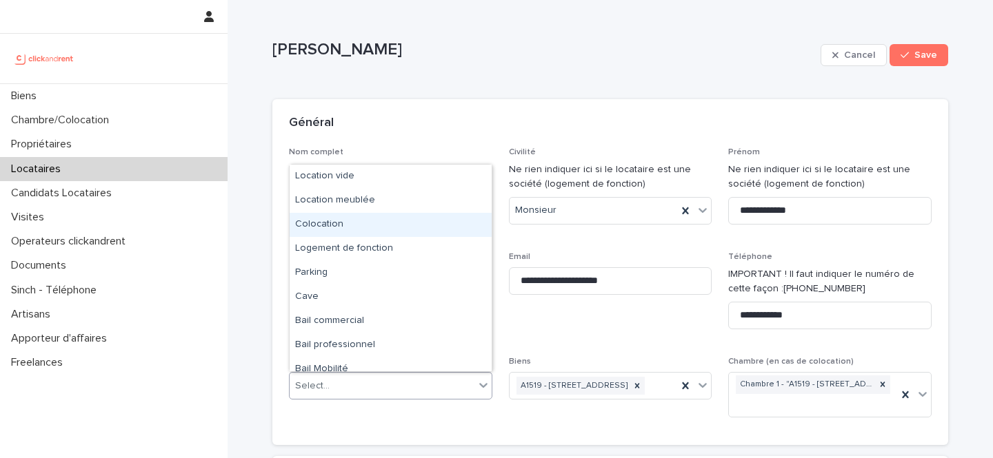
click at [372, 223] on div "Colocation" at bounding box center [391, 225] width 202 height 24
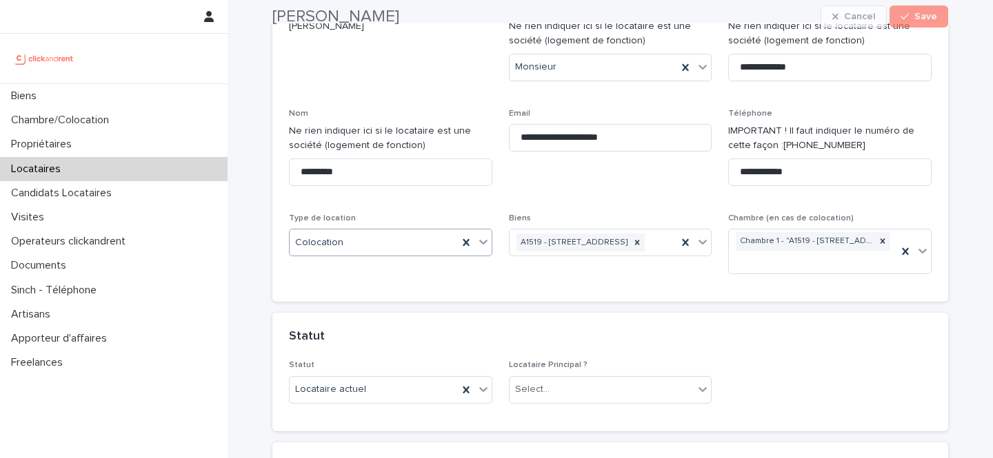
scroll to position [259, 0]
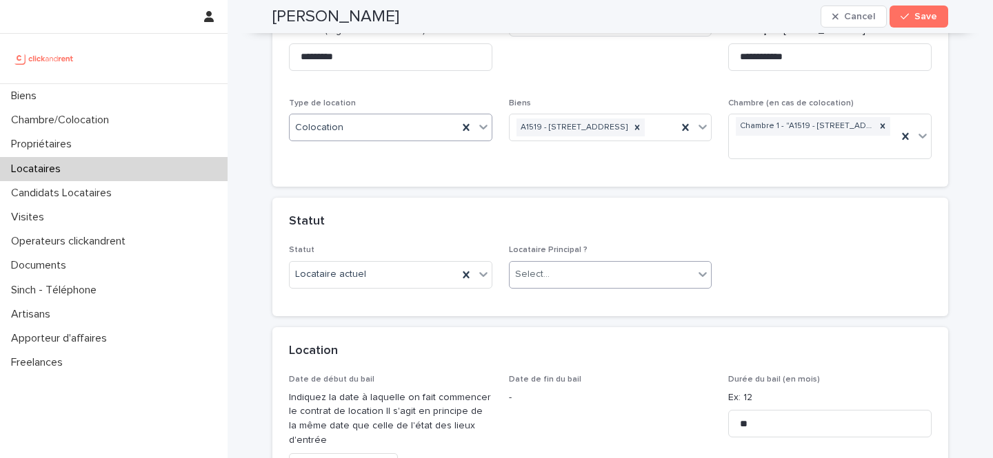
click at [583, 281] on div "Select..." at bounding box center [601, 274] width 185 height 23
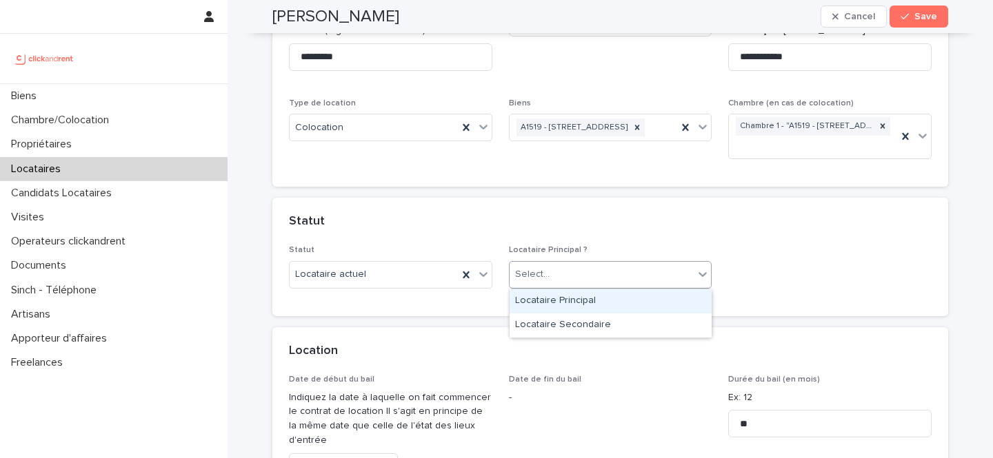
click at [580, 298] on div "Locataire Principal" at bounding box center [610, 302] width 202 height 24
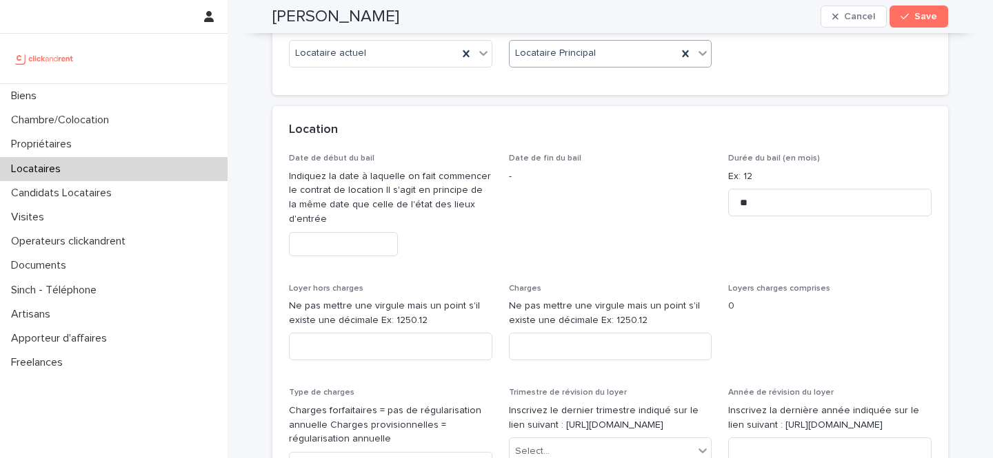
scroll to position [482, 0]
click at [420, 359] on div "[PERSON_NAME] hors charges Ne pas mettre une virgule mais un point s'il existe …" at bounding box center [390, 326] width 203 height 88
click at [330, 358] on input at bounding box center [390, 345] width 203 height 28
paste input "***"
type input "***"
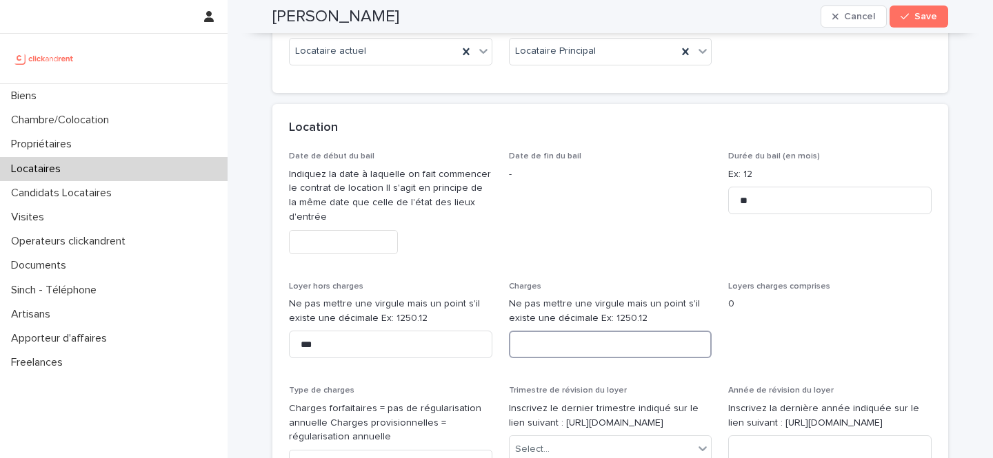
click at [555, 341] on input at bounding box center [610, 345] width 203 height 28
paste input "***"
click at [531, 342] on input "***" at bounding box center [610, 345] width 203 height 28
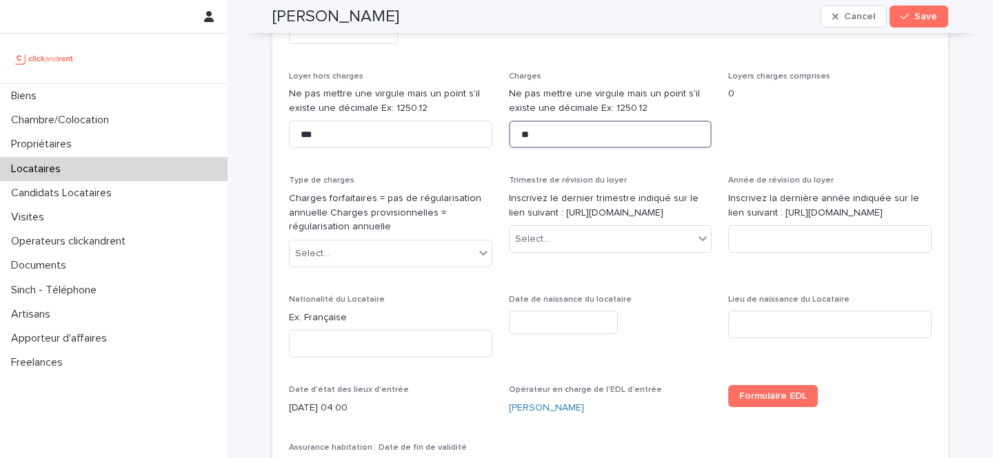
scroll to position [695, 0]
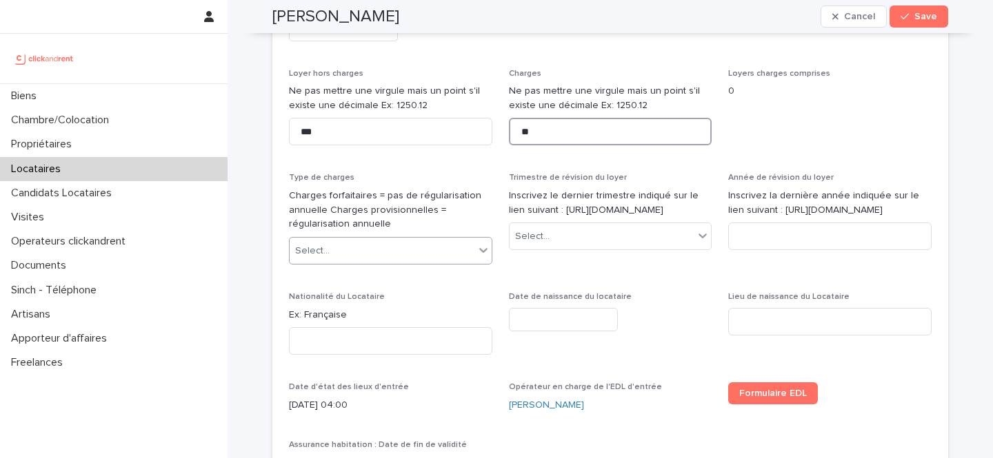
type input "**"
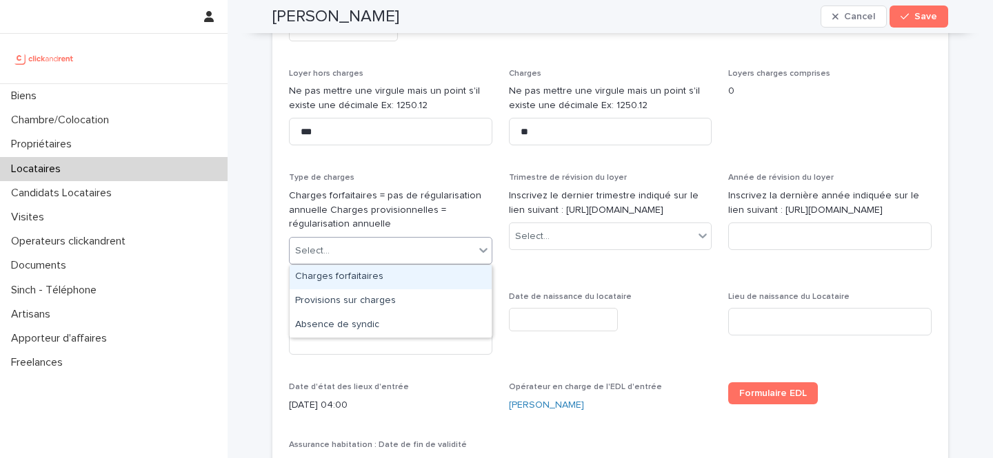
click at [449, 253] on div "Select..." at bounding box center [382, 251] width 185 height 23
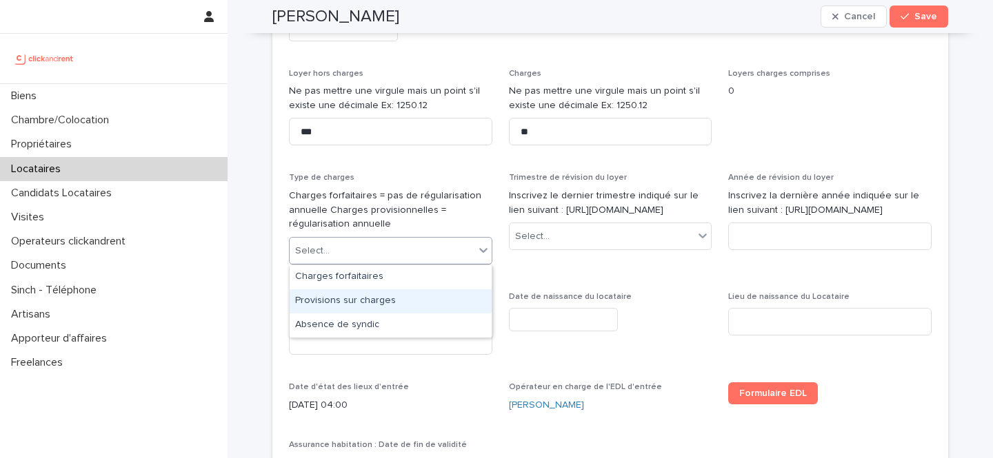
click at [395, 310] on div "Provisions sur charges" at bounding box center [391, 302] width 202 height 24
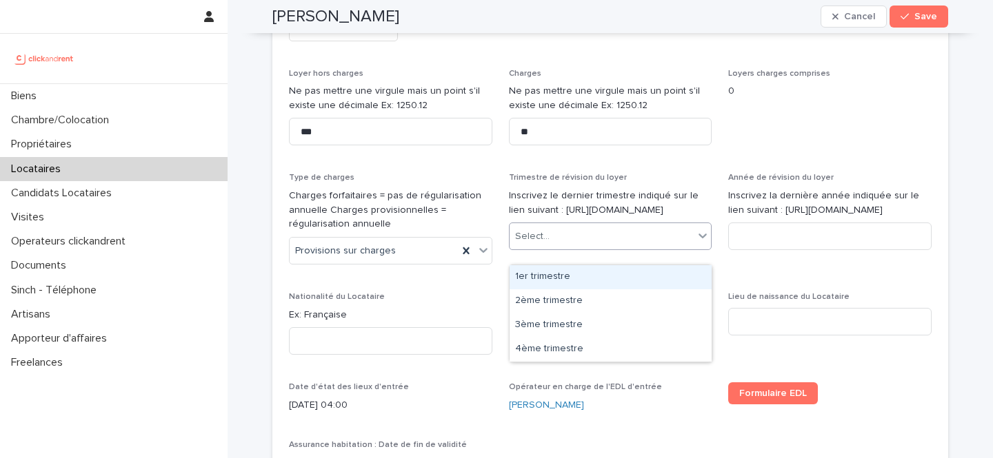
click at [588, 237] on div "Select..." at bounding box center [610, 237] width 203 height 28
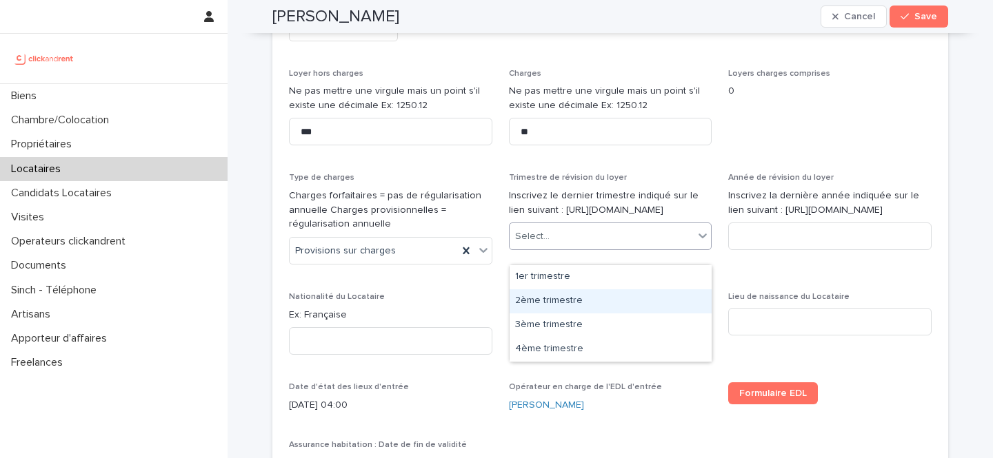
click at [570, 306] on div "2ème trimestre" at bounding box center [610, 302] width 202 height 24
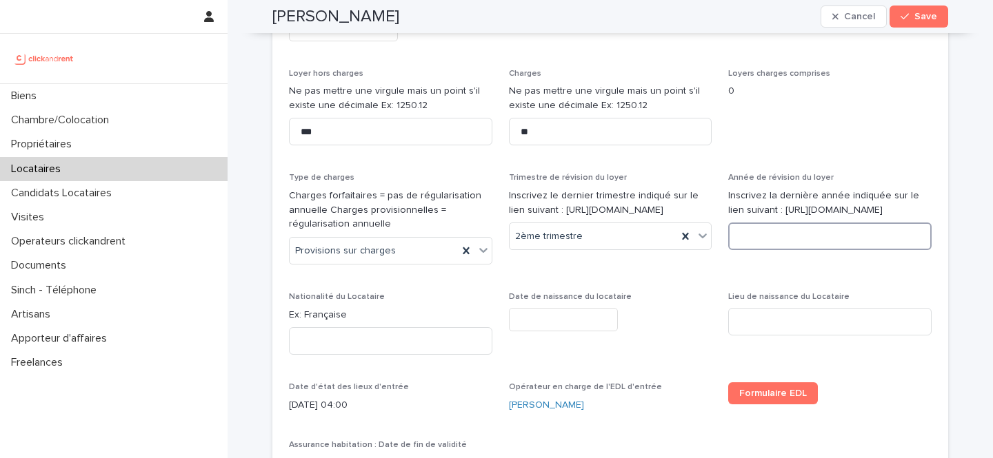
click at [784, 244] on input at bounding box center [829, 237] width 203 height 28
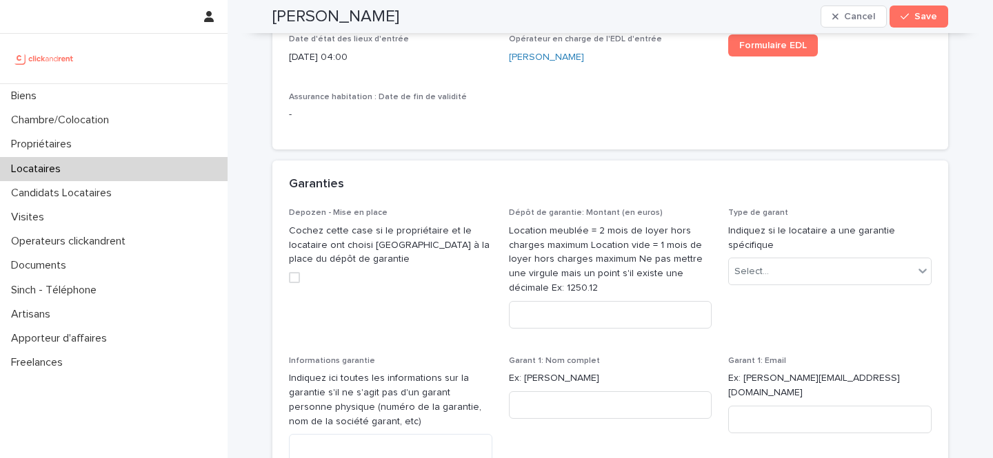
scroll to position [1055, 0]
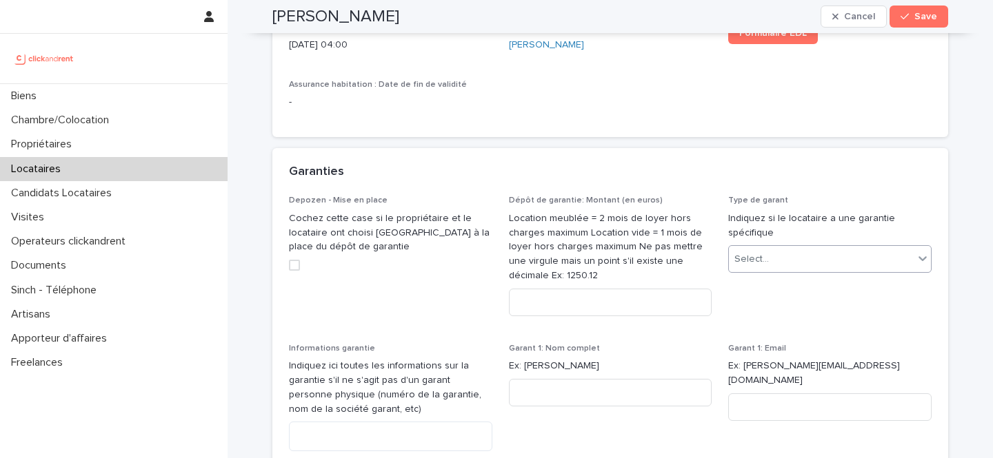
type input "****"
click at [755, 259] on div "Select..." at bounding box center [751, 259] width 34 height 14
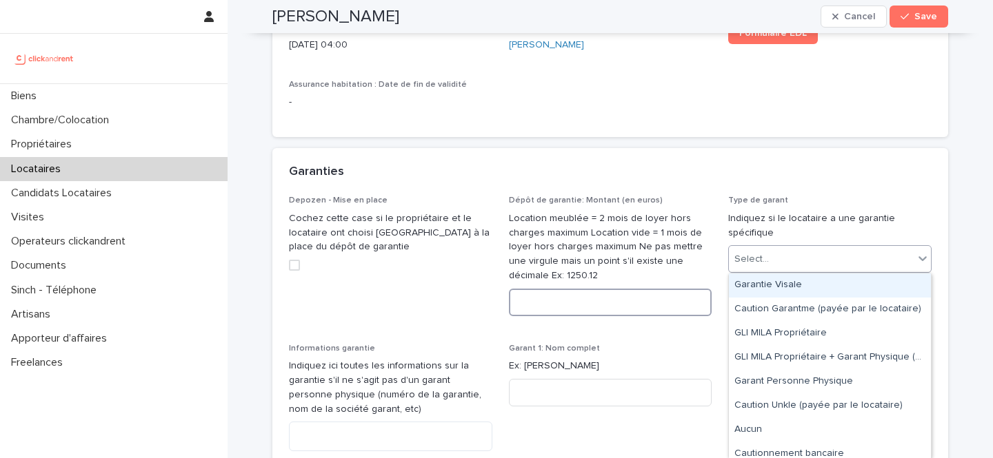
click at [616, 314] on input at bounding box center [610, 303] width 203 height 28
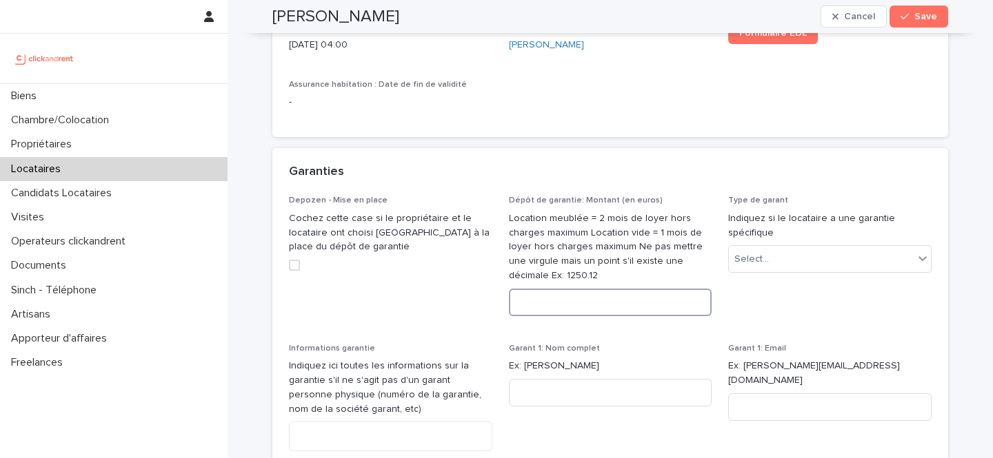
paste input "***"
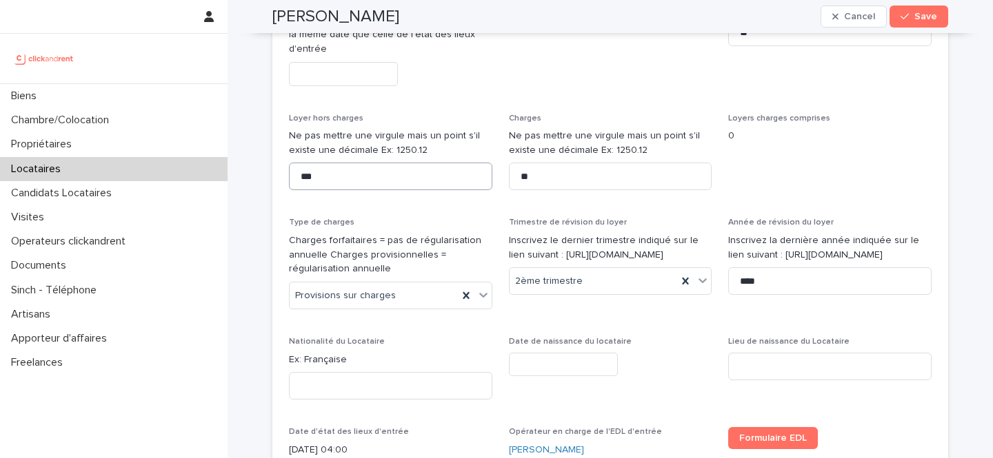
scroll to position [645, 0]
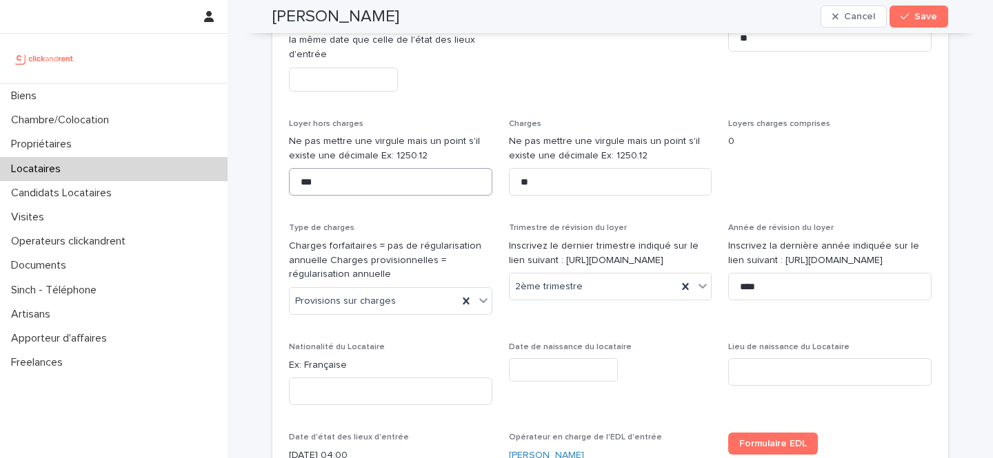
type input "***"
click at [354, 175] on input "***" at bounding box center [390, 182] width 203 height 28
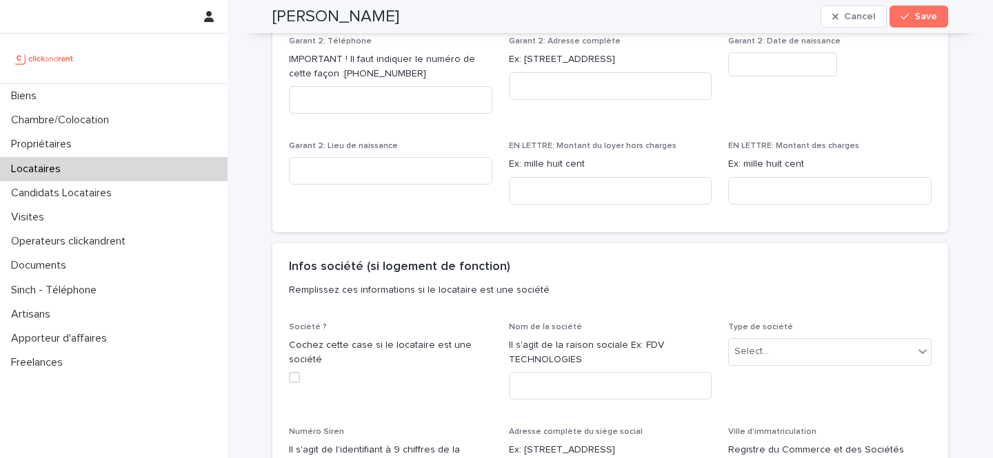
scroll to position [1712, 0]
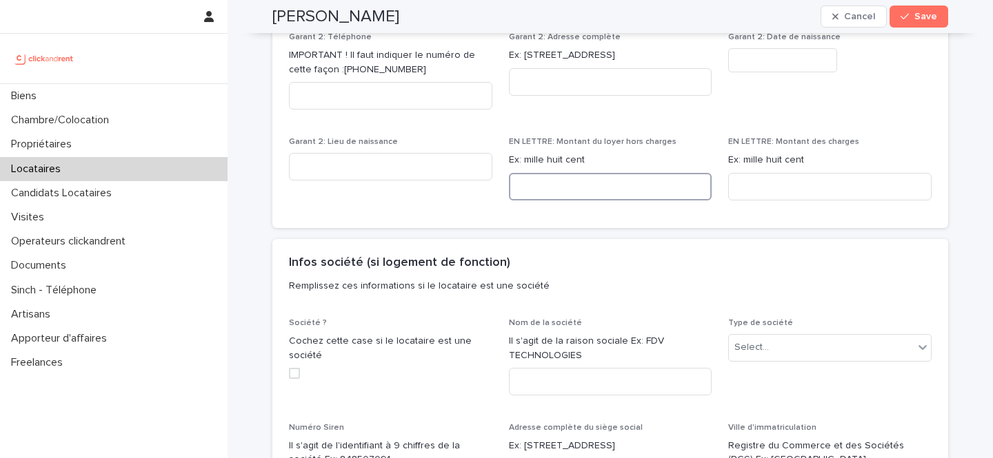
click at [581, 182] on input at bounding box center [610, 187] width 203 height 28
paste input "**********"
type input "**********"
click at [787, 173] on input at bounding box center [829, 187] width 203 height 28
paste input "**********"
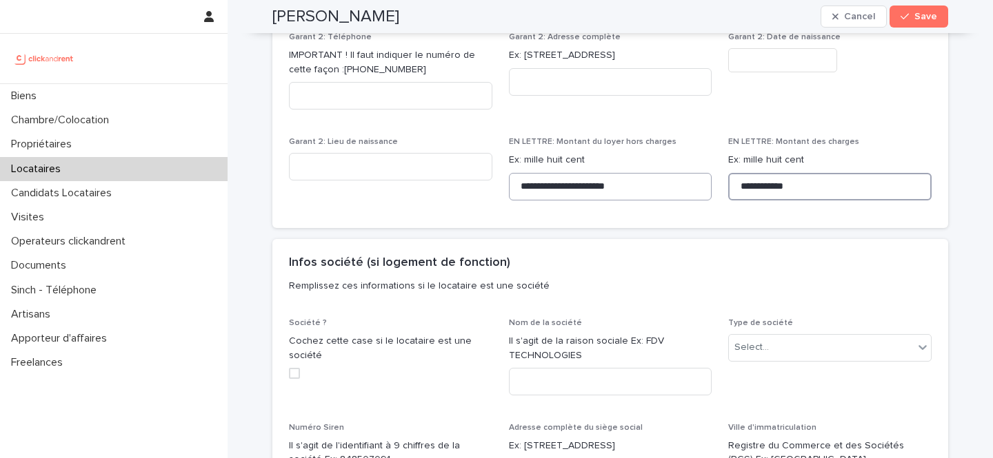
type input "**********"
drag, startPoint x: 524, startPoint y: 172, endPoint x: 622, endPoint y: 307, distance: 167.8
click at [524, 173] on input "**********" at bounding box center [610, 187] width 203 height 28
type input "**********"
click at [933, 10] on button "Save" at bounding box center [918, 17] width 59 height 22
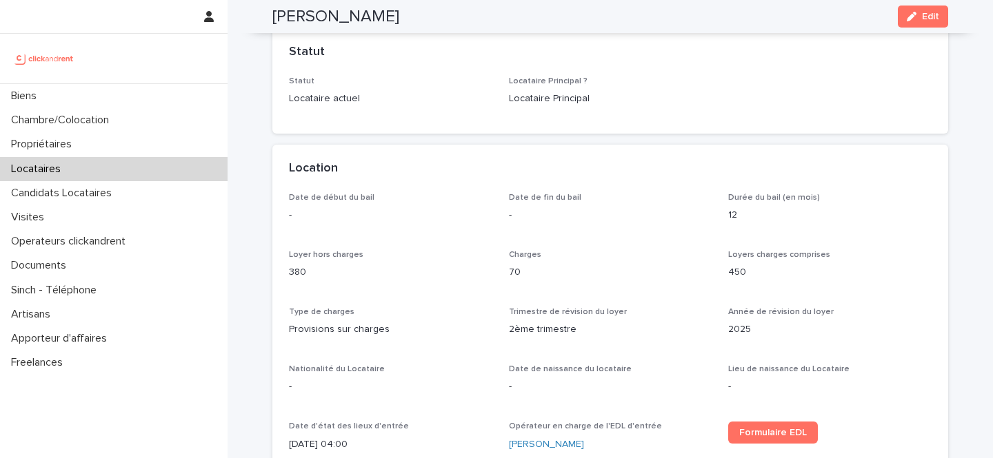
scroll to position [309, 0]
click at [929, 20] on span "Edit" at bounding box center [930, 17] width 17 height 10
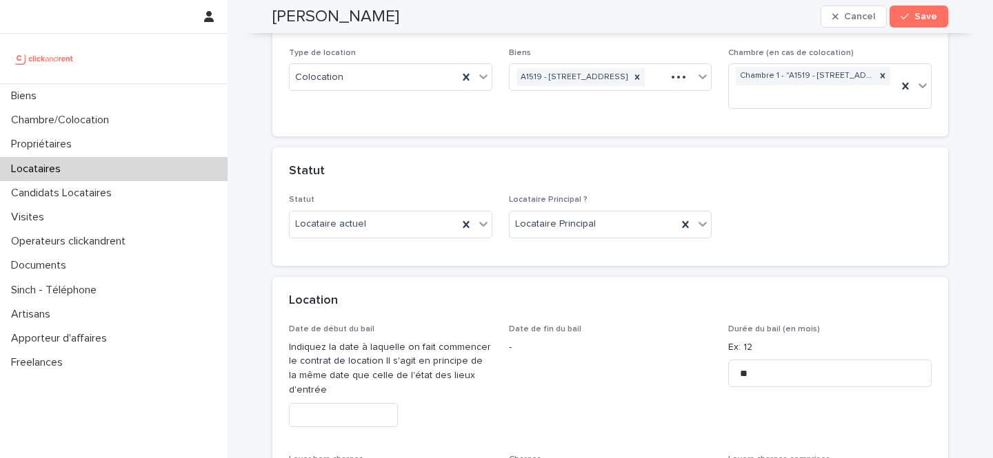
click at [354, 420] on input "text" at bounding box center [343, 415] width 109 height 24
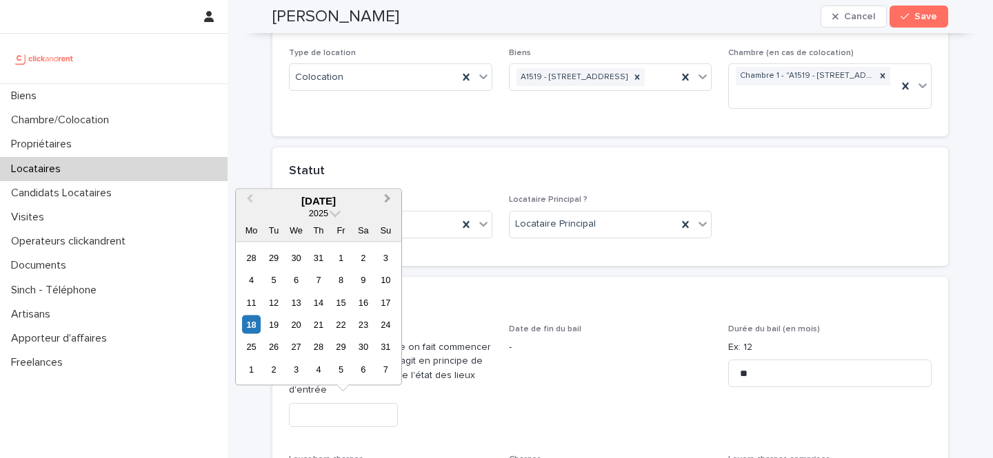
click at [387, 196] on span "Next Month" at bounding box center [387, 200] width 0 height 19
click at [340, 303] on div "19" at bounding box center [341, 302] width 19 height 19
type input "*********"
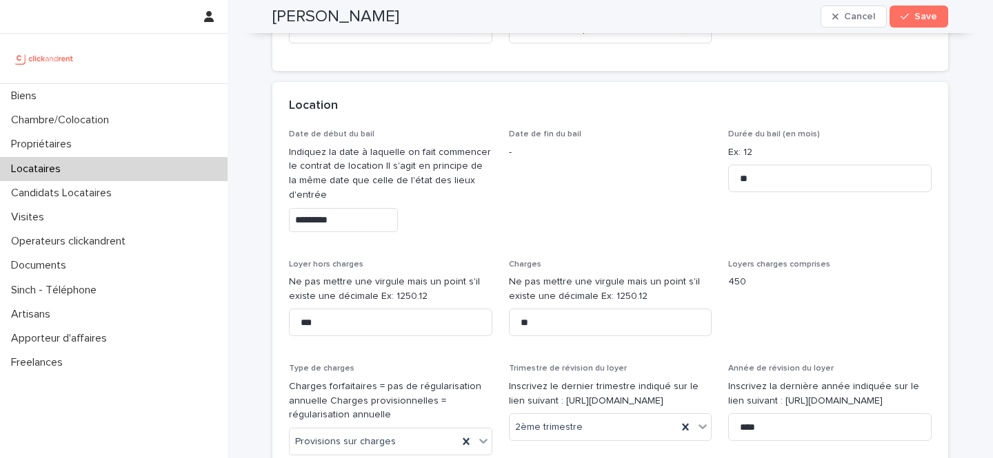
scroll to position [611, 0]
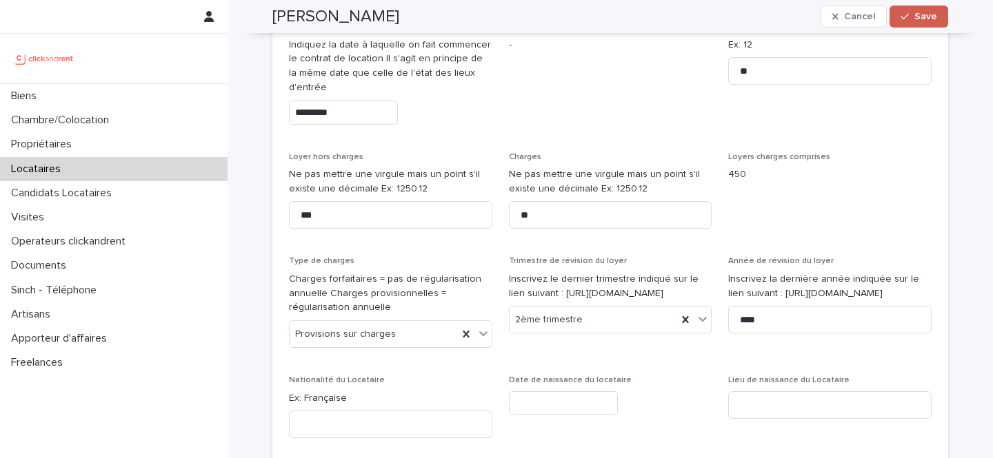
click at [925, 7] on button "Save" at bounding box center [918, 17] width 59 height 22
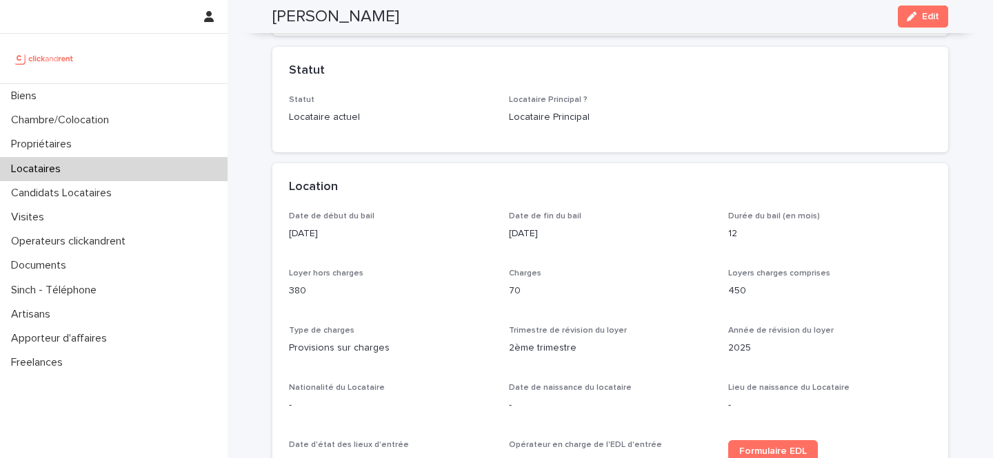
scroll to position [396, 0]
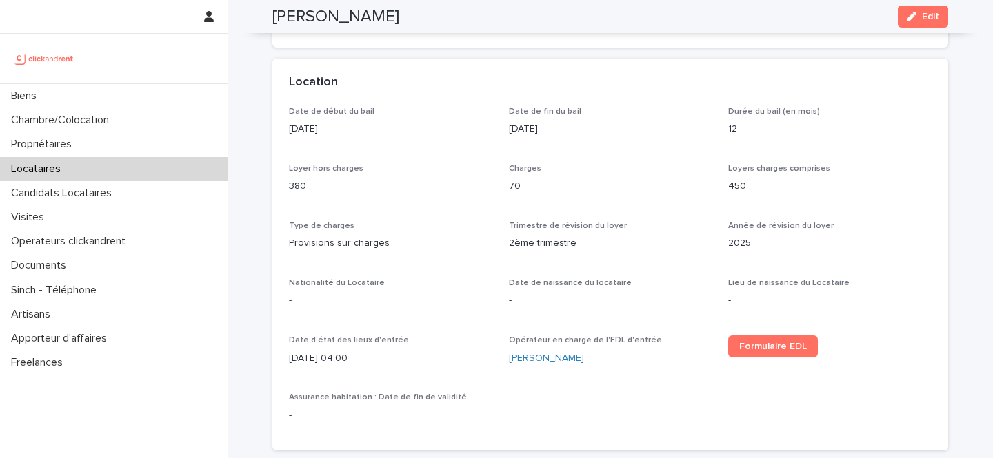
click at [341, 358] on p "[DATE] 04:00" at bounding box center [390, 359] width 203 height 14
click at [346, 358] on p "[DATE] 04:00" at bounding box center [390, 359] width 203 height 14
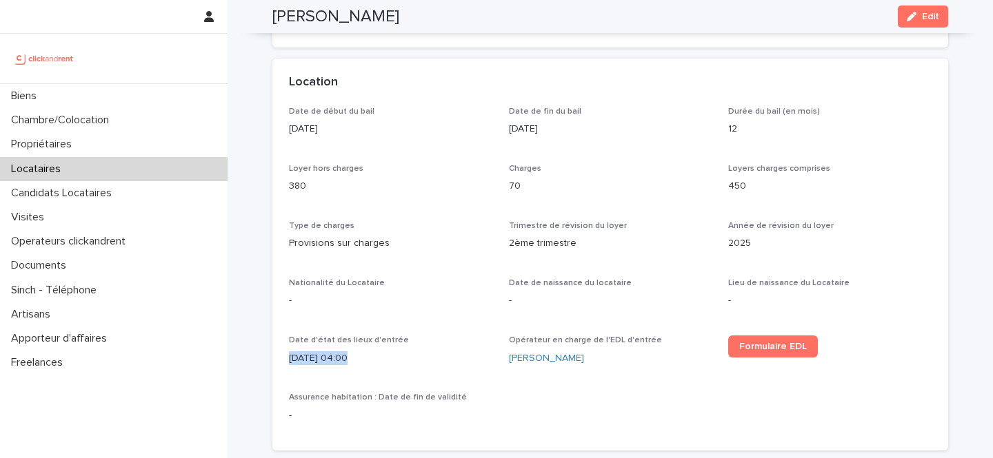
click at [346, 358] on p "[DATE] 04:00" at bounding box center [390, 359] width 203 height 14
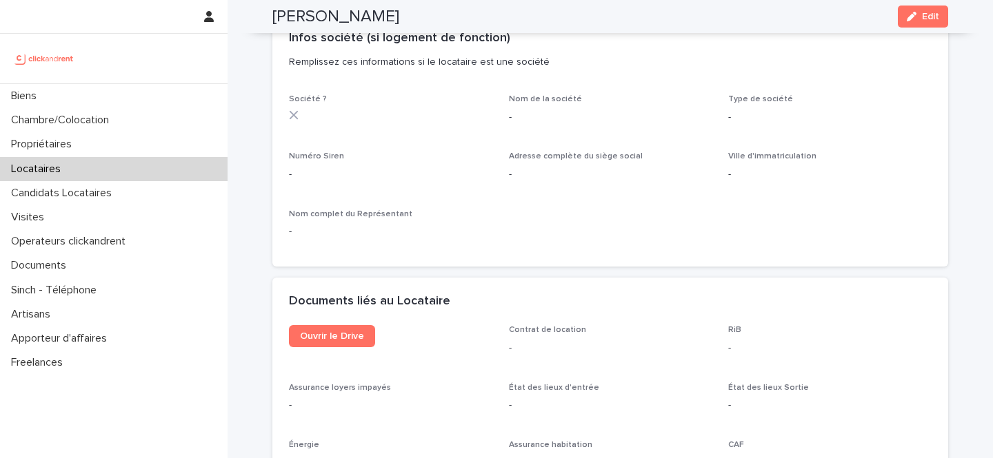
scroll to position [1384, 0]
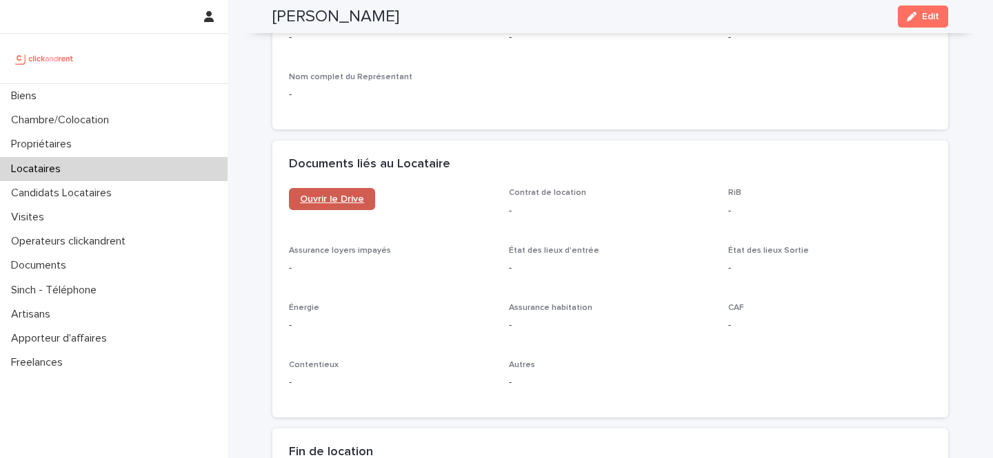
click at [352, 209] on link "Ouvrir le Drive" at bounding box center [332, 199] width 86 height 22
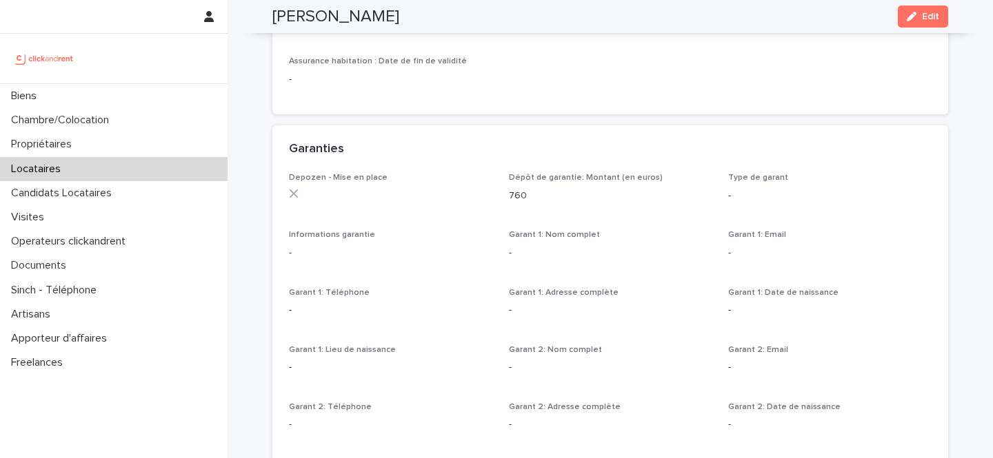
scroll to position [733, 0]
click at [918, 10] on button "Edit" at bounding box center [923, 17] width 50 height 22
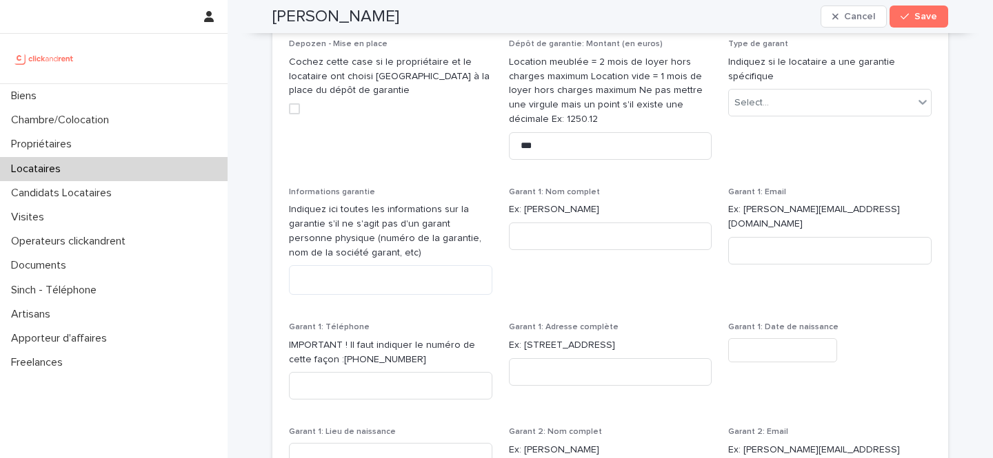
scroll to position [1152, 0]
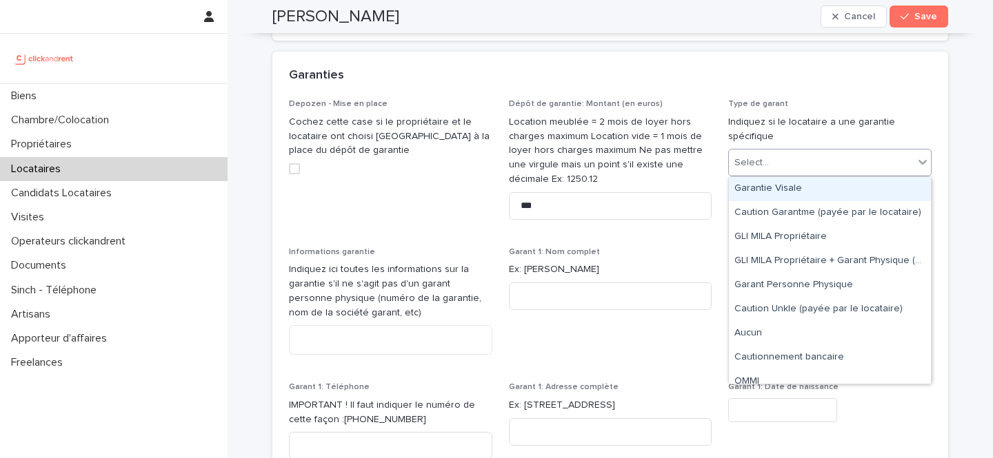
click at [782, 153] on div "Select..." at bounding box center [821, 163] width 185 height 23
click at [758, 187] on div "Garantie Visale" at bounding box center [830, 189] width 202 height 24
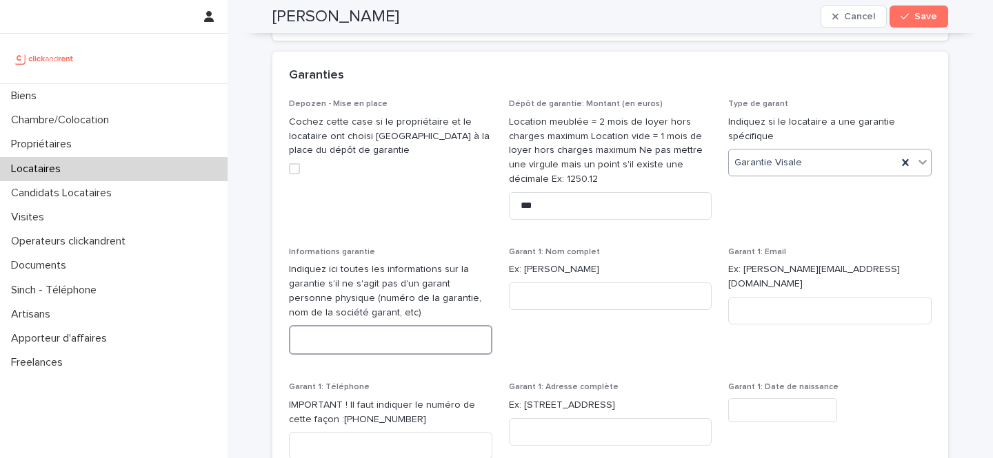
click at [350, 336] on textarea at bounding box center [390, 340] width 203 height 30
paste textarea "**********"
click at [310, 342] on textarea "**********" at bounding box center [390, 340] width 203 height 30
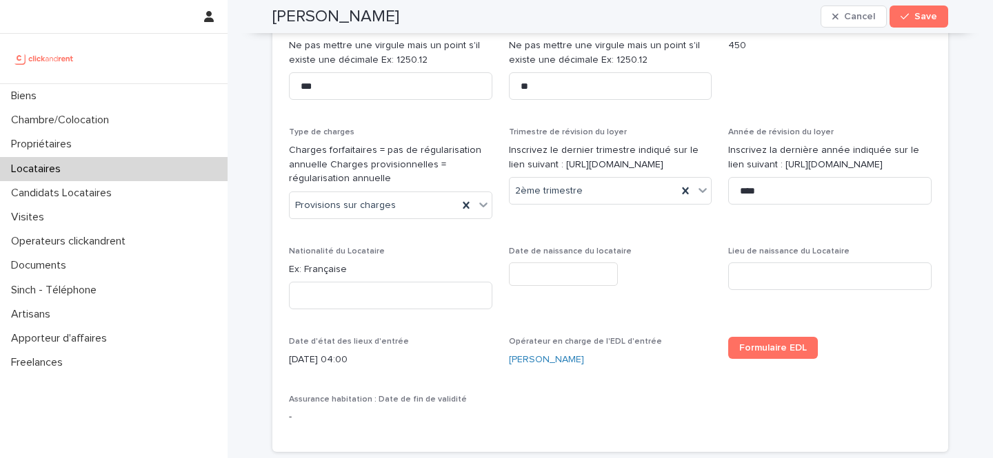
scroll to position [721, 0]
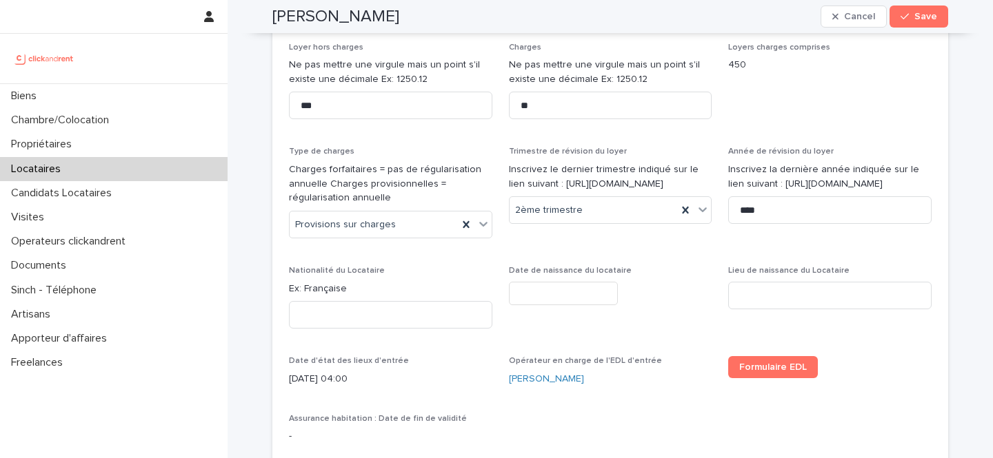
type textarea "**********"
click at [773, 299] on input at bounding box center [829, 296] width 203 height 28
type input "***"
click at [601, 288] on input "text" at bounding box center [563, 294] width 109 height 24
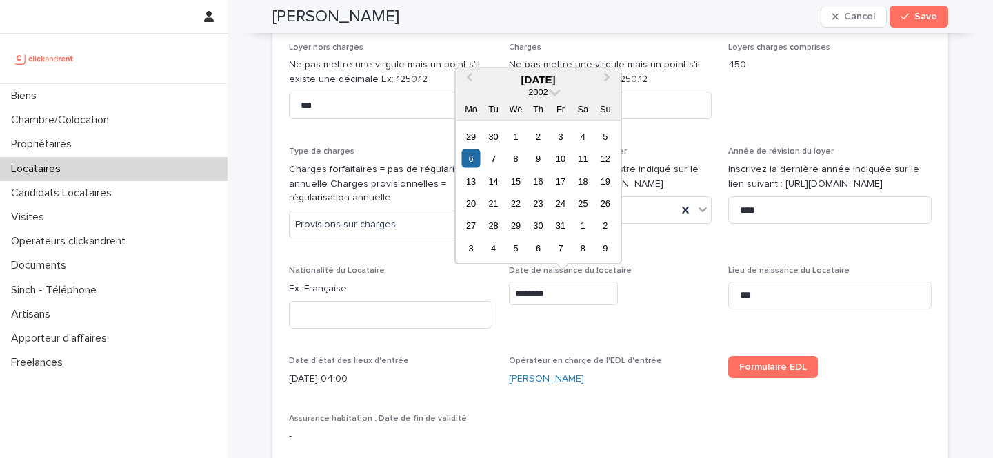
type input "********"
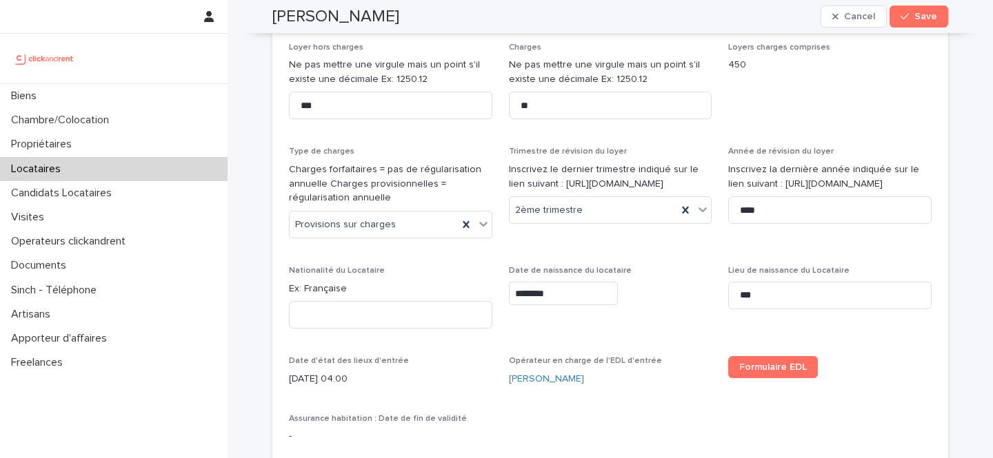
click at [674, 274] on p "Date de naissance du locataire" at bounding box center [610, 271] width 203 height 10
click at [329, 290] on p "Ex: Française" at bounding box center [390, 289] width 203 height 14
click at [332, 325] on input at bounding box center [390, 315] width 203 height 28
paste input "*********"
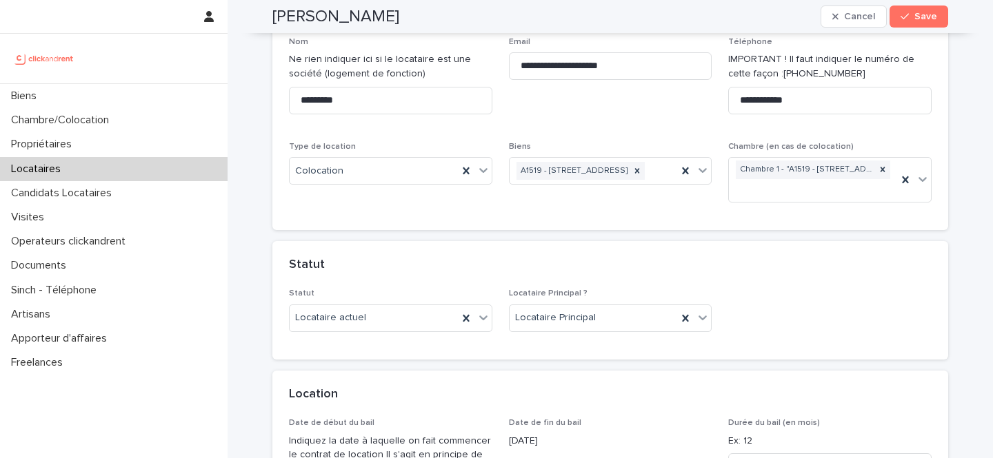
scroll to position [185, 0]
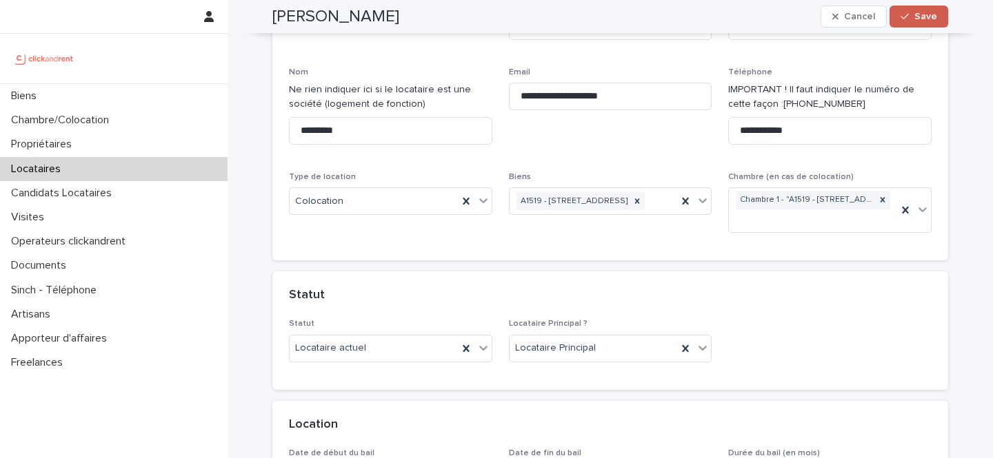
type input "*********"
click at [924, 20] on span "Save" at bounding box center [925, 17] width 23 height 10
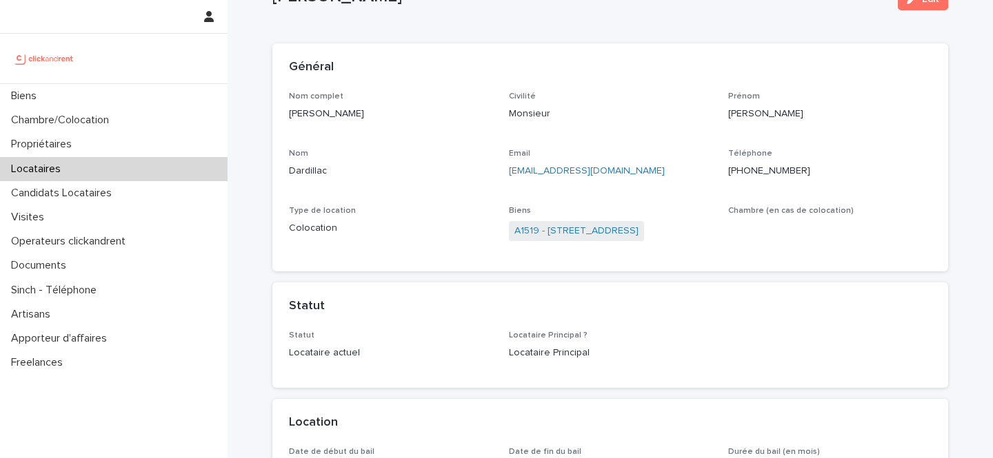
scroll to position [57, 0]
click at [600, 228] on link "A1519 - [STREET_ADDRESS]" at bounding box center [576, 230] width 124 height 14
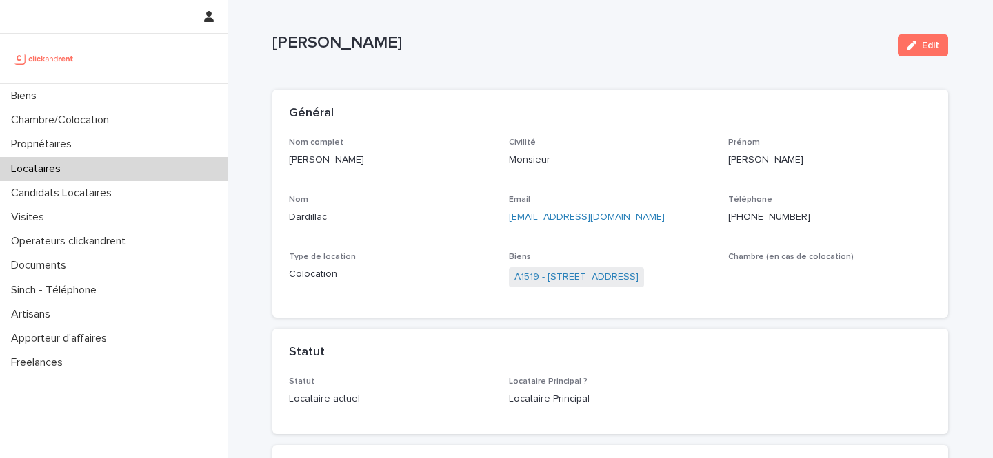
scroll to position [12, 0]
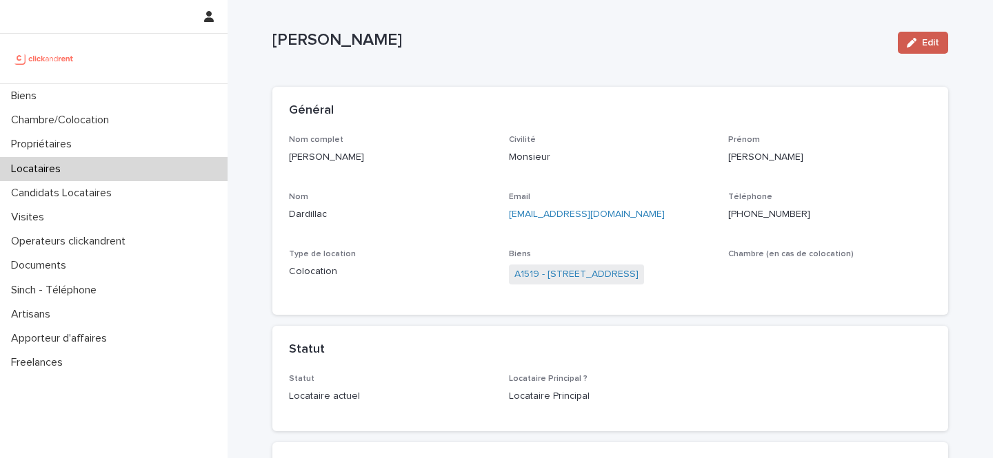
click at [932, 47] on span "Edit" at bounding box center [930, 43] width 17 height 10
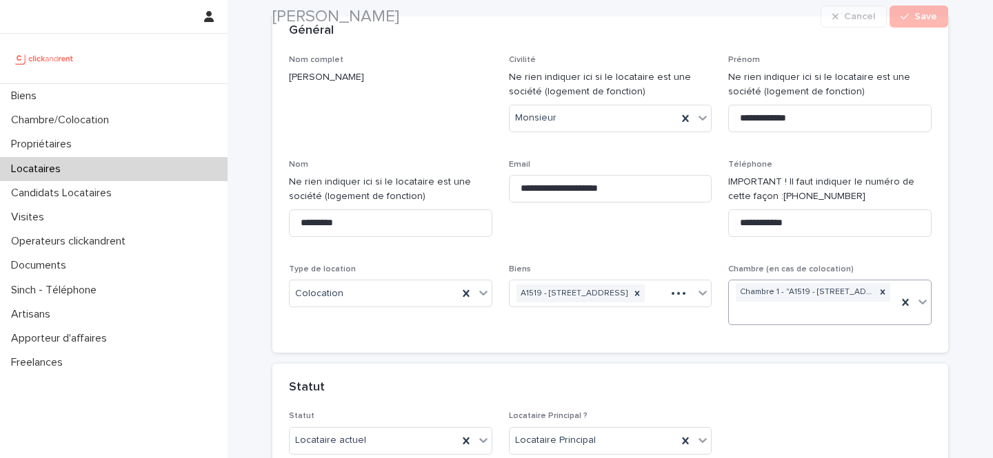
scroll to position [94, 0]
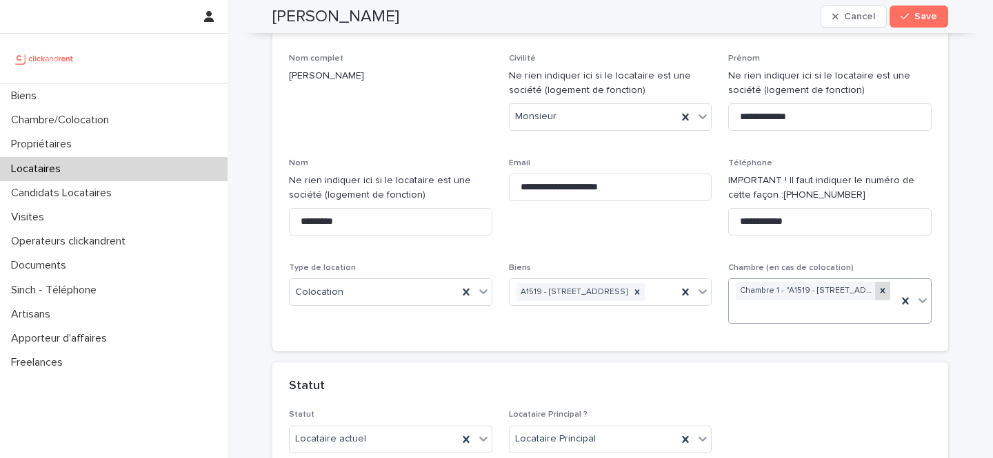
click at [880, 286] on icon at bounding box center [883, 291] width 10 height 10
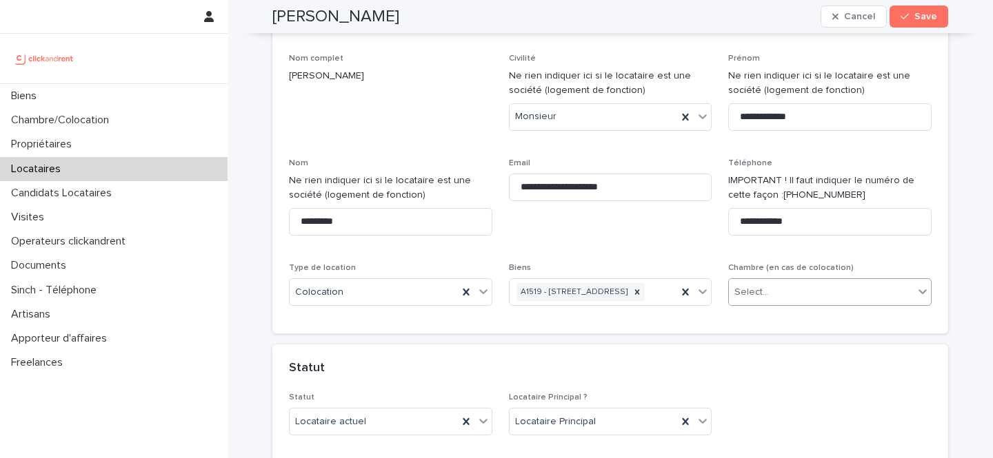
click at [800, 289] on div "Select..." at bounding box center [821, 292] width 185 height 23
type input "*"
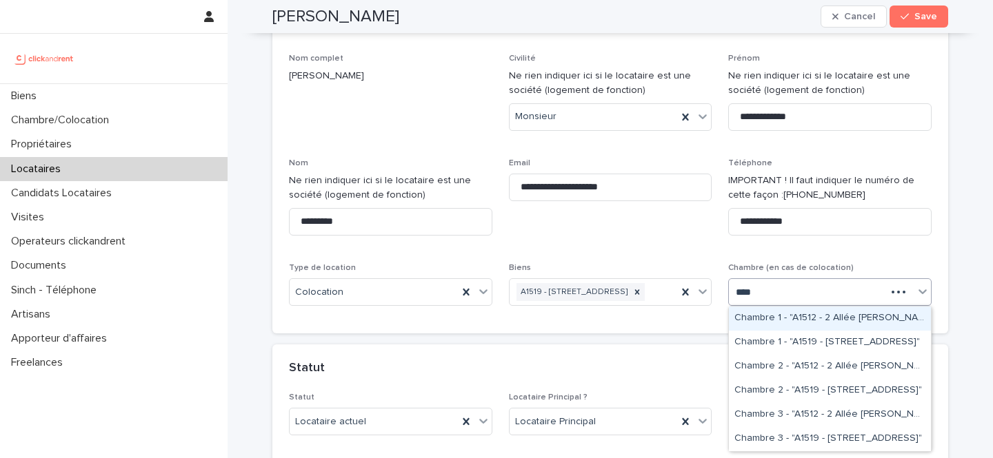
type input "*****"
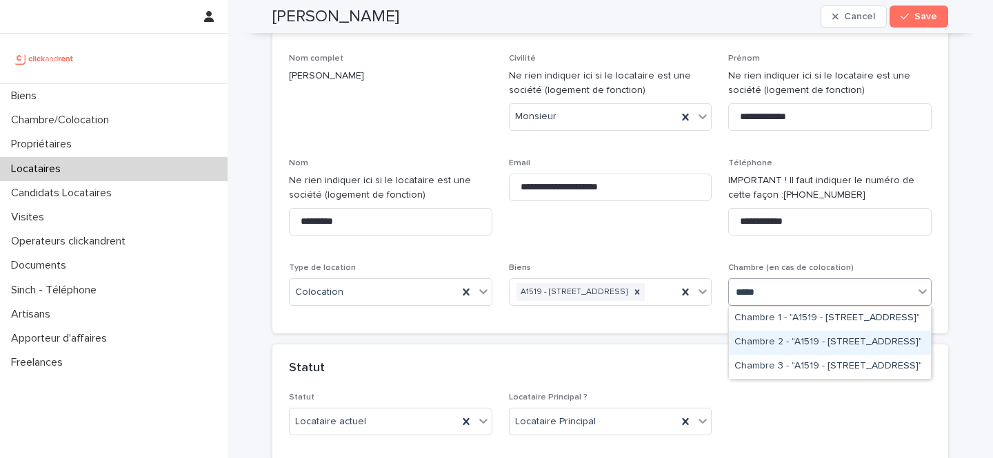
click at [839, 340] on div "Chambre 2 - "A1519 - [STREET_ADDRESS]"" at bounding box center [830, 343] width 202 height 24
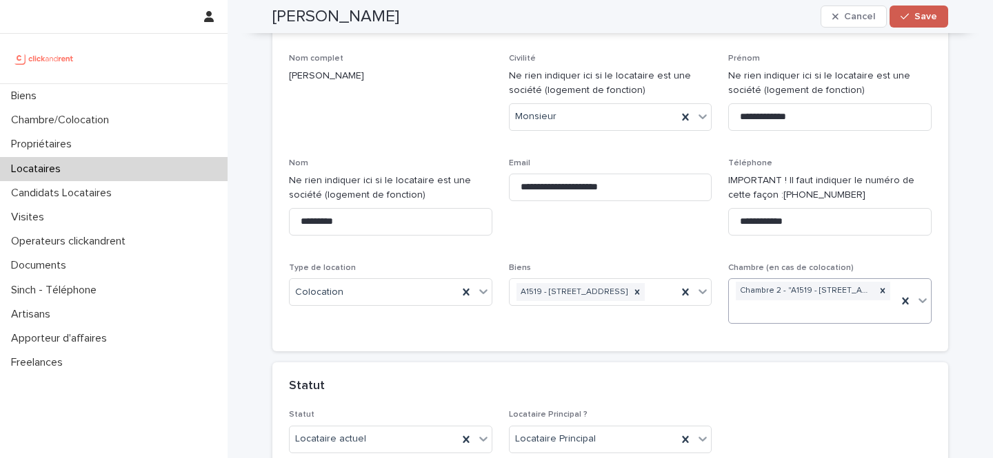
click at [918, 18] on span "Save" at bounding box center [925, 17] width 23 height 10
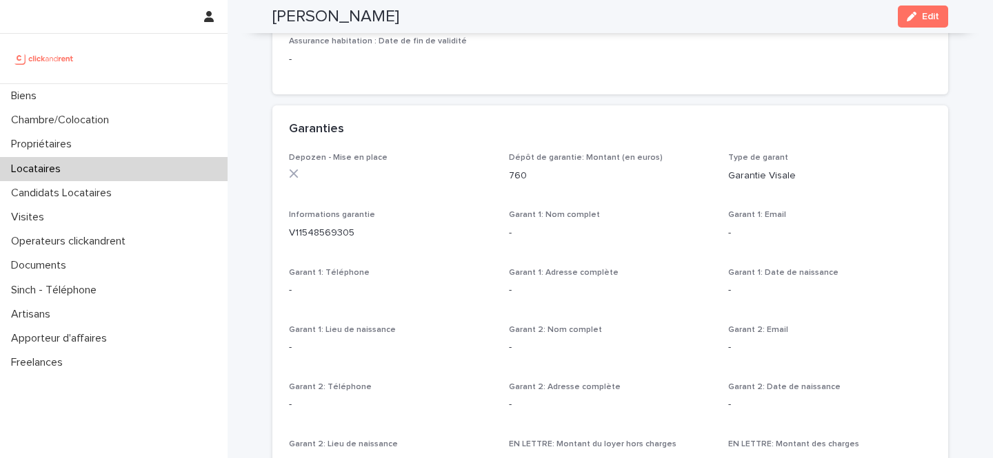
scroll to position [782, 0]
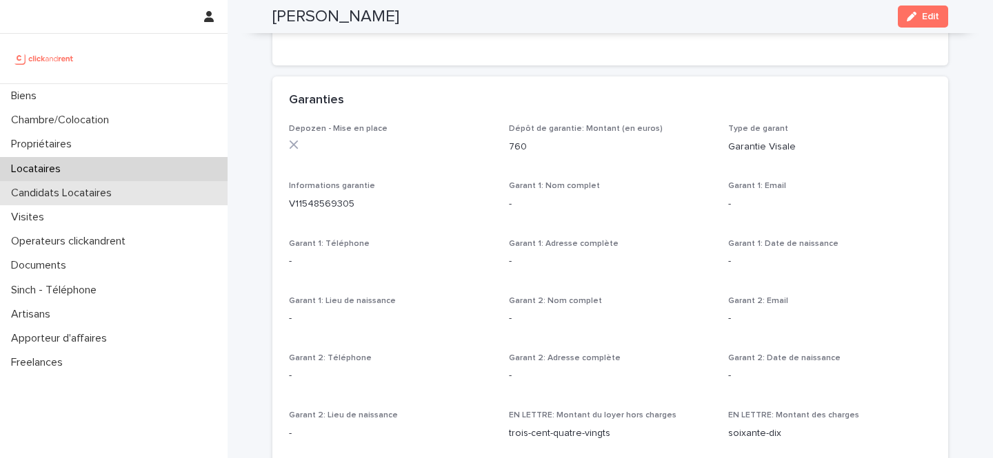
click at [112, 191] on p "Candidats Locataires" at bounding box center [64, 193] width 117 height 13
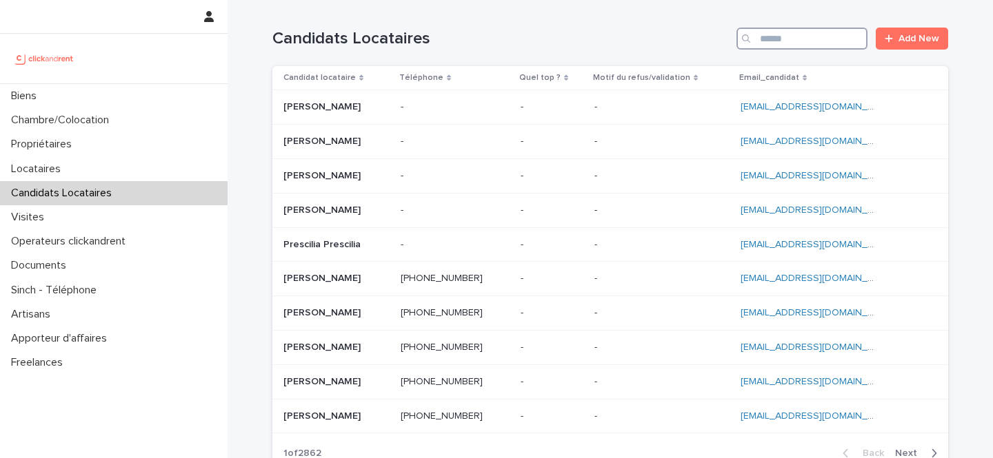
click at [791, 38] on input "Search" at bounding box center [801, 39] width 131 height 22
paste input "**********"
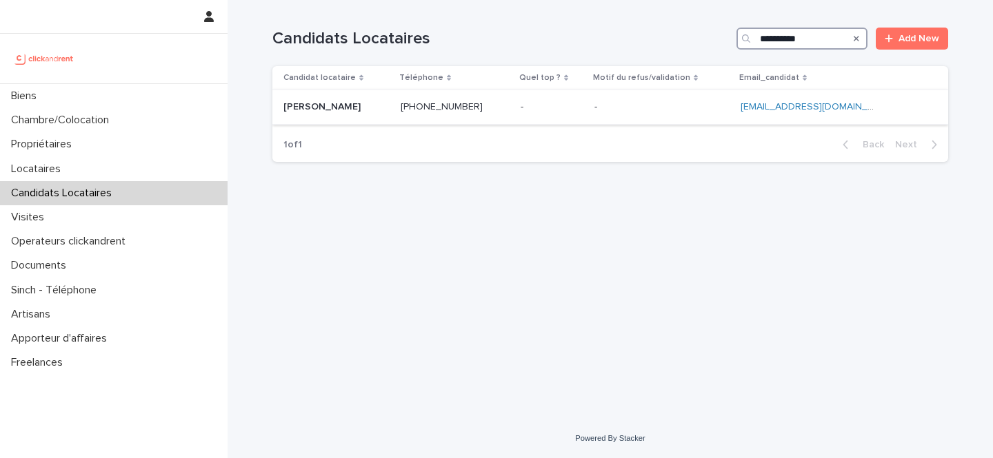
type input "**********"
click at [652, 108] on p at bounding box center [661, 107] width 135 height 12
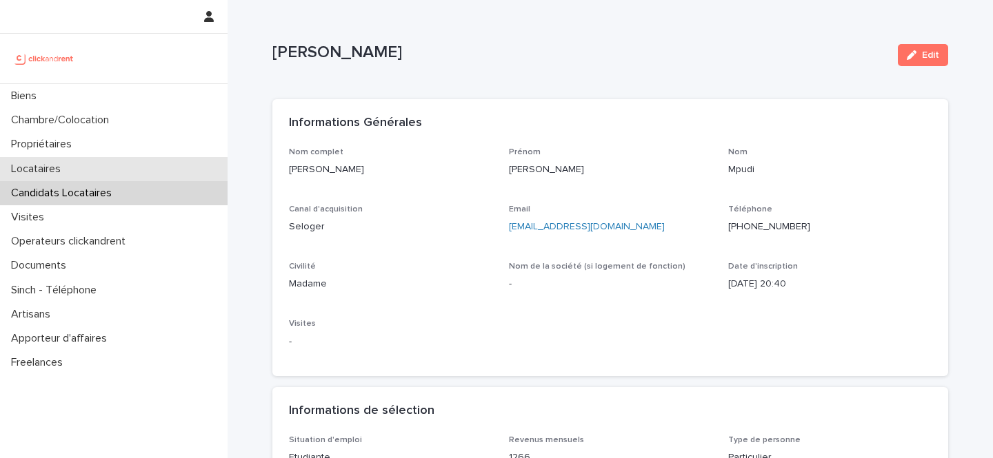
click at [107, 170] on div "Locataires" at bounding box center [113, 169] width 227 height 24
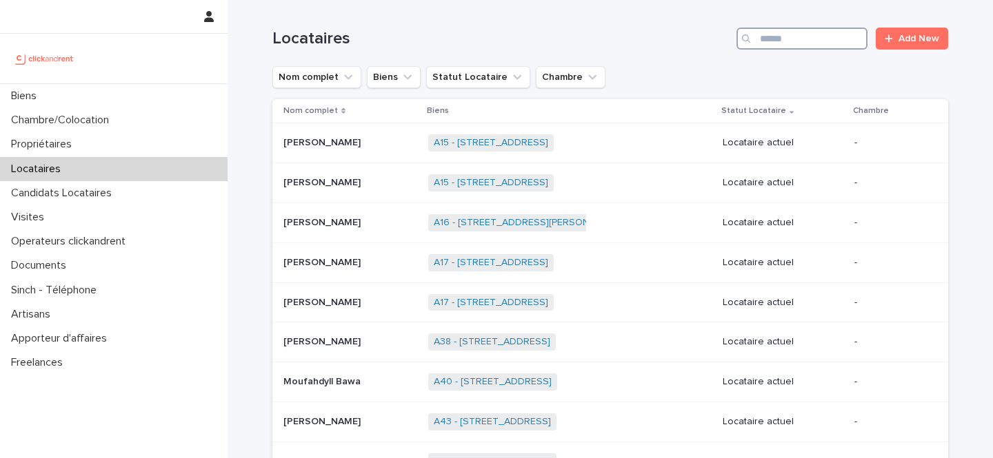
click at [787, 41] on input "Search" at bounding box center [801, 39] width 131 height 22
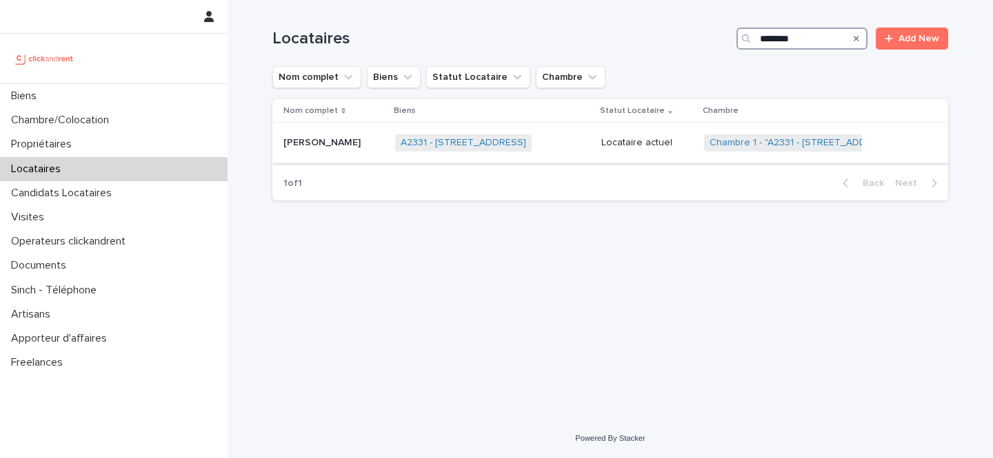
type input "********"
click at [663, 143] on p "Locataire actuel" at bounding box center [647, 143] width 92 height 12
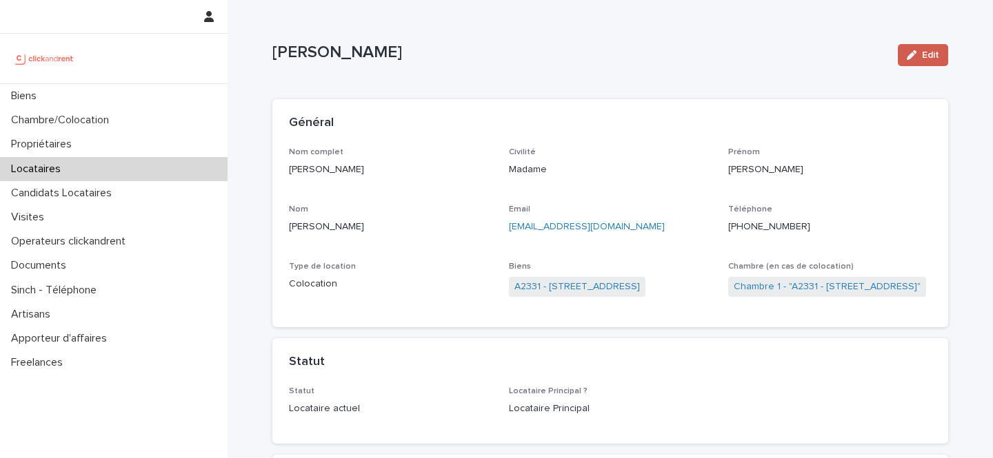
click at [929, 54] on span "Edit" at bounding box center [930, 55] width 17 height 10
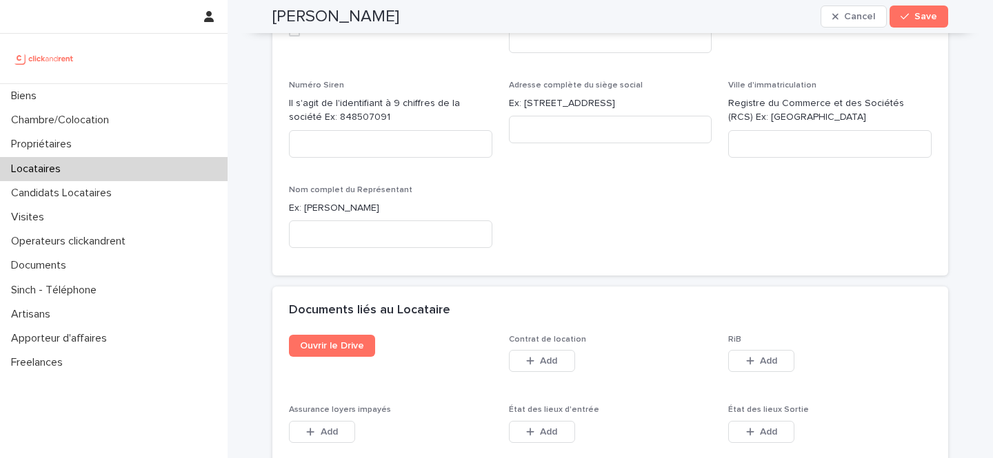
scroll to position [2266, 0]
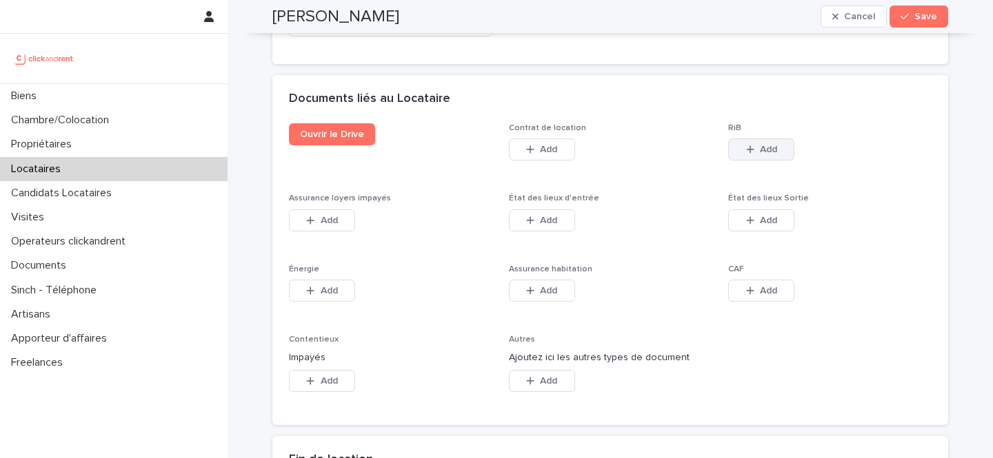
click at [771, 145] on span "Add" at bounding box center [768, 150] width 17 height 10
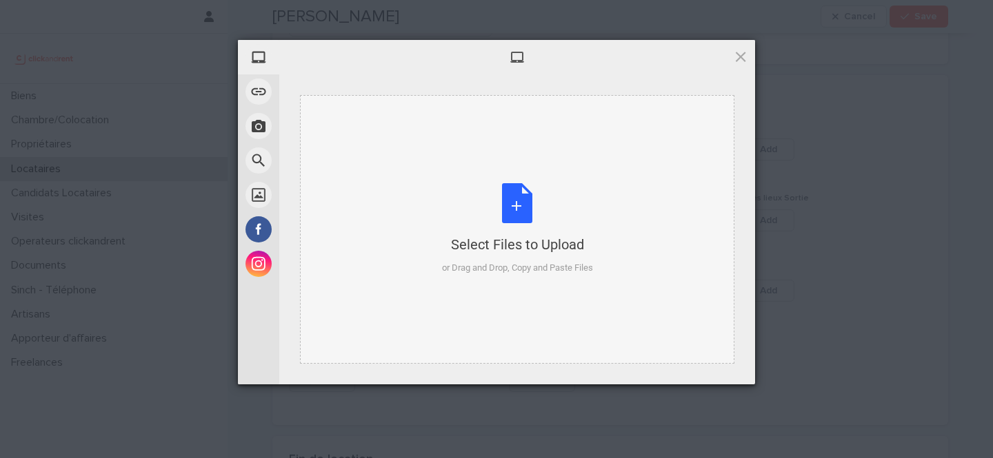
click at [504, 295] on div "Select Files to Upload or Drag and Drop, Copy and Paste Files" at bounding box center [517, 229] width 434 height 269
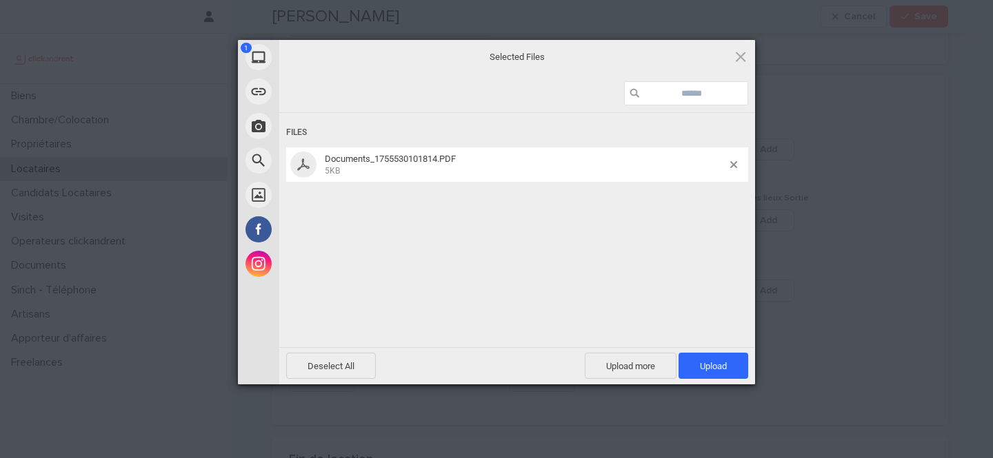
click at [711, 349] on div "Deselect All Upload more Upload 1" at bounding box center [517, 365] width 476 height 37
click at [705, 367] on span "Upload 1" at bounding box center [713, 366] width 27 height 10
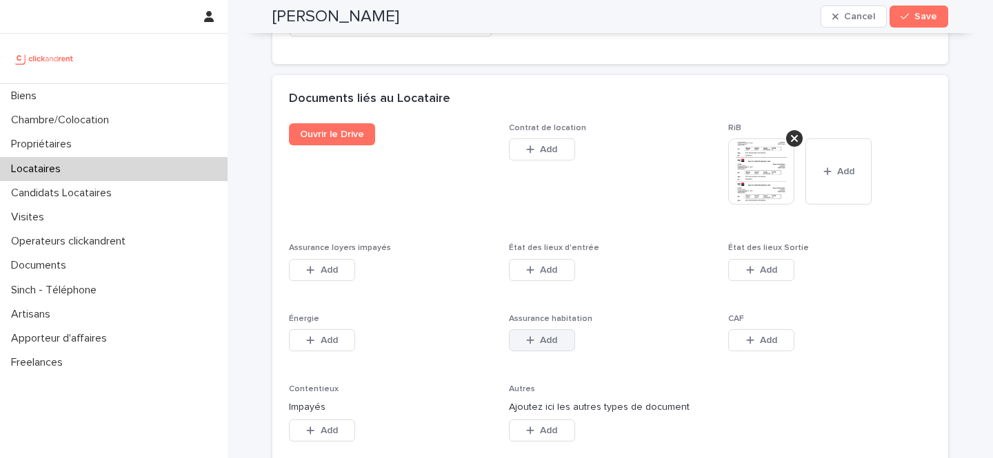
click at [546, 336] on span "Add" at bounding box center [548, 341] width 17 height 10
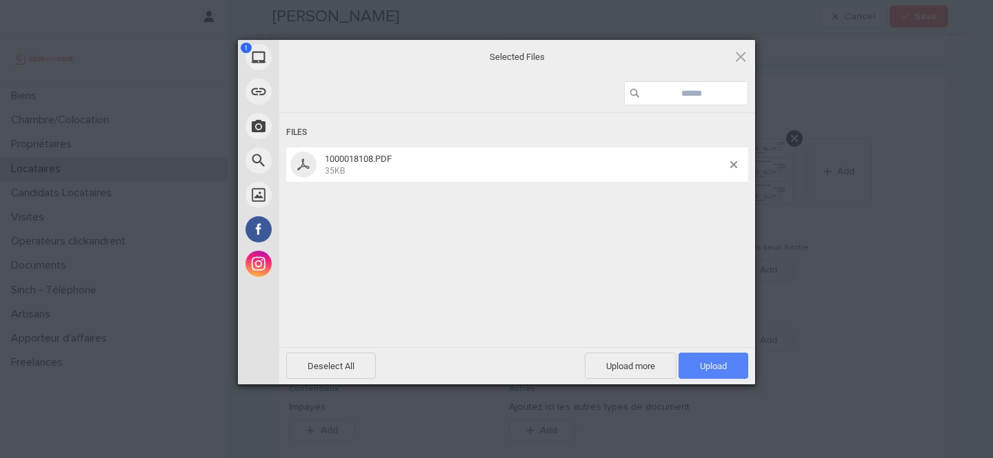
click at [720, 361] on span "Upload 1" at bounding box center [713, 366] width 27 height 10
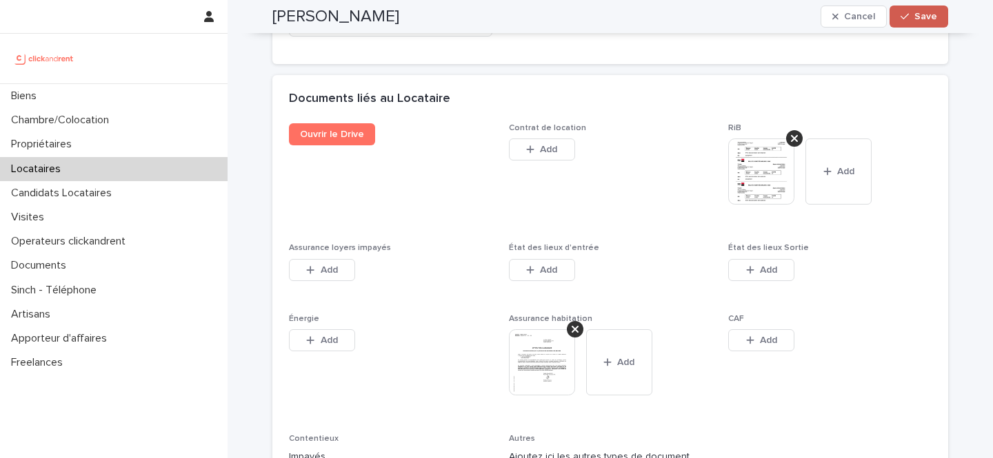
click at [909, 9] on button "Save" at bounding box center [918, 17] width 59 height 22
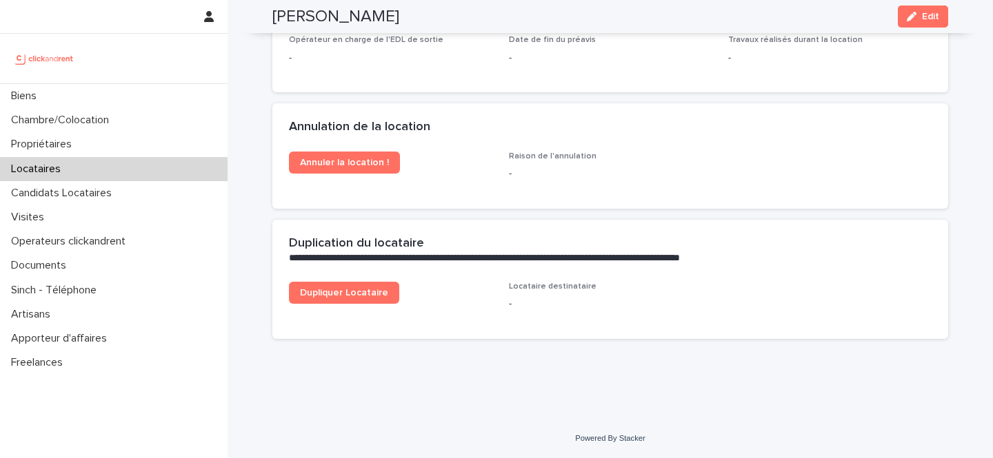
scroll to position [1992, 0]
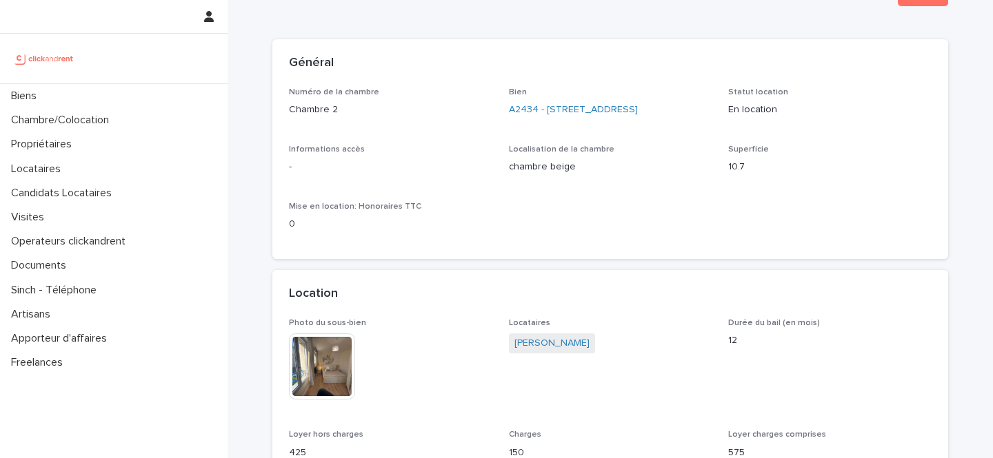
scroll to position [59, 0]
click at [547, 352] on link "[PERSON_NAME]" at bounding box center [551, 344] width 75 height 14
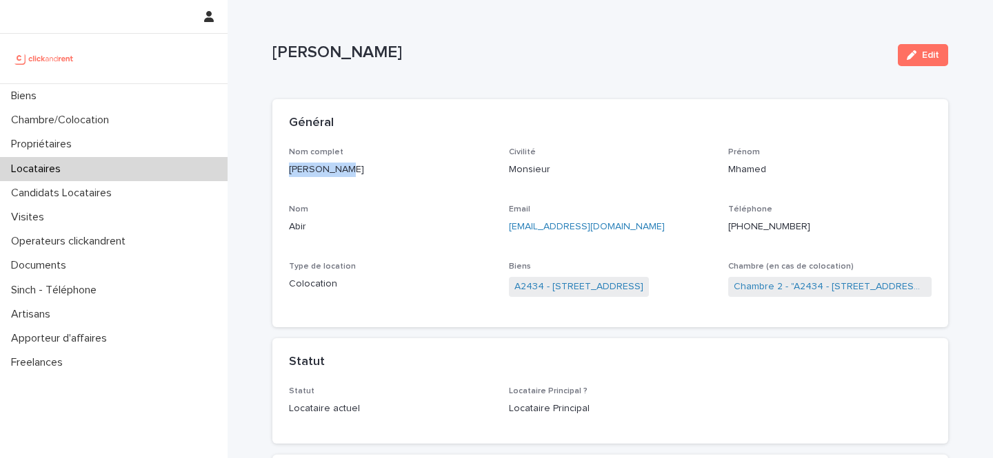
drag, startPoint x: 355, startPoint y: 169, endPoint x: 291, endPoint y: 170, distance: 64.1
click at [291, 170] on p "[PERSON_NAME]" at bounding box center [390, 170] width 203 height 14
copy p "[PERSON_NAME]"
drag, startPoint x: 809, startPoint y: 223, endPoint x: 741, endPoint y: 228, distance: 67.7
click at [741, 228] on p "+33754469384" at bounding box center [829, 227] width 203 height 14
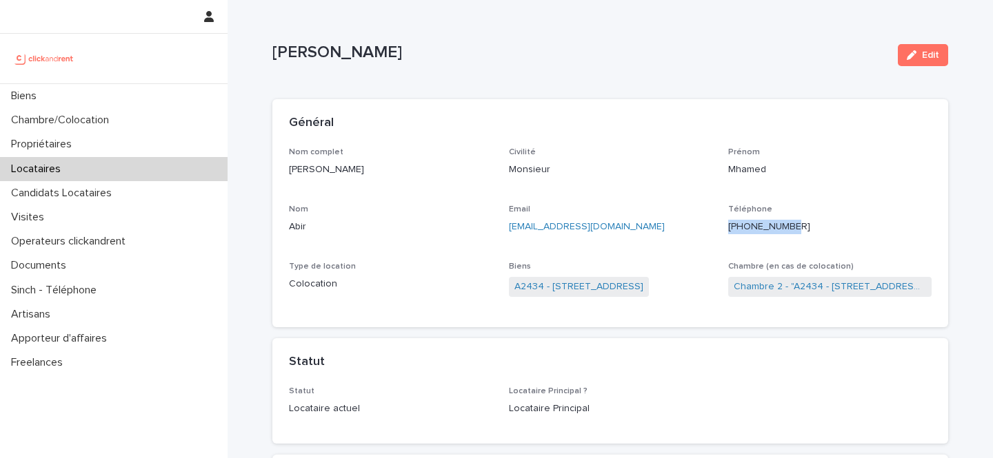
copy ringoverc2c-number-84e06f14122c "+33754469384"
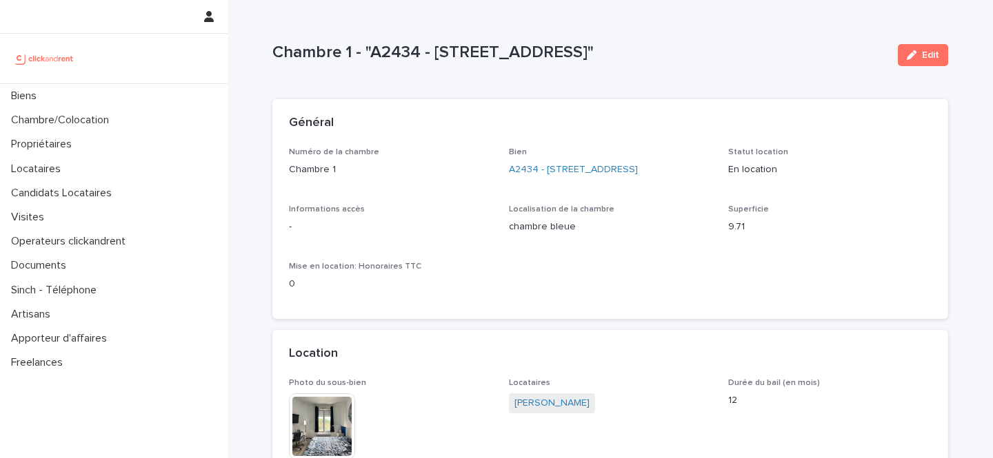
click at [548, 409] on span "[PERSON_NAME]" at bounding box center [552, 404] width 86 height 20
click at [546, 411] on link "[PERSON_NAME]" at bounding box center [551, 403] width 75 height 14
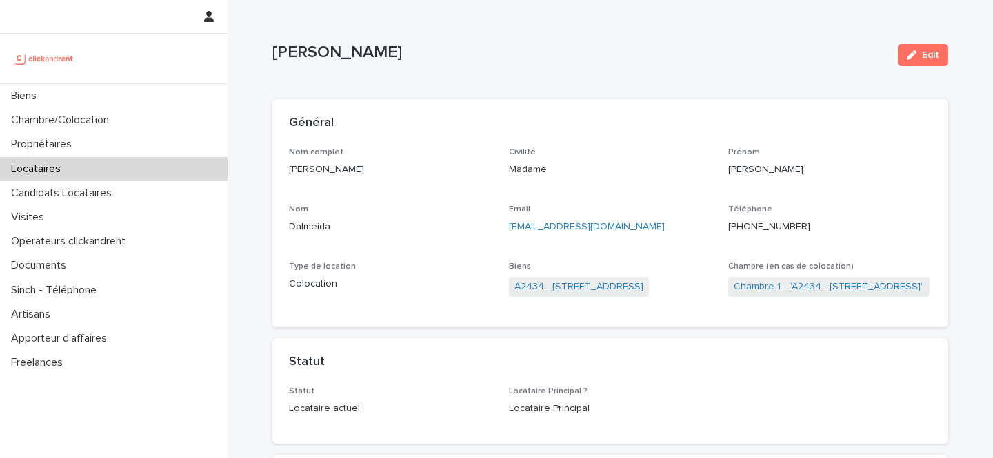
drag, startPoint x: 387, startPoint y: 55, endPoint x: 272, endPoint y: 56, distance: 115.1
click at [272, 56] on p "[PERSON_NAME]" at bounding box center [579, 53] width 614 height 20
copy p "[PERSON_NAME]"
drag, startPoint x: 809, startPoint y: 226, endPoint x: 742, endPoint y: 228, distance: 66.9
click at [742, 228] on p "+33667103385" at bounding box center [829, 227] width 203 height 14
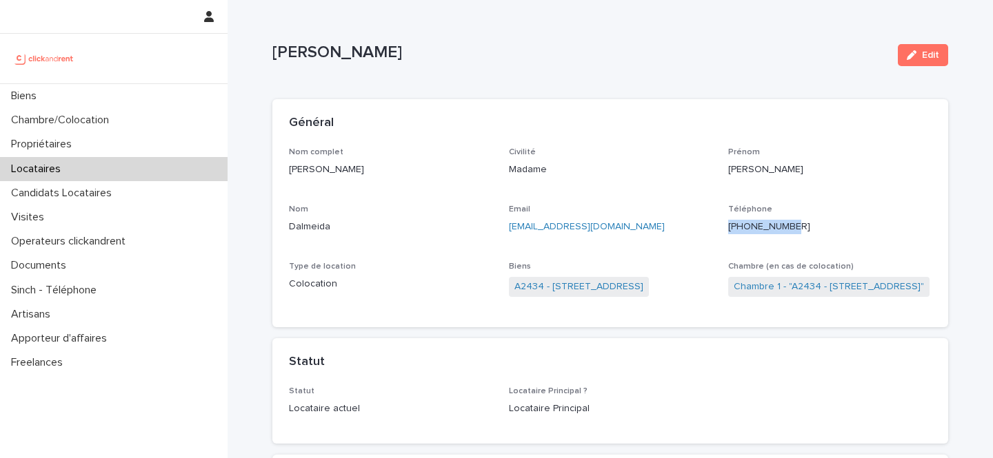
copy ringoverc2c-number-84e06f14122c "+33667103385"
